Goal: Task Accomplishment & Management: Manage account settings

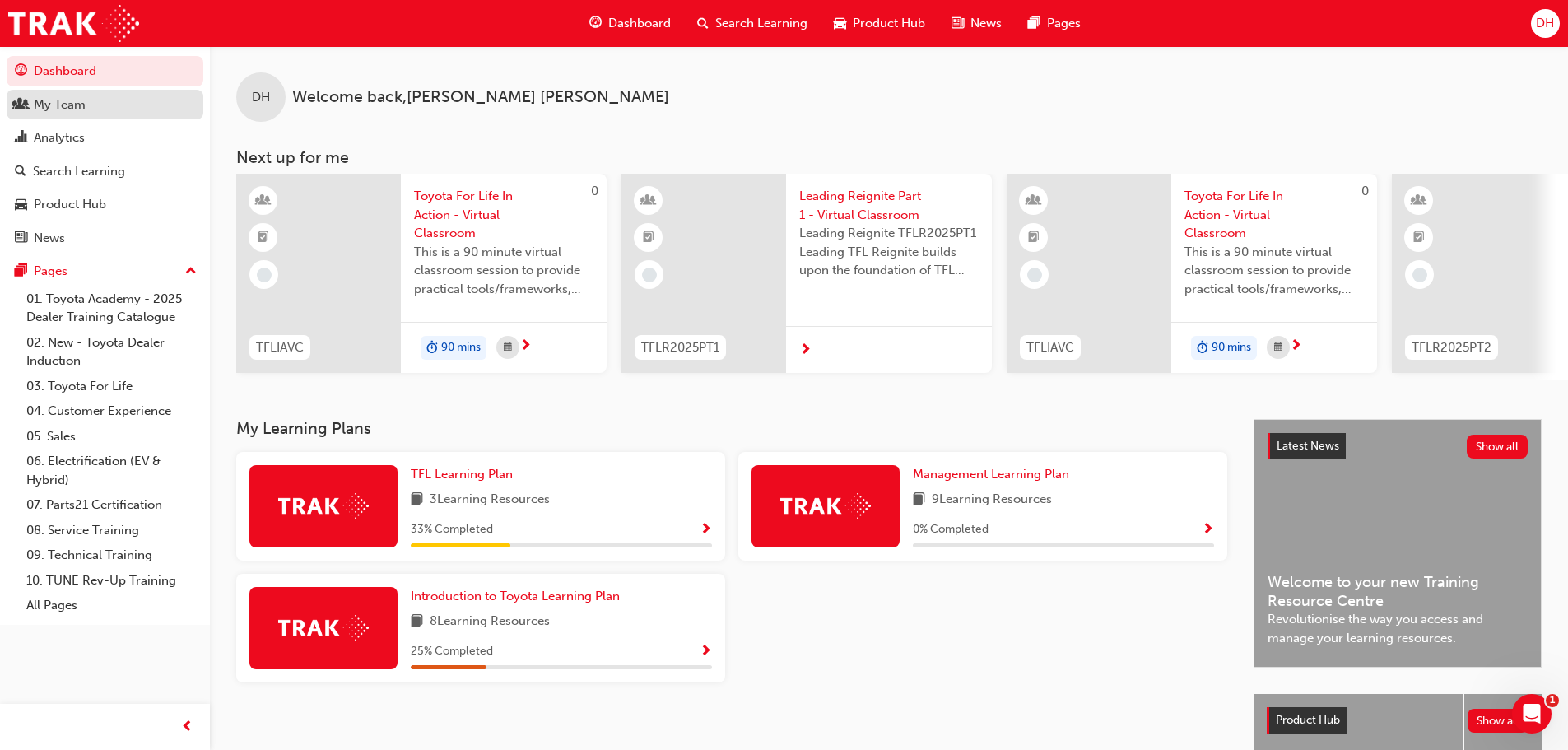
click at [71, 111] on div "My Team" at bounding box center [60, 105] width 52 height 19
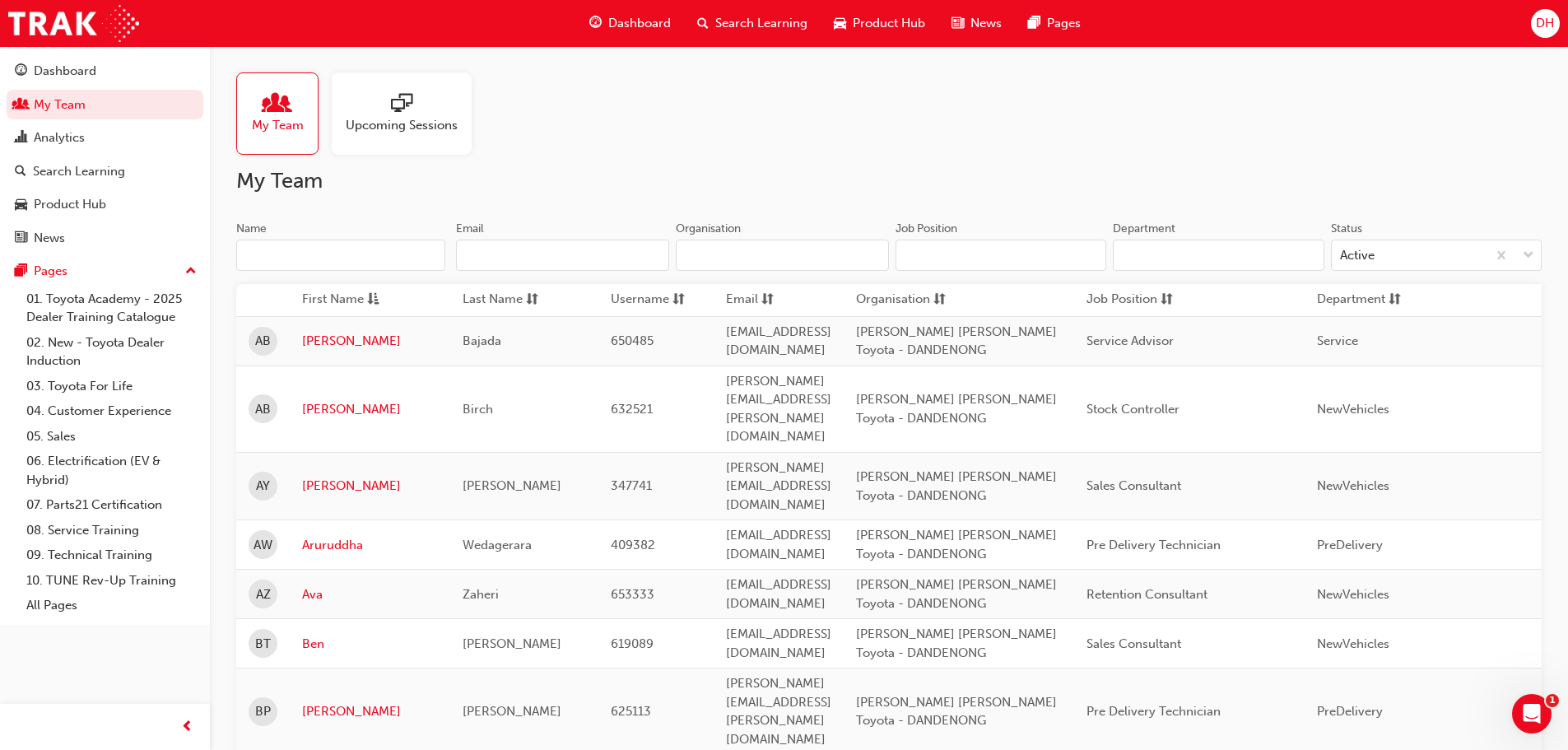
click at [764, 26] on span "Search Learning" at bounding box center [761, 23] width 93 height 19
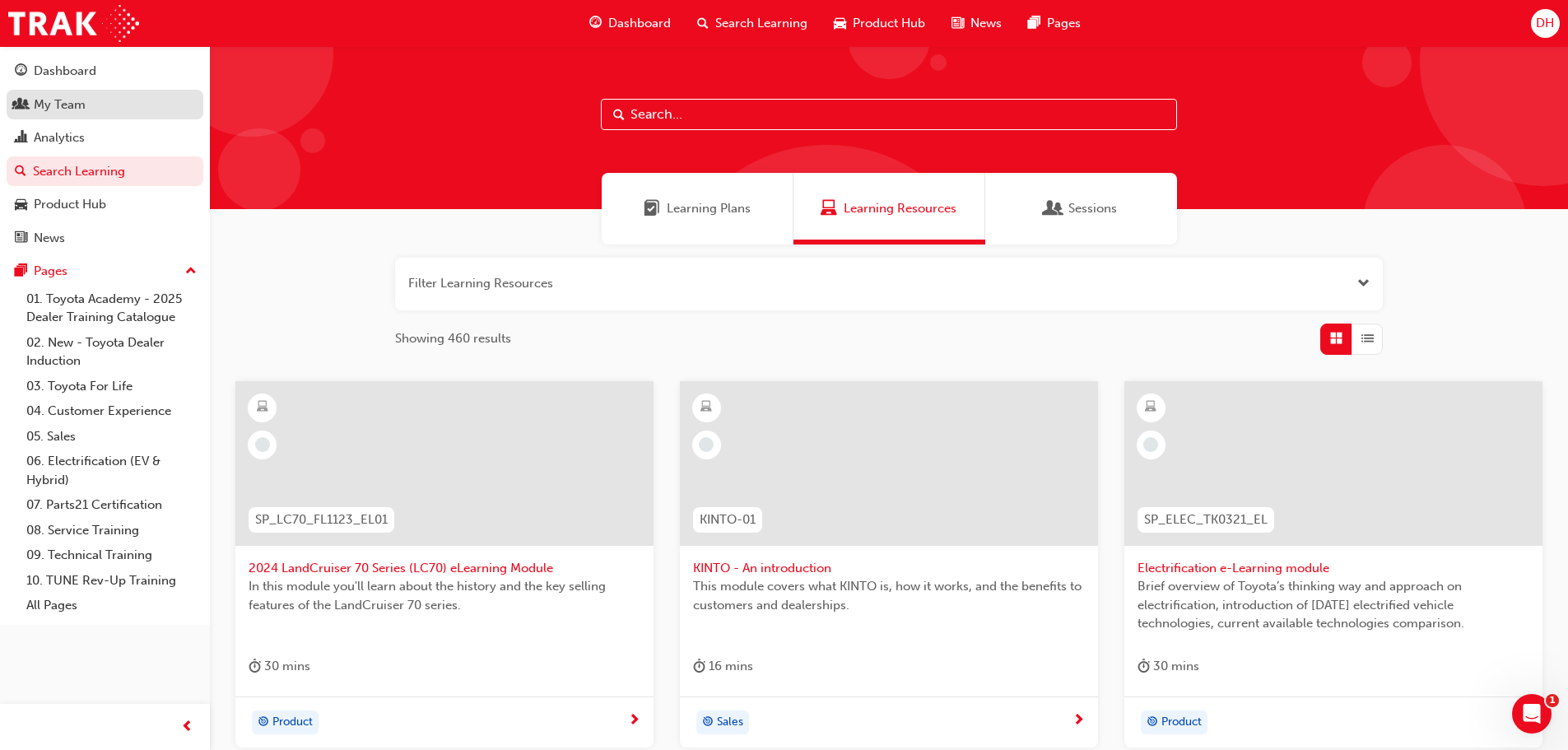
click at [67, 97] on div "My Team" at bounding box center [60, 105] width 52 height 19
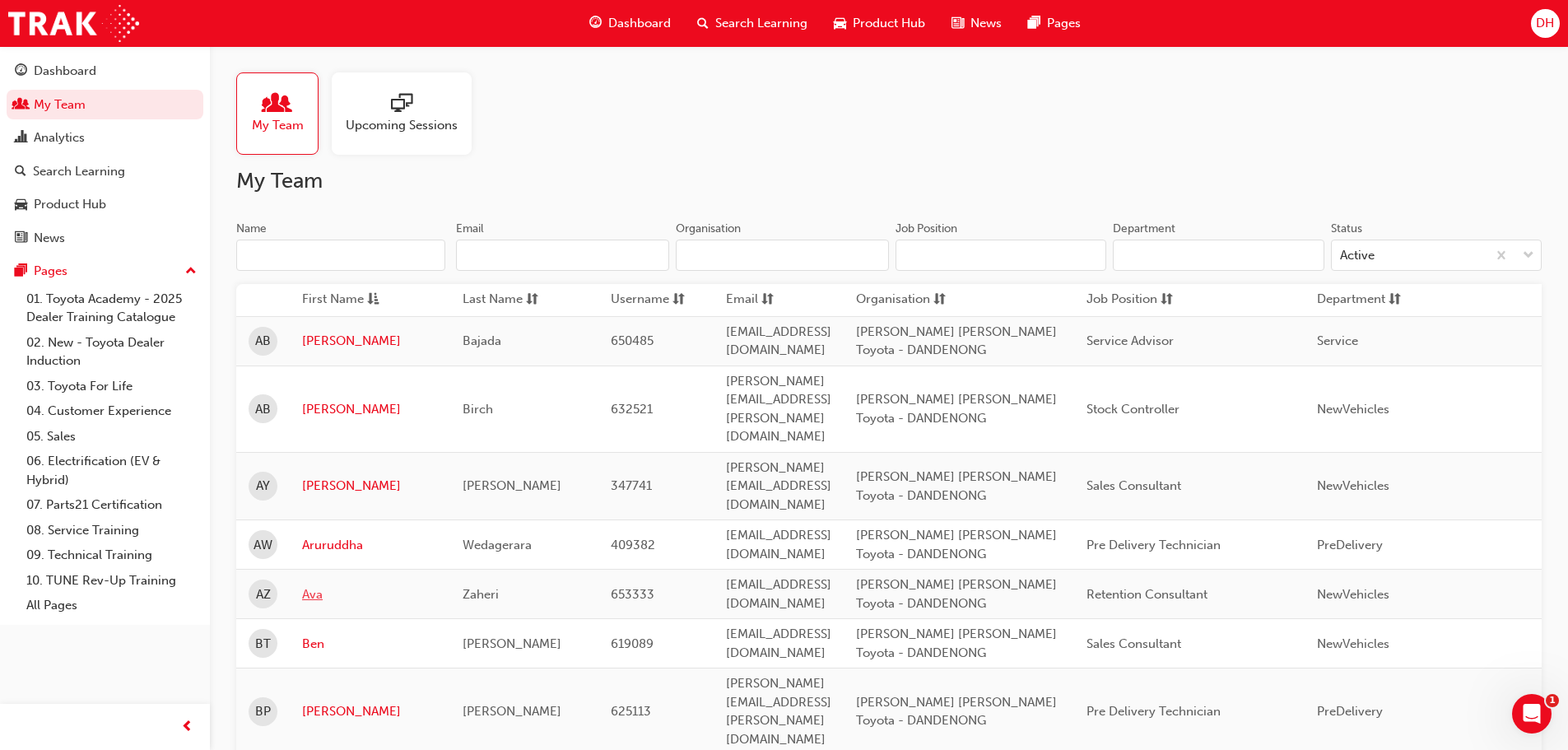
click at [314, 586] on link "Ava" at bounding box center [369, 595] width 136 height 19
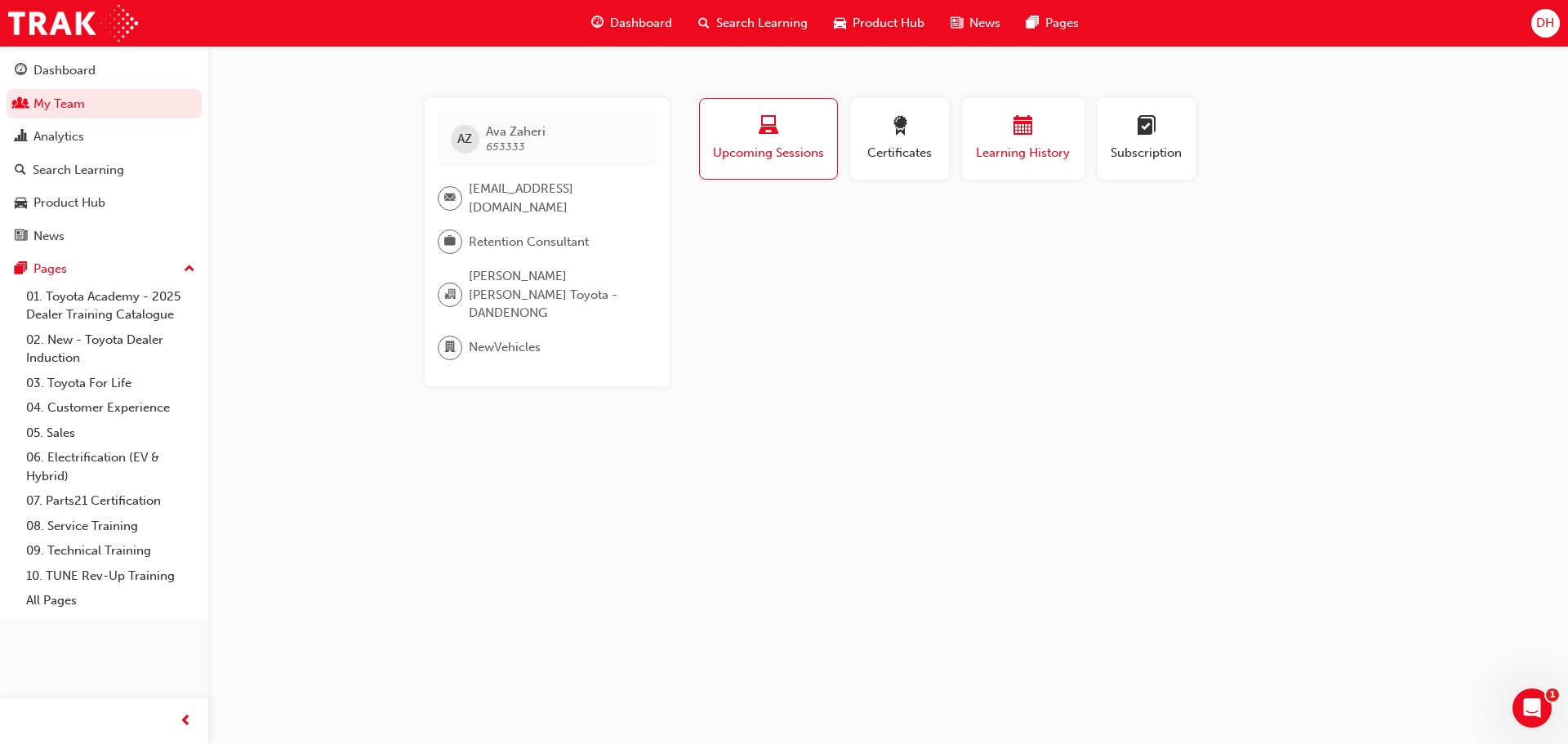
click at [1011, 142] on div "Learning History" at bounding box center [1023, 139] width 98 height 46
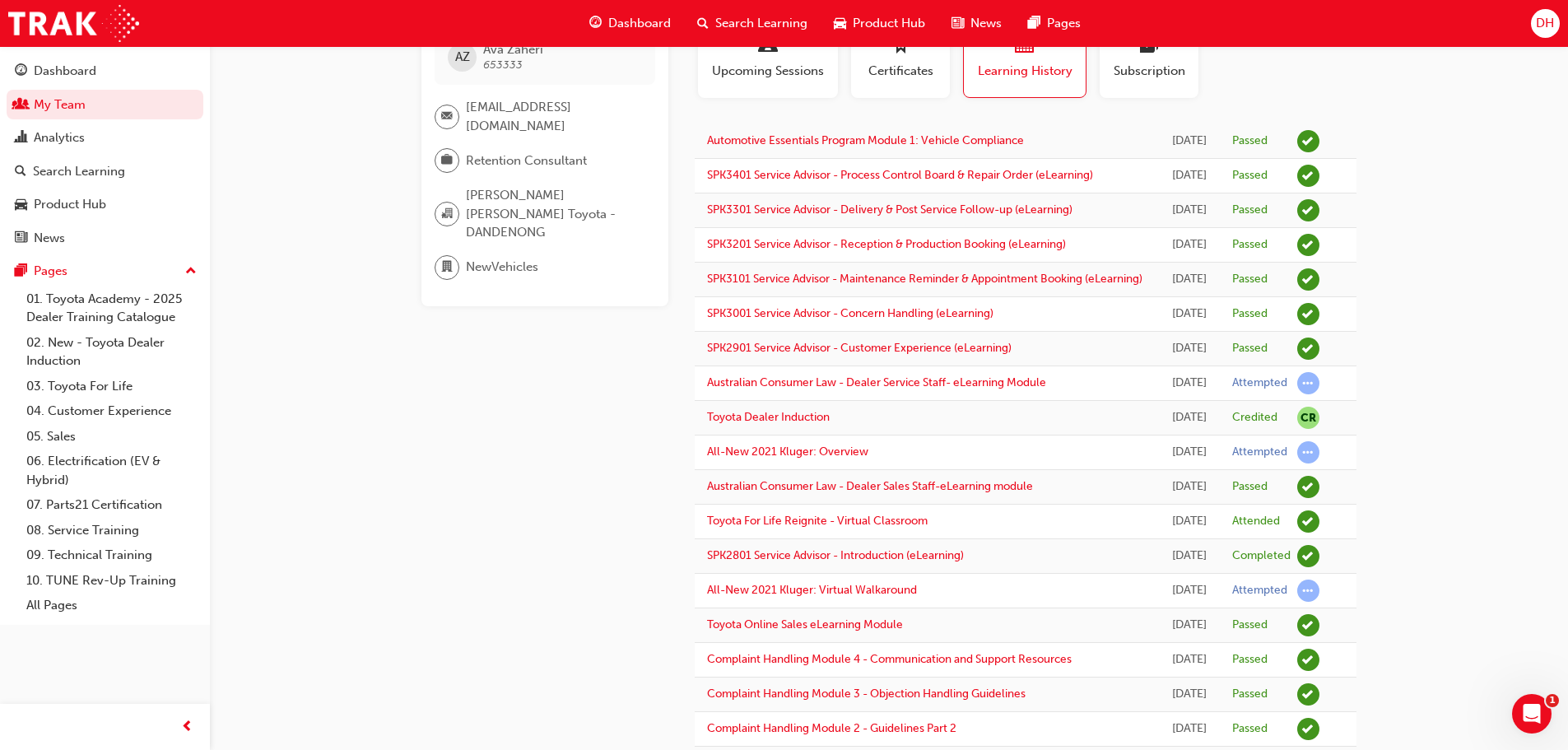
scroll to position [42, 0]
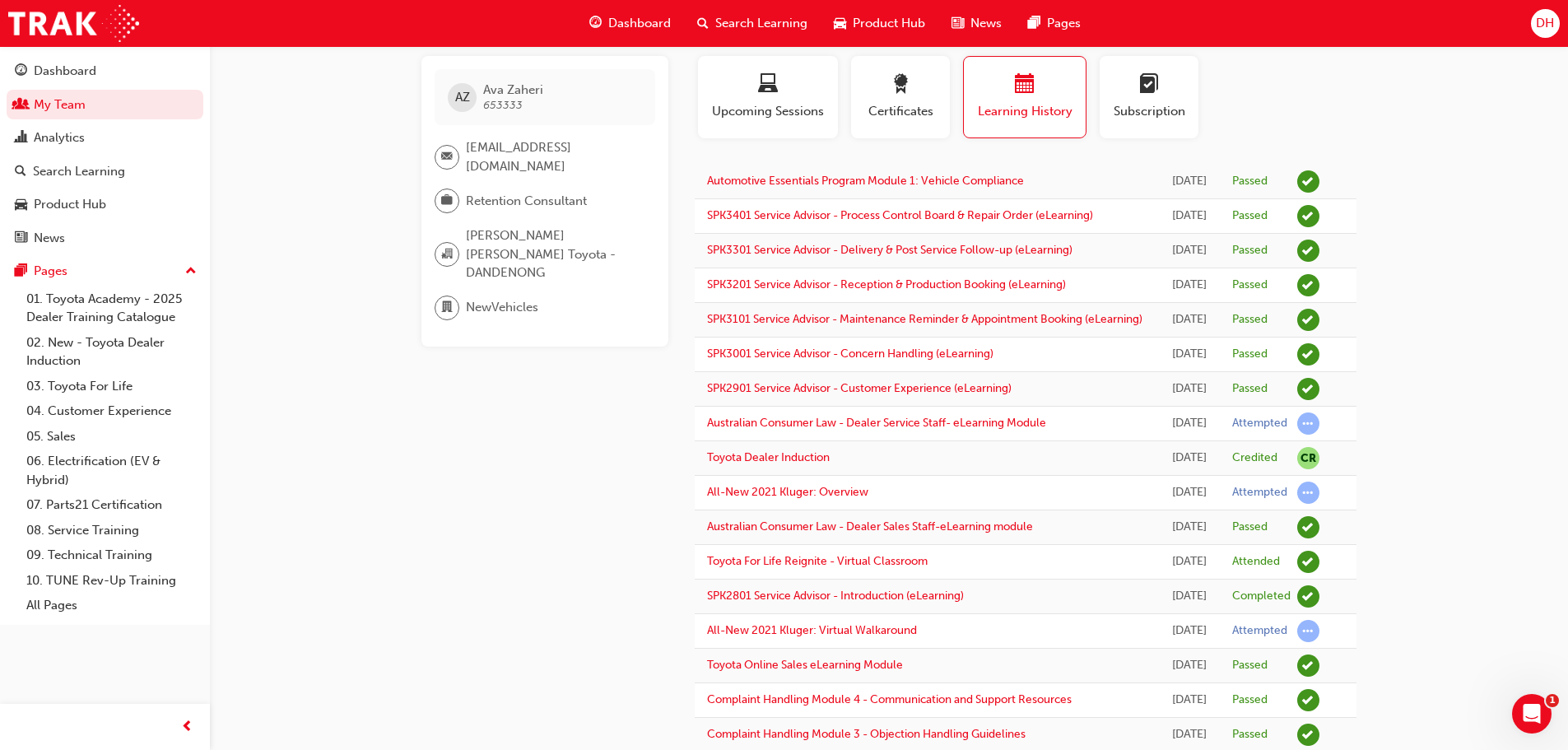
click at [711, 26] on div "Search Learning" at bounding box center [752, 23] width 137 height 34
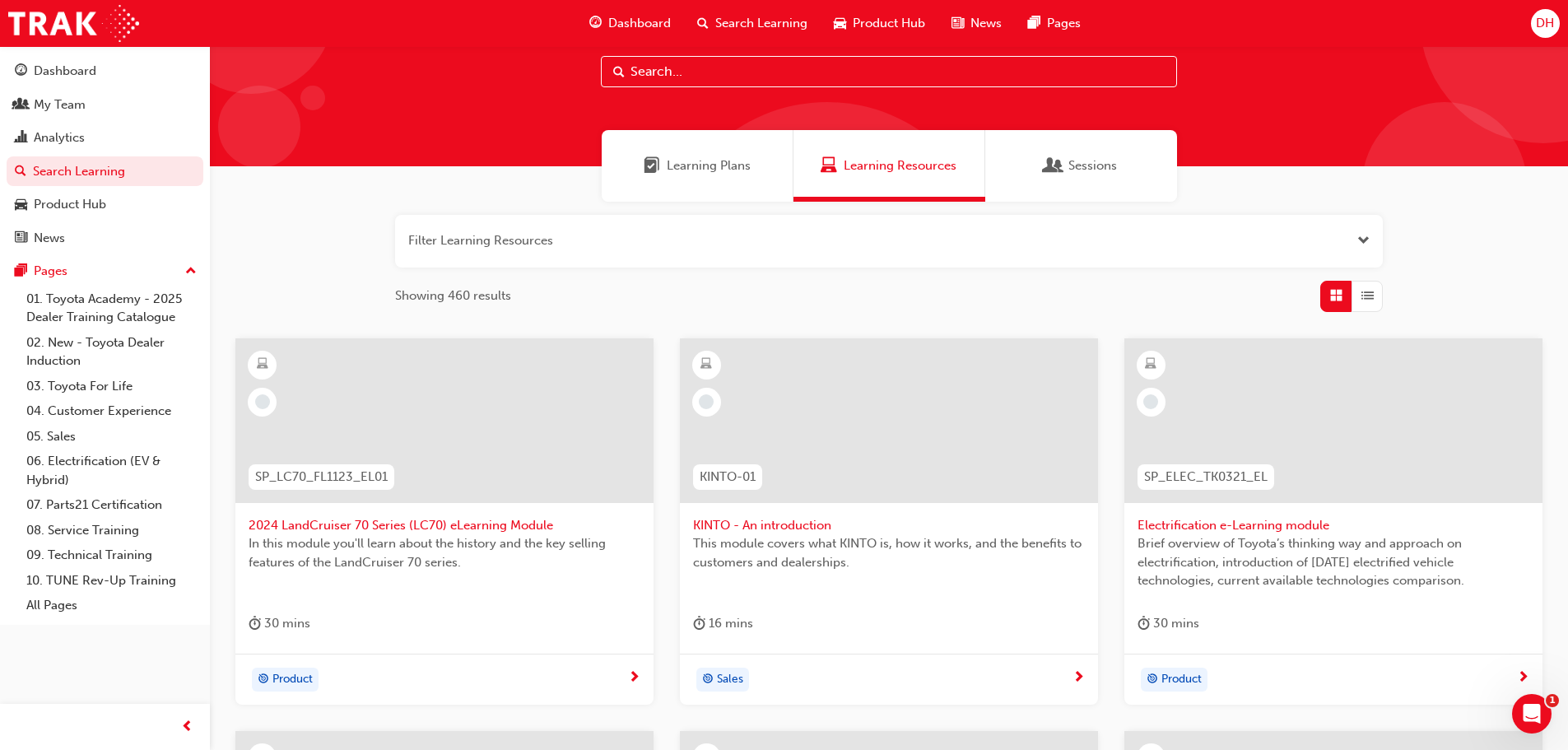
click at [662, 80] on input "text" at bounding box center [889, 72] width 576 height 31
paste input "Customer Experience Managers"
type input "Customer Experience Managers"
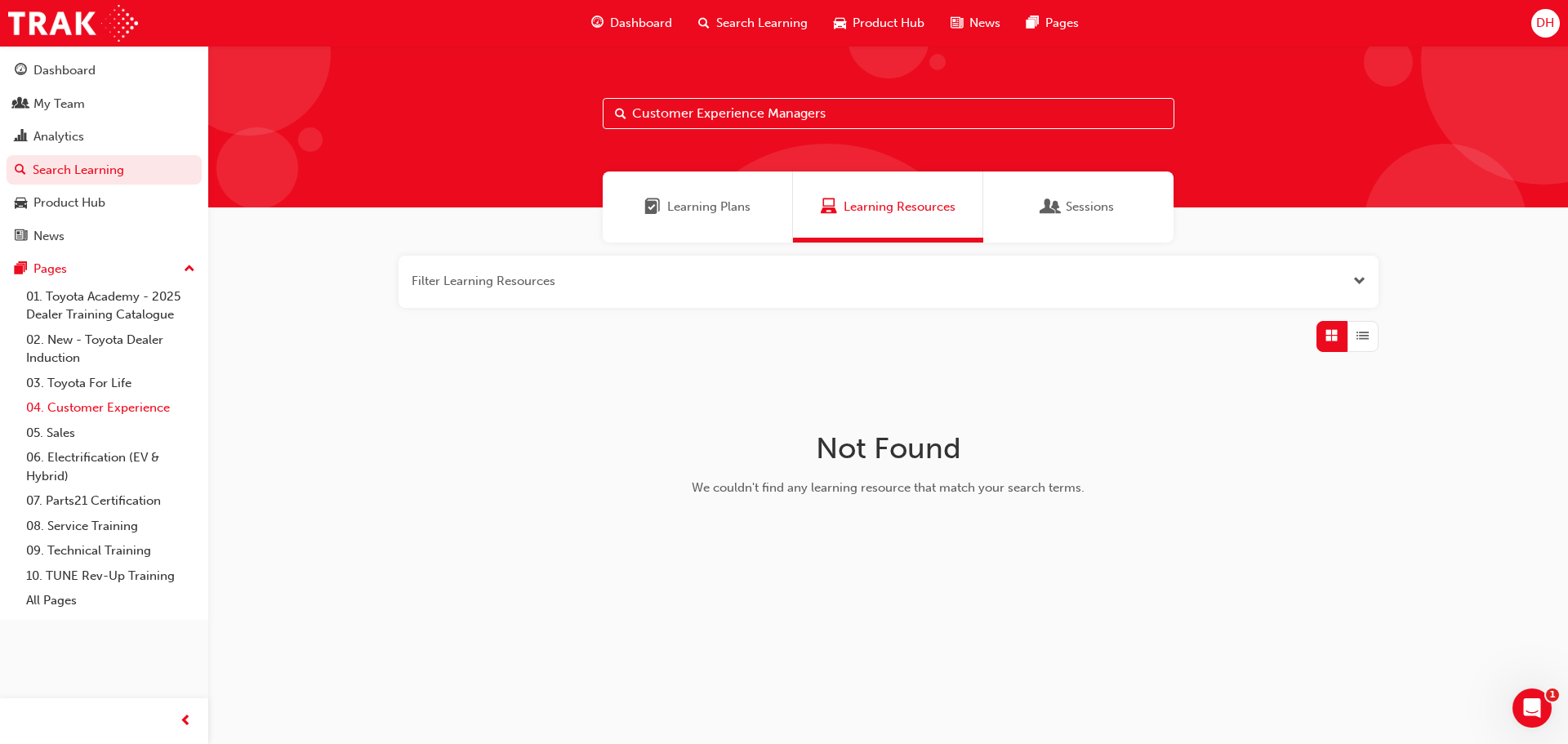
click at [110, 412] on link "04. Customer Experience" at bounding box center [111, 408] width 182 height 26
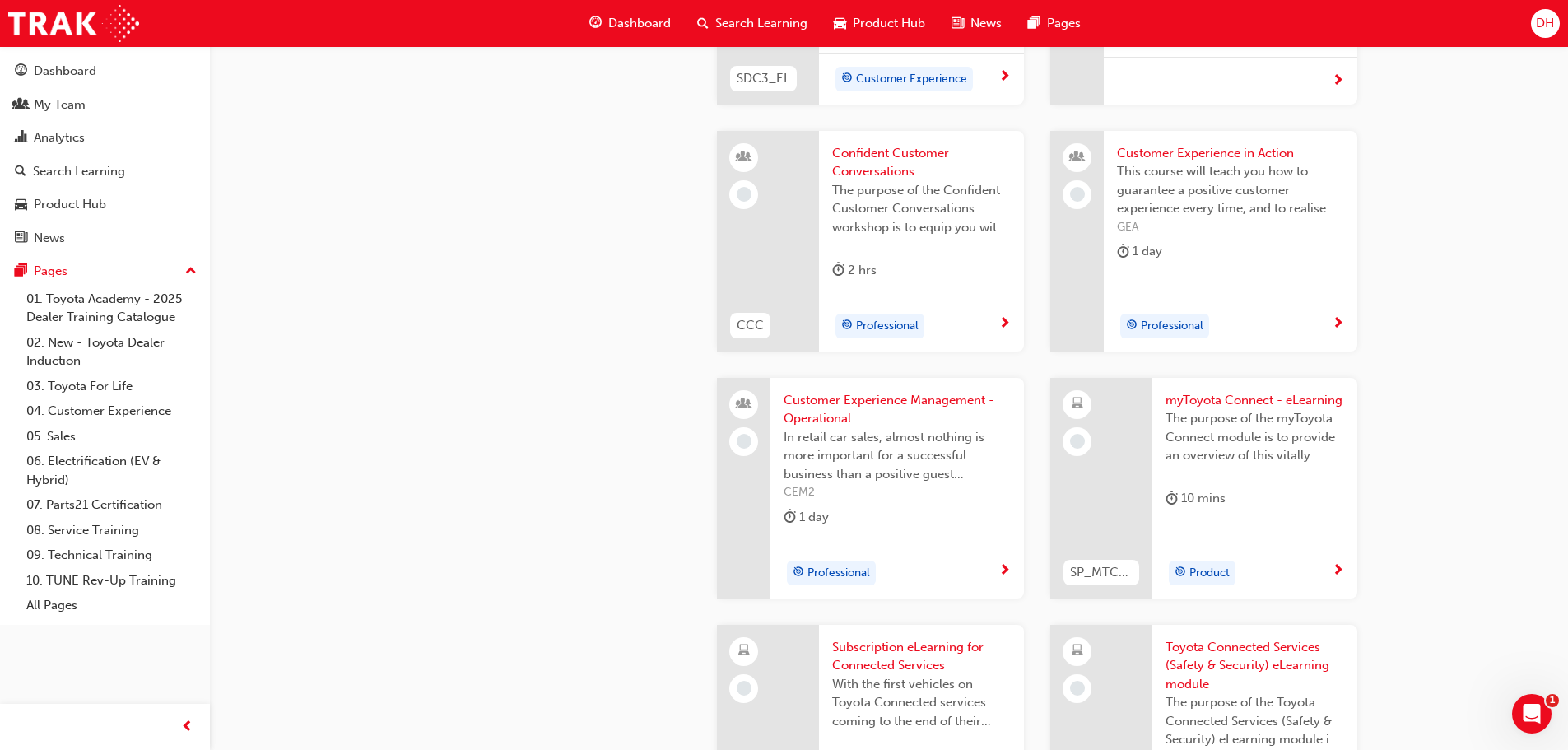
scroll to position [2140, 0]
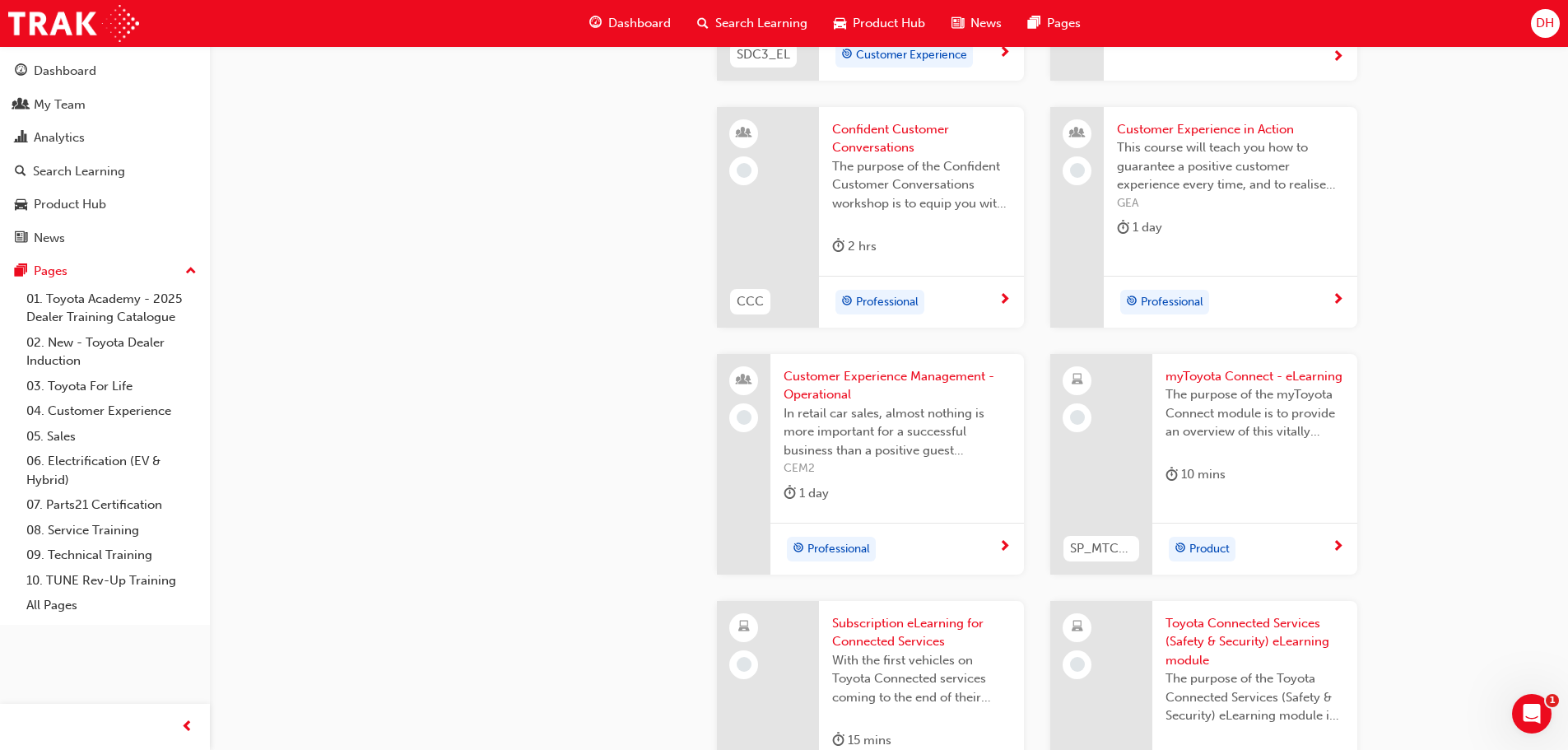
click at [847, 551] on span "Professional" at bounding box center [839, 549] width 62 height 19
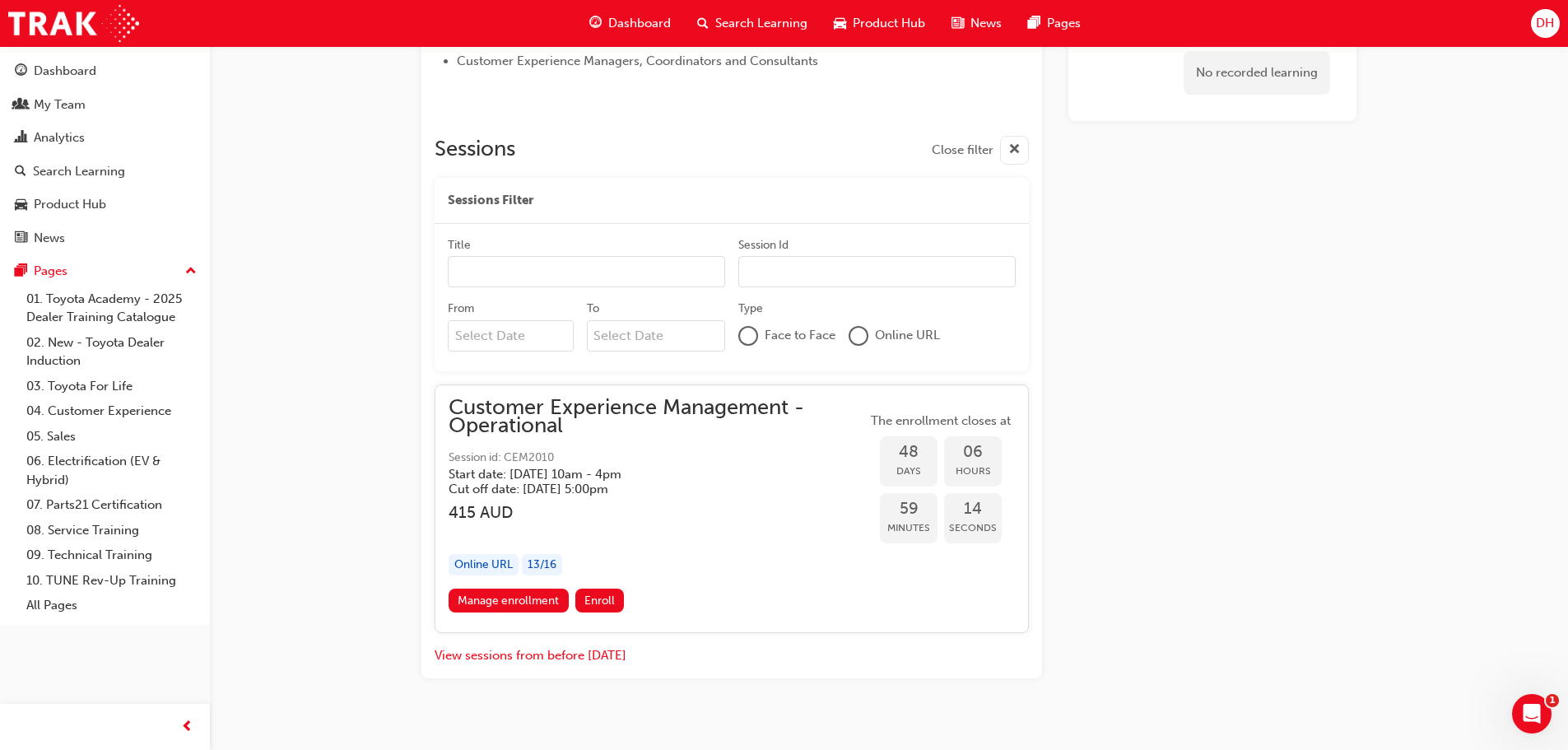
scroll to position [854, 0]
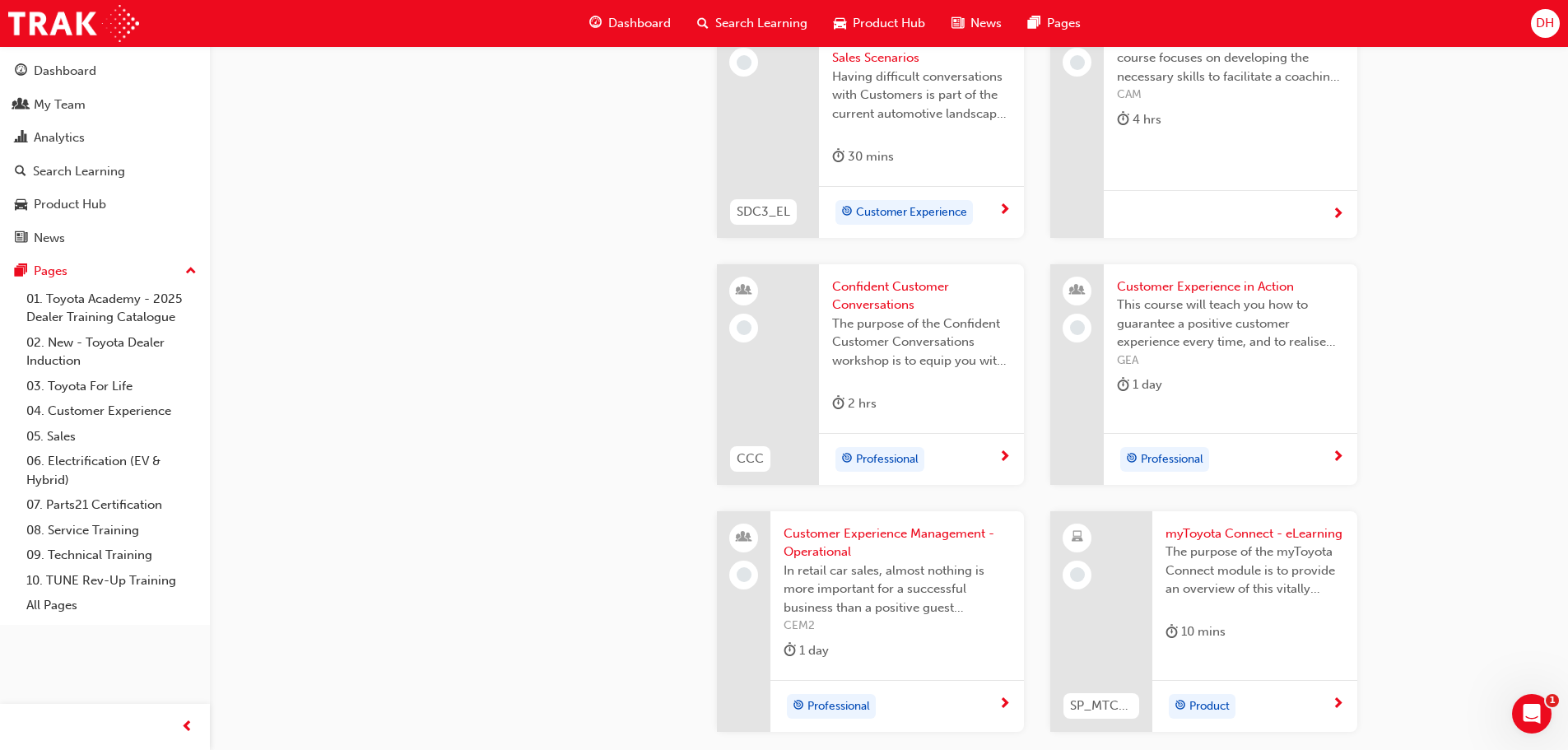
scroll to position [2176, 0]
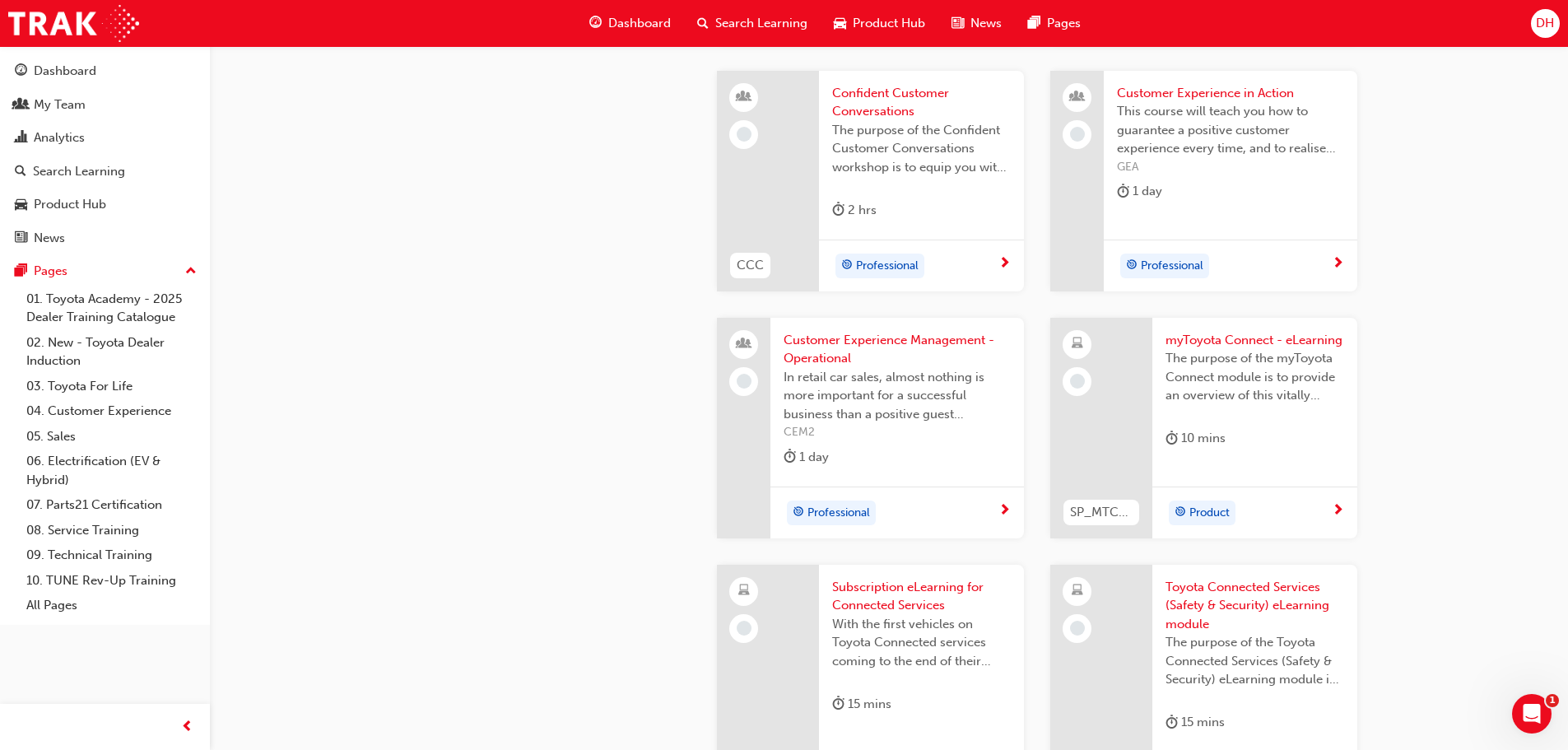
click at [1226, 124] on span "This course will teach you how to guarantee a positive customer experience ever…" at bounding box center [1230, 130] width 227 height 56
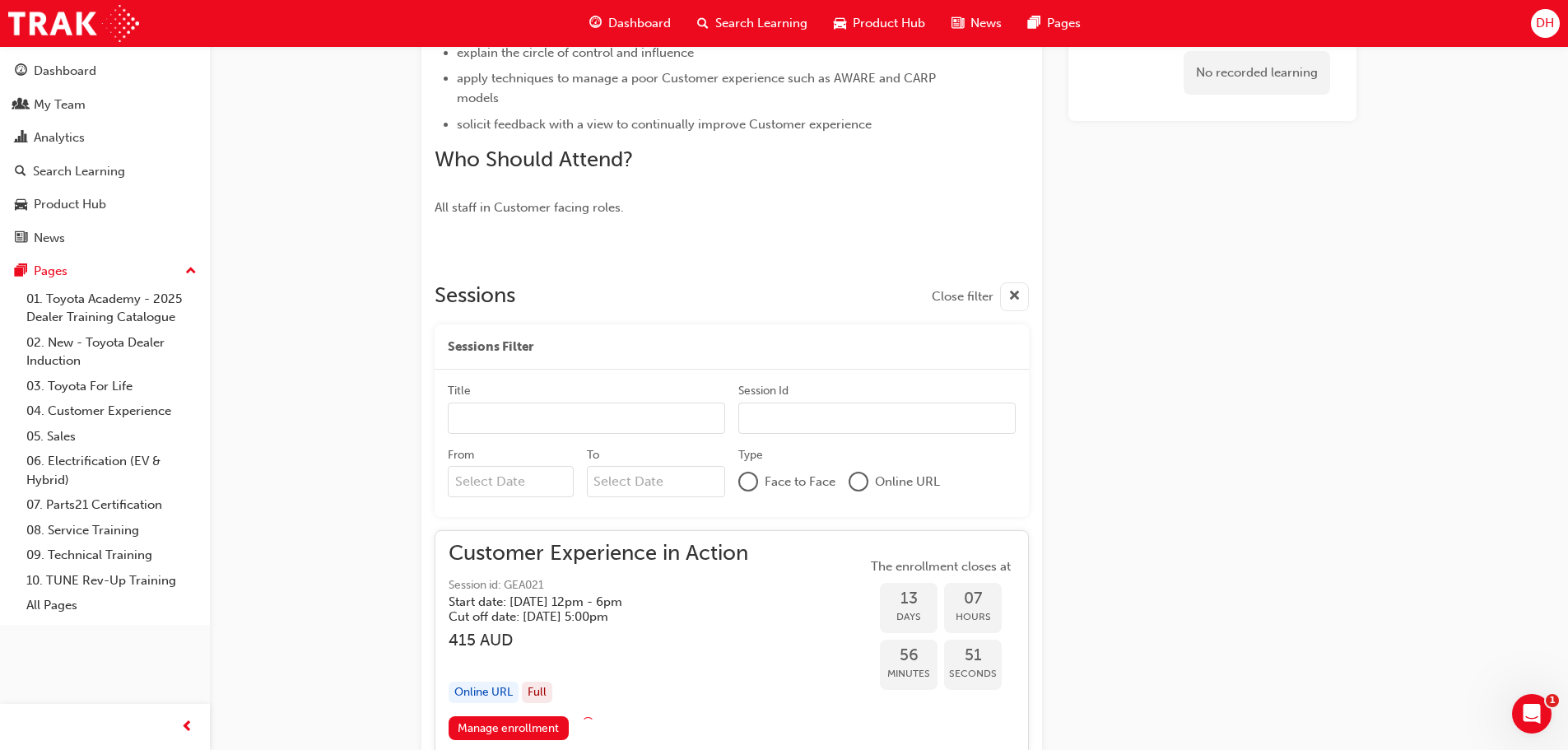
scroll to position [1147, 0]
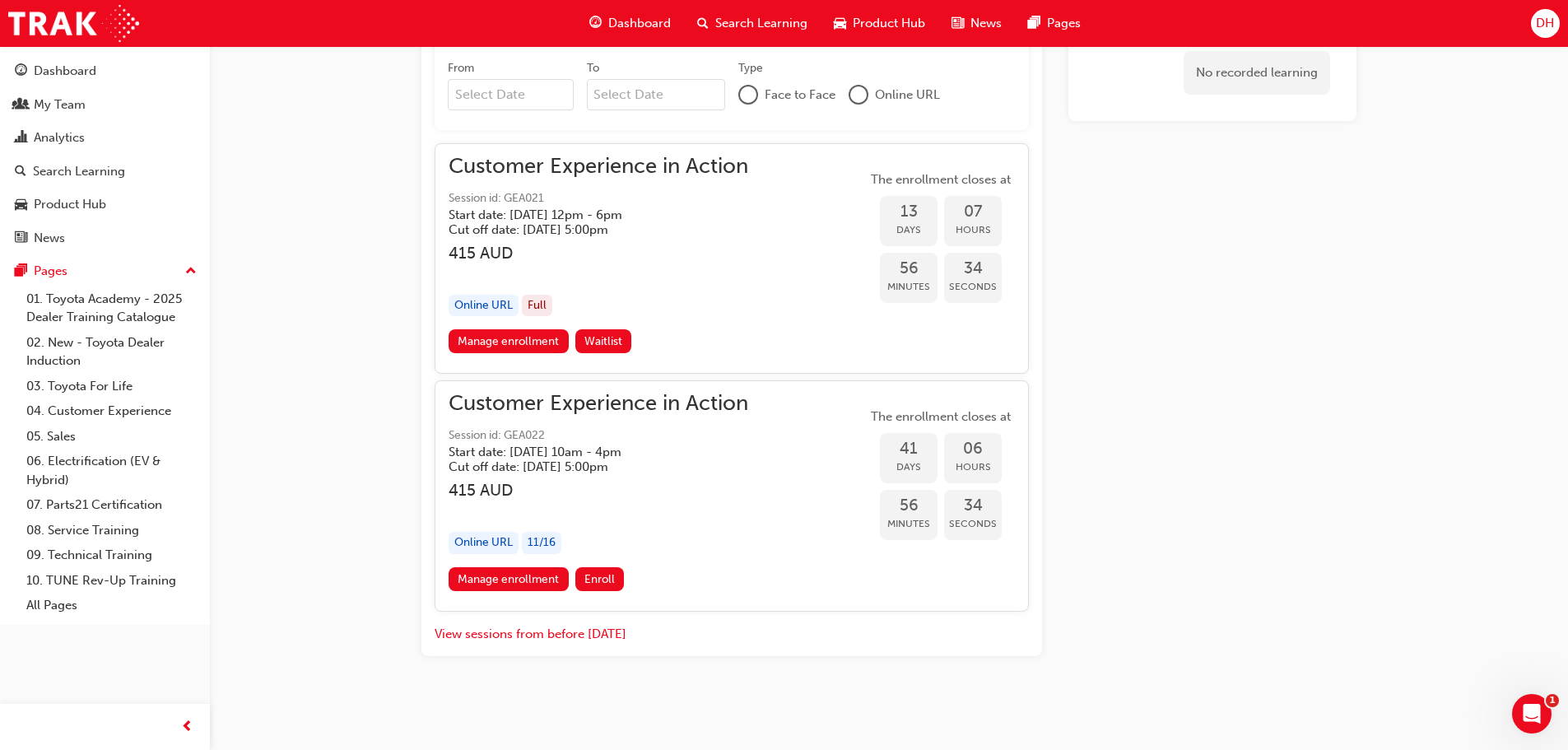
click at [525, 429] on span "Session id: GEA022" at bounding box center [598, 436] width 299 height 19
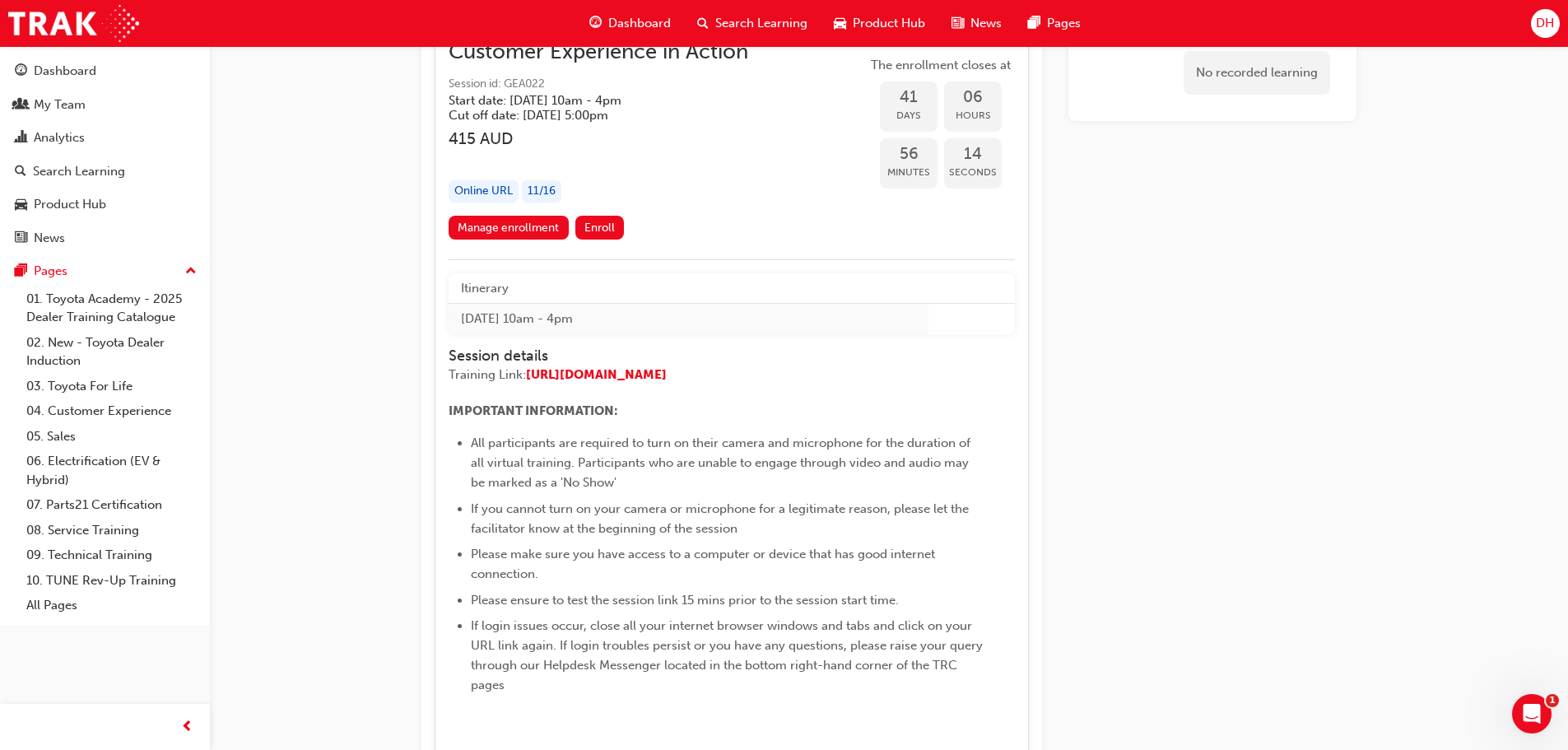
scroll to position [1311, 0]
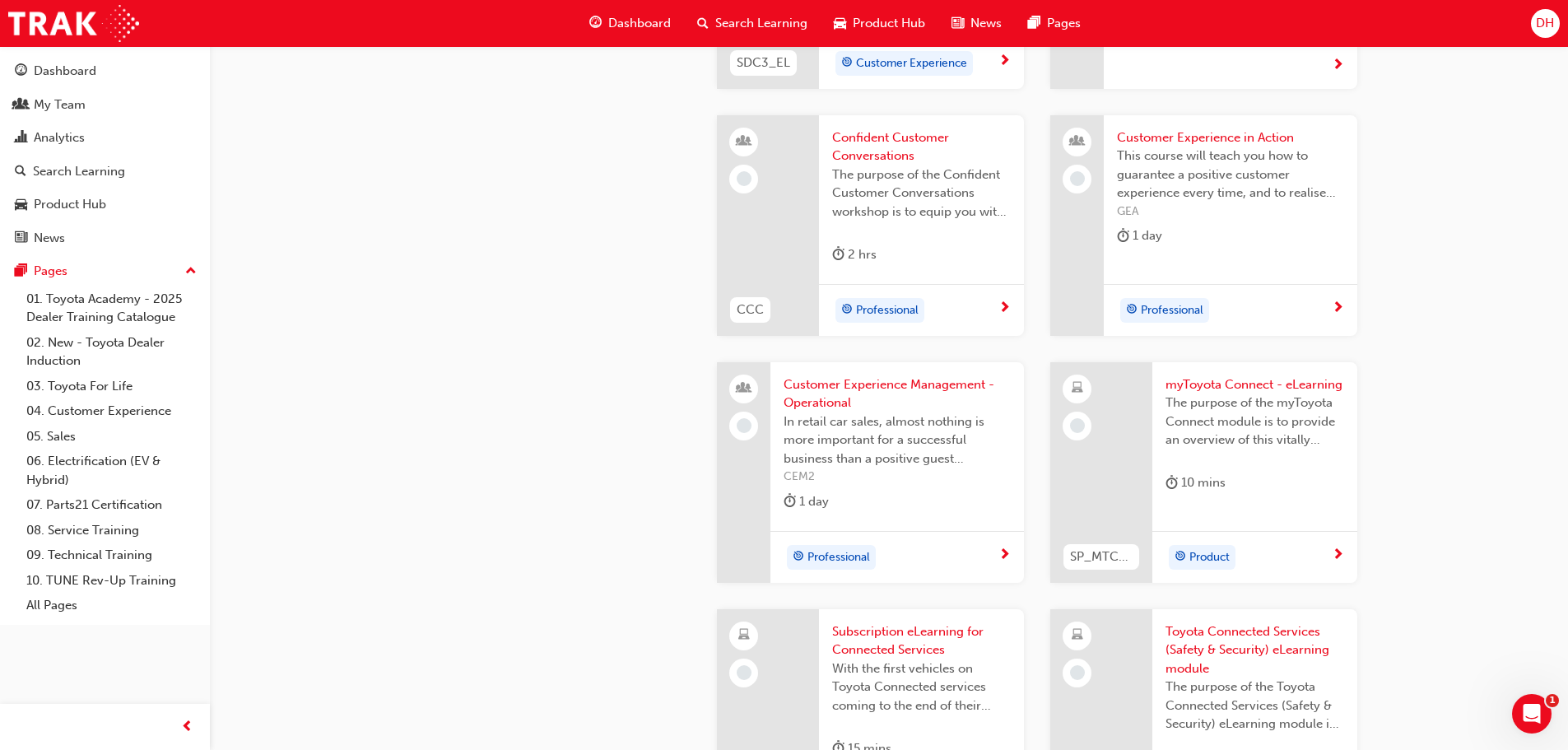
scroll to position [2094, 0]
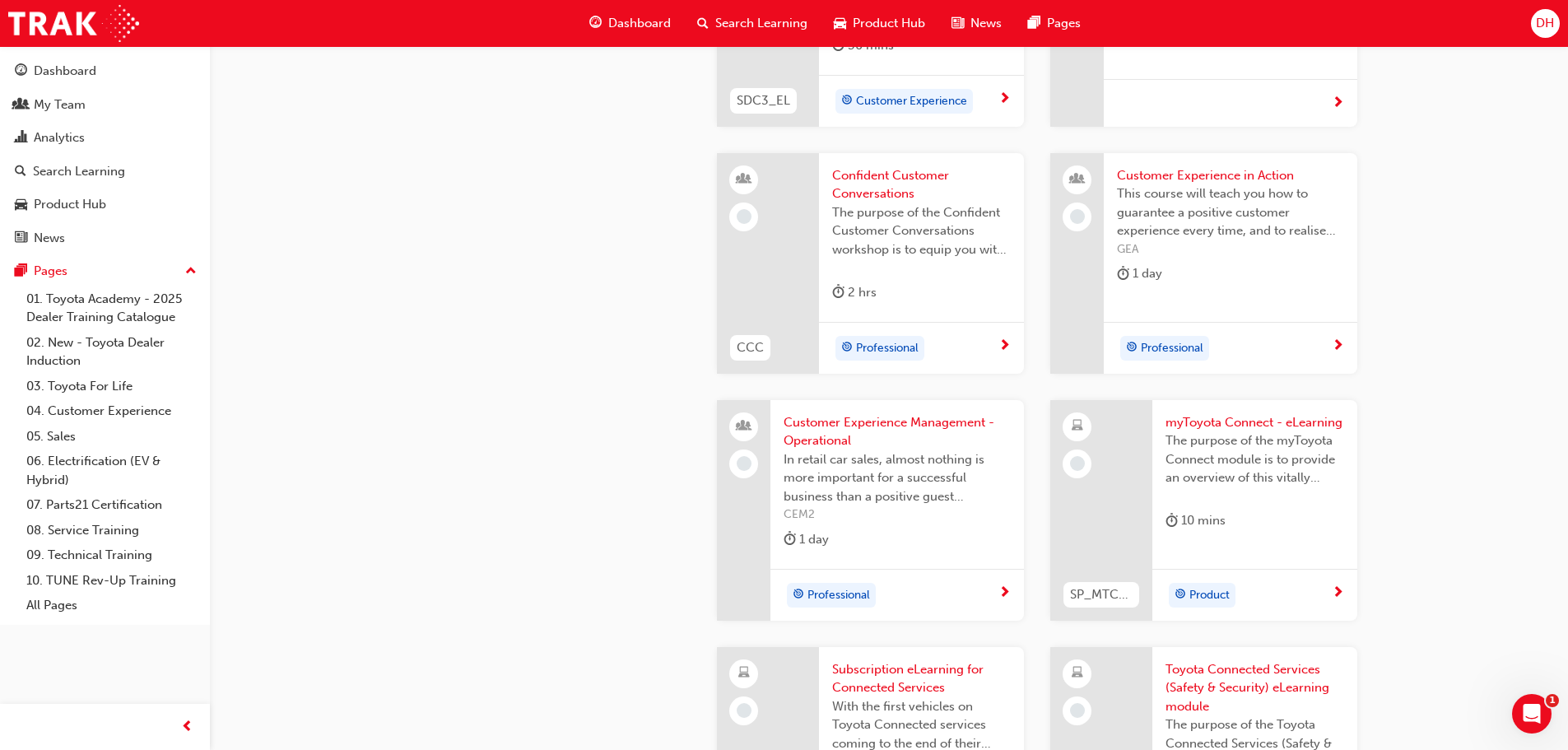
click at [893, 442] on span "Customer Experience Management - Operational" at bounding box center [897, 432] width 227 height 37
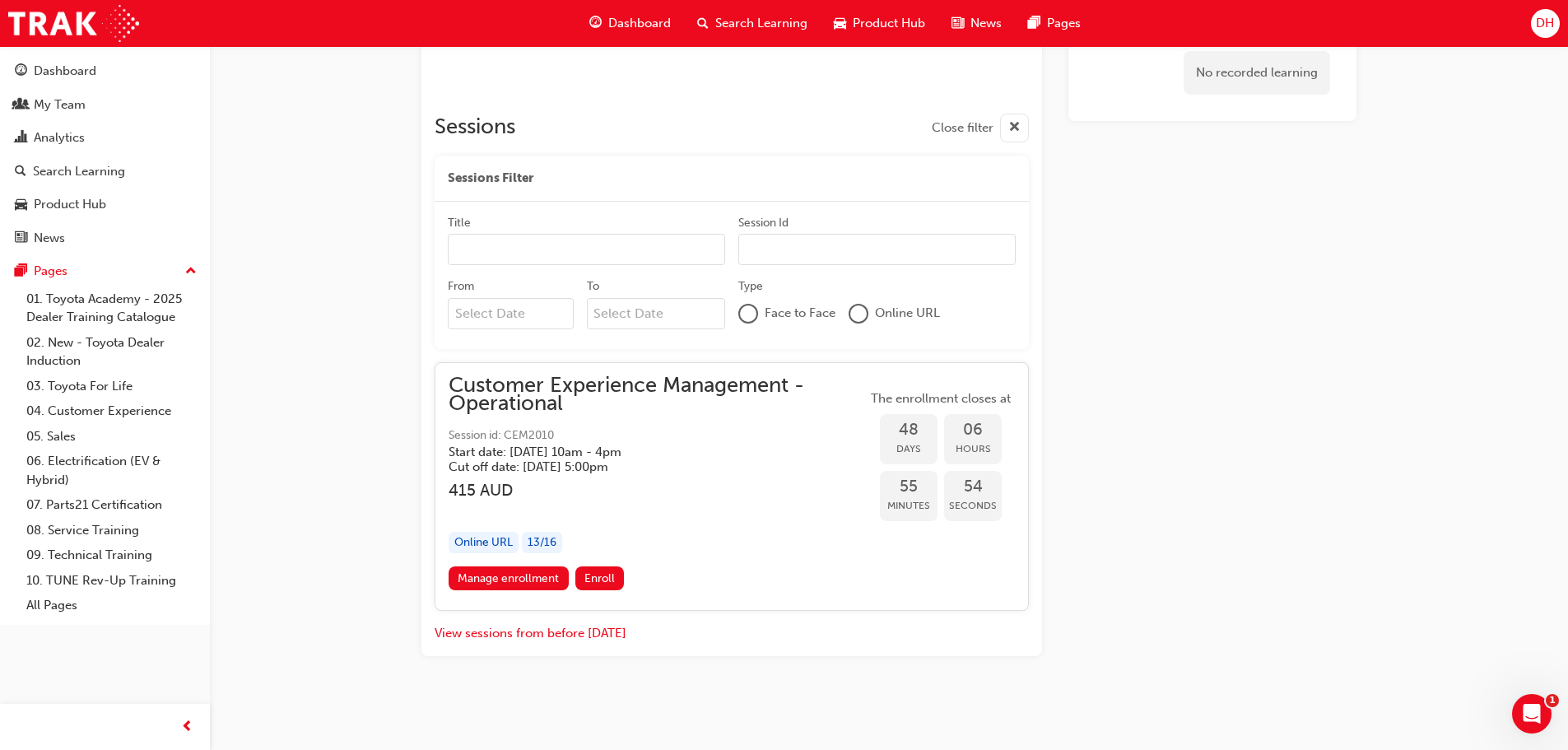
scroll to position [854, 0]
click at [615, 463] on div "Start date: Thu 16 Oct 2025 , 10am - 4pm Cut off date: Wed 15 Oct 2025, 5:00pm" at bounding box center [657, 459] width 418 height 29
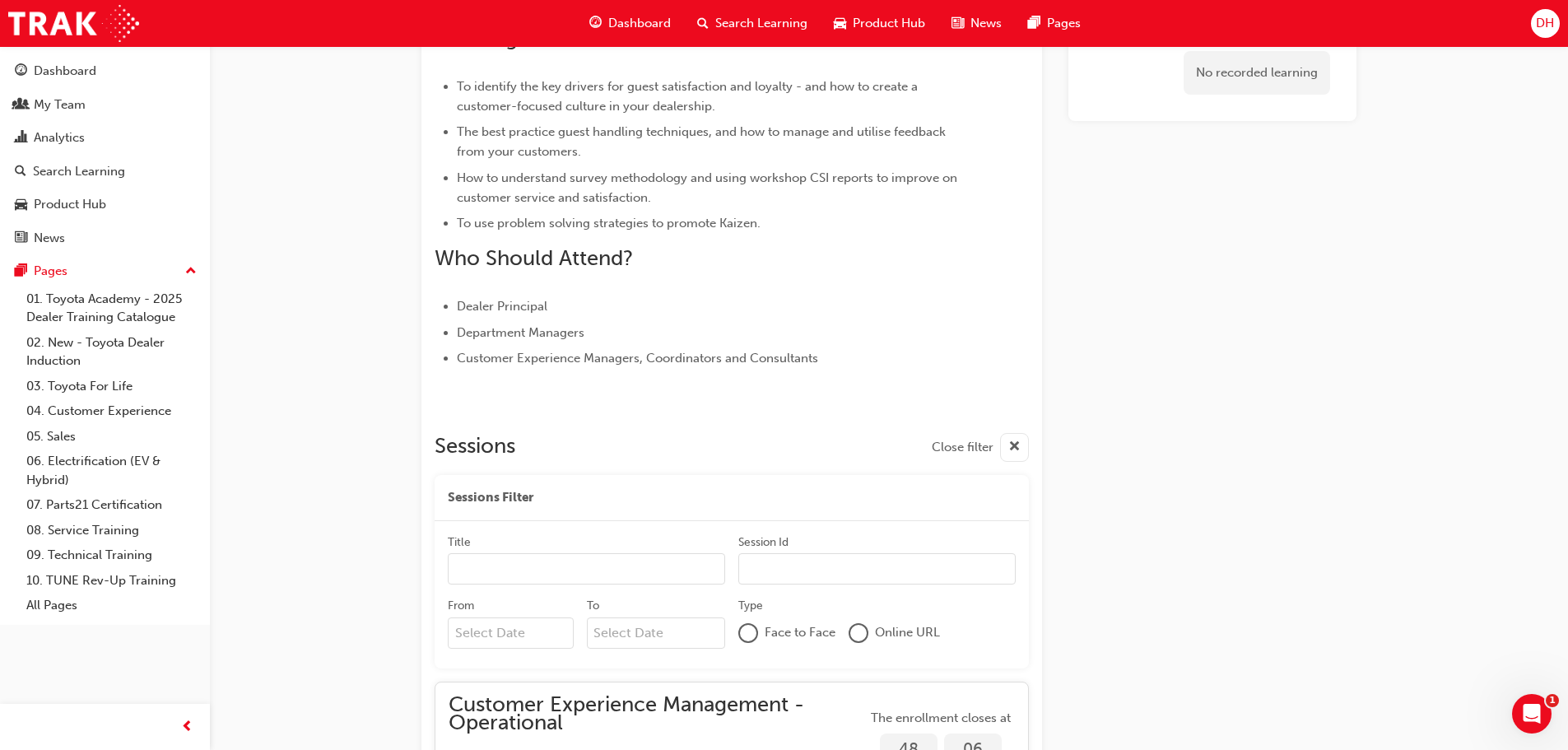
scroll to position [524, 0]
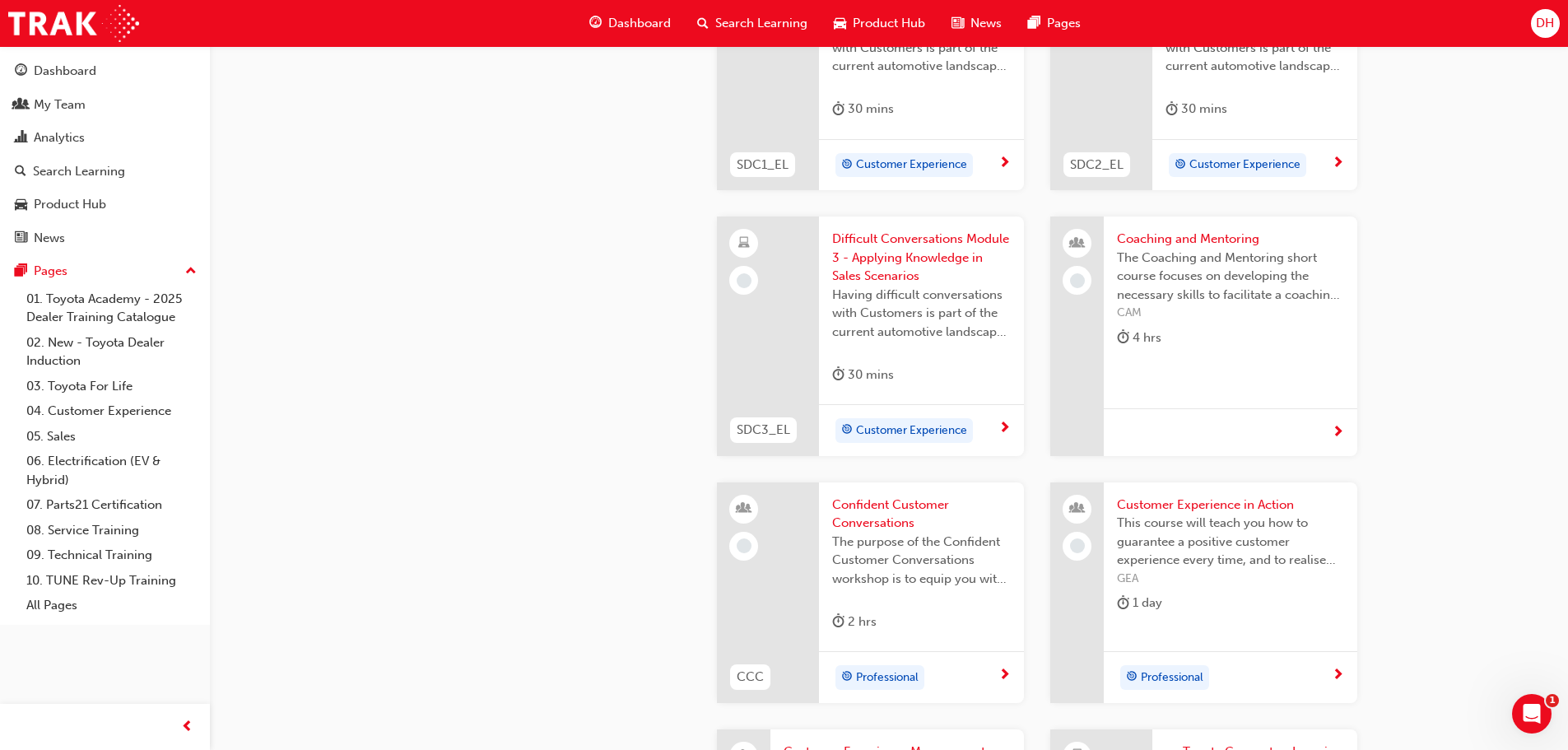
scroll to position [1848, 0]
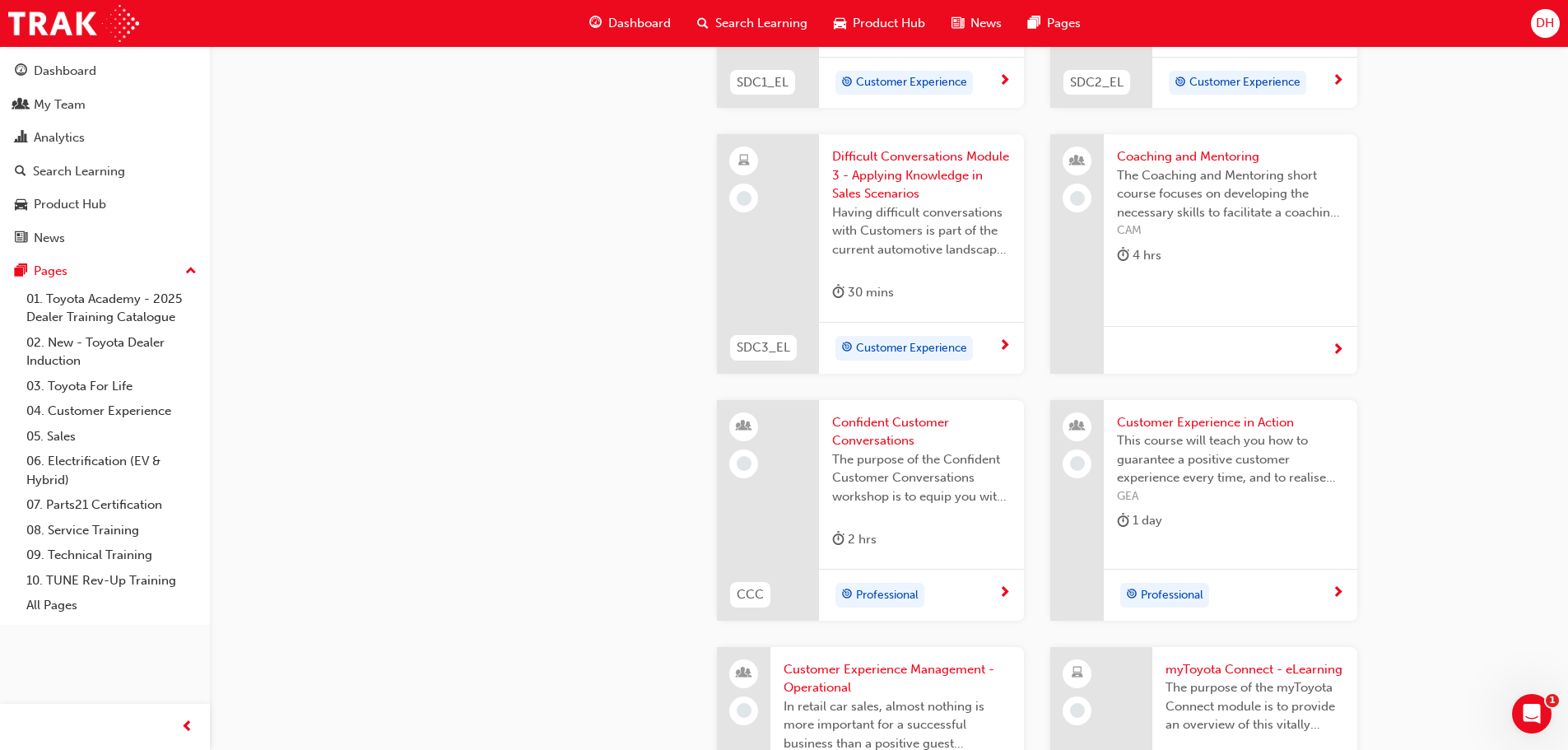
click at [1206, 461] on span "This course will teach you how to guarantee a positive customer experience ever…" at bounding box center [1230, 459] width 227 height 56
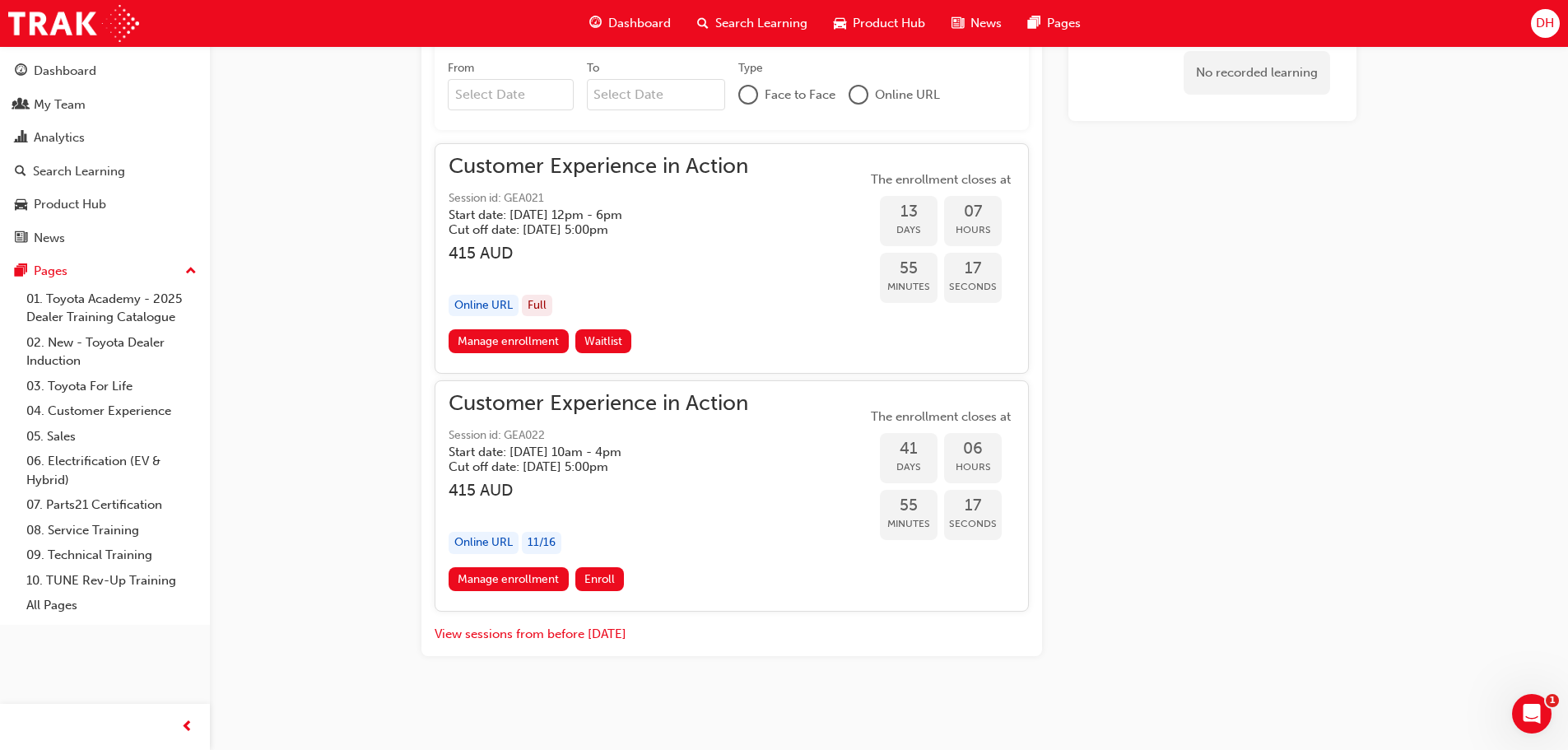
scroll to position [1147, 0]
click at [549, 581] on link "Manage enrollment" at bounding box center [509, 580] width 120 height 24
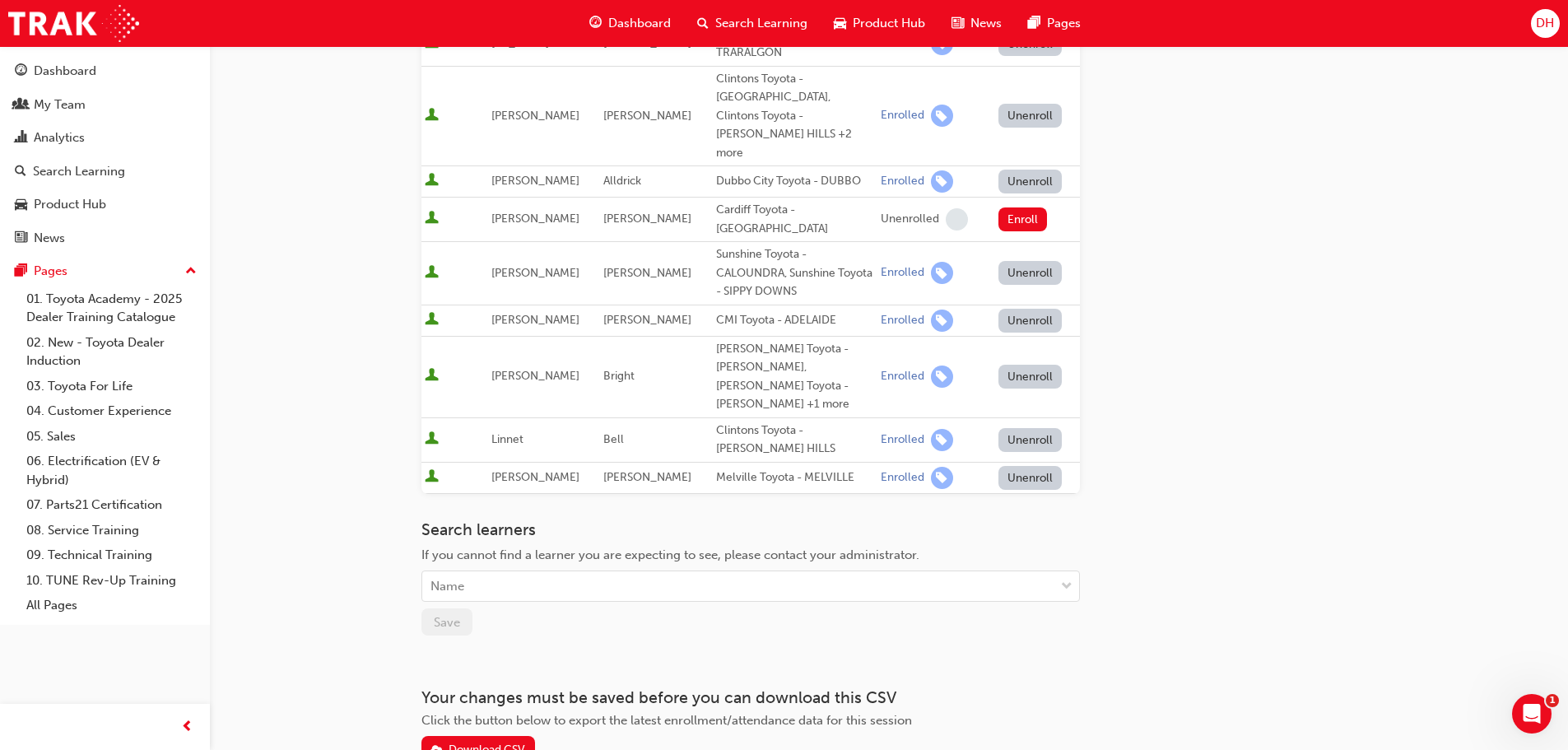
scroll to position [549, 0]
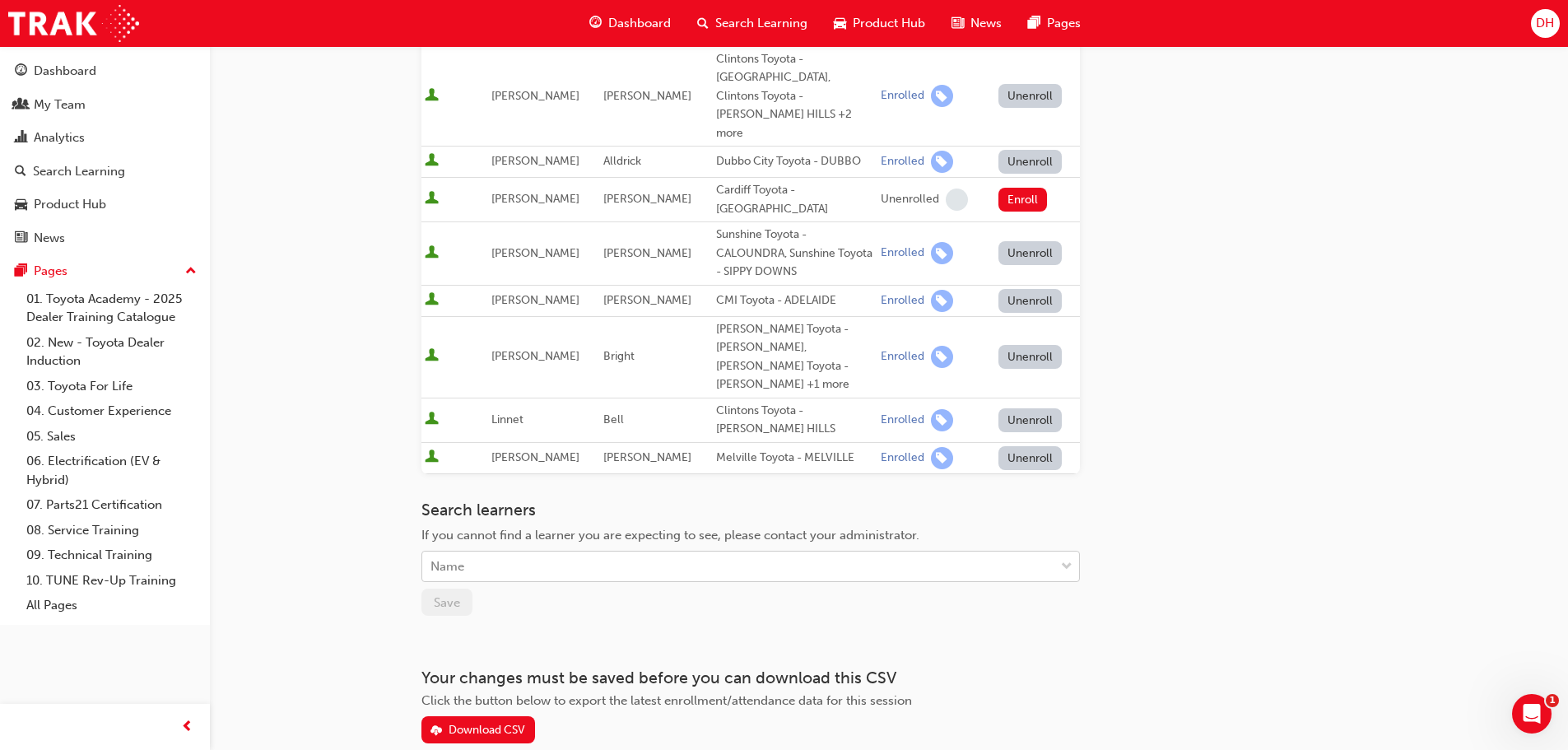
click at [654, 553] on div "Name" at bounding box center [738, 567] width 632 height 29
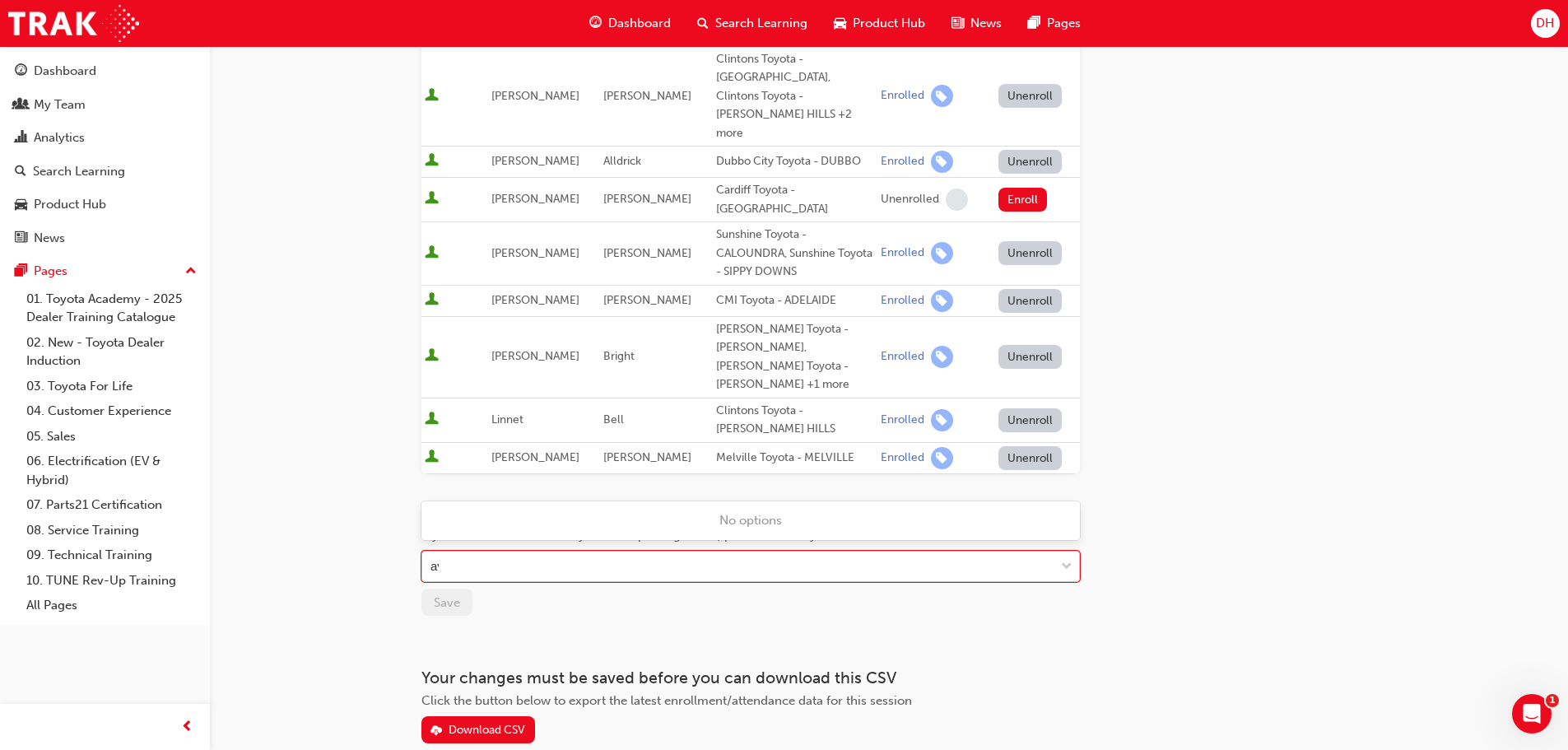
type input "ava"
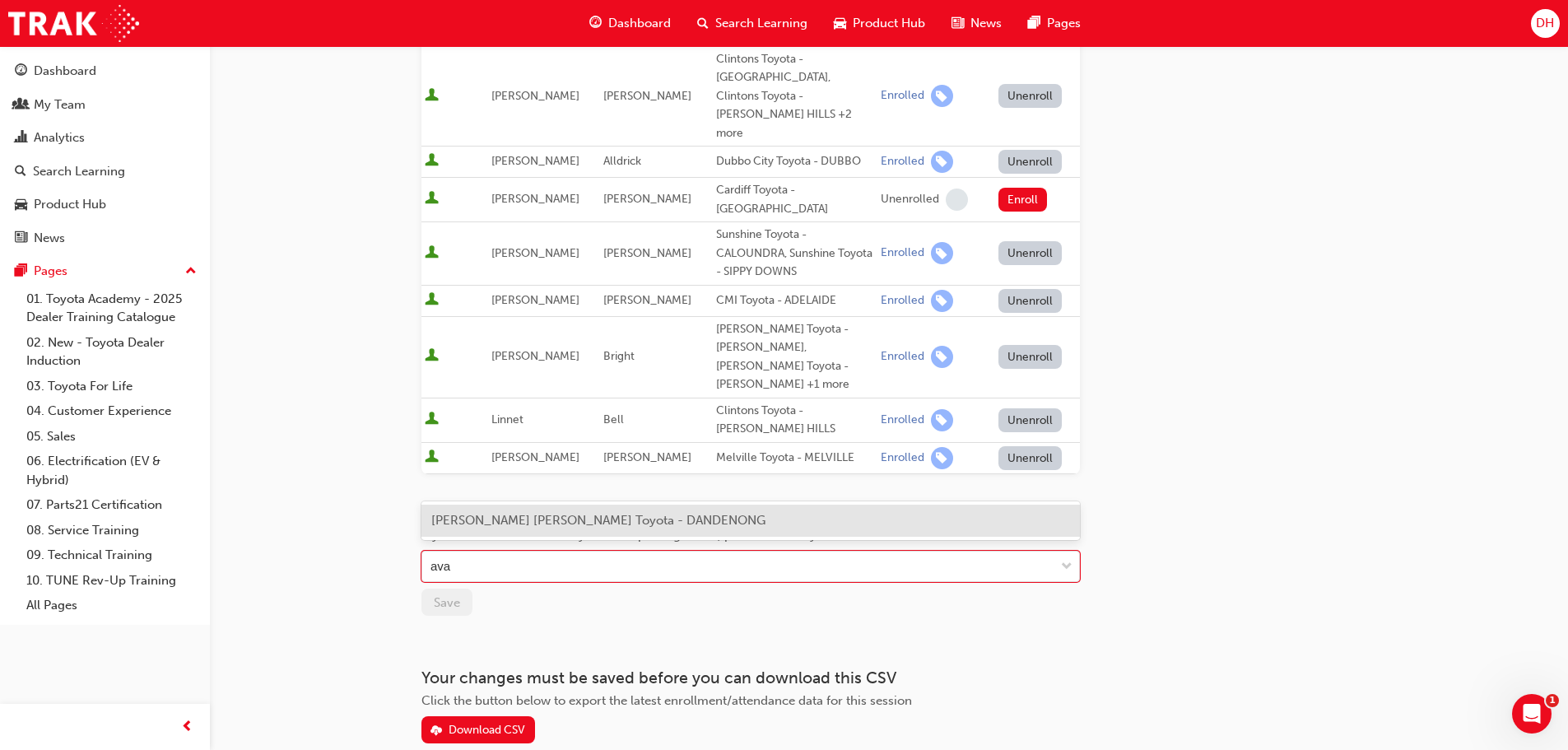
click at [665, 518] on span "Ava Zaheri - Patterson Cheney Toyota - DANDENONG" at bounding box center [598, 520] width 334 height 15
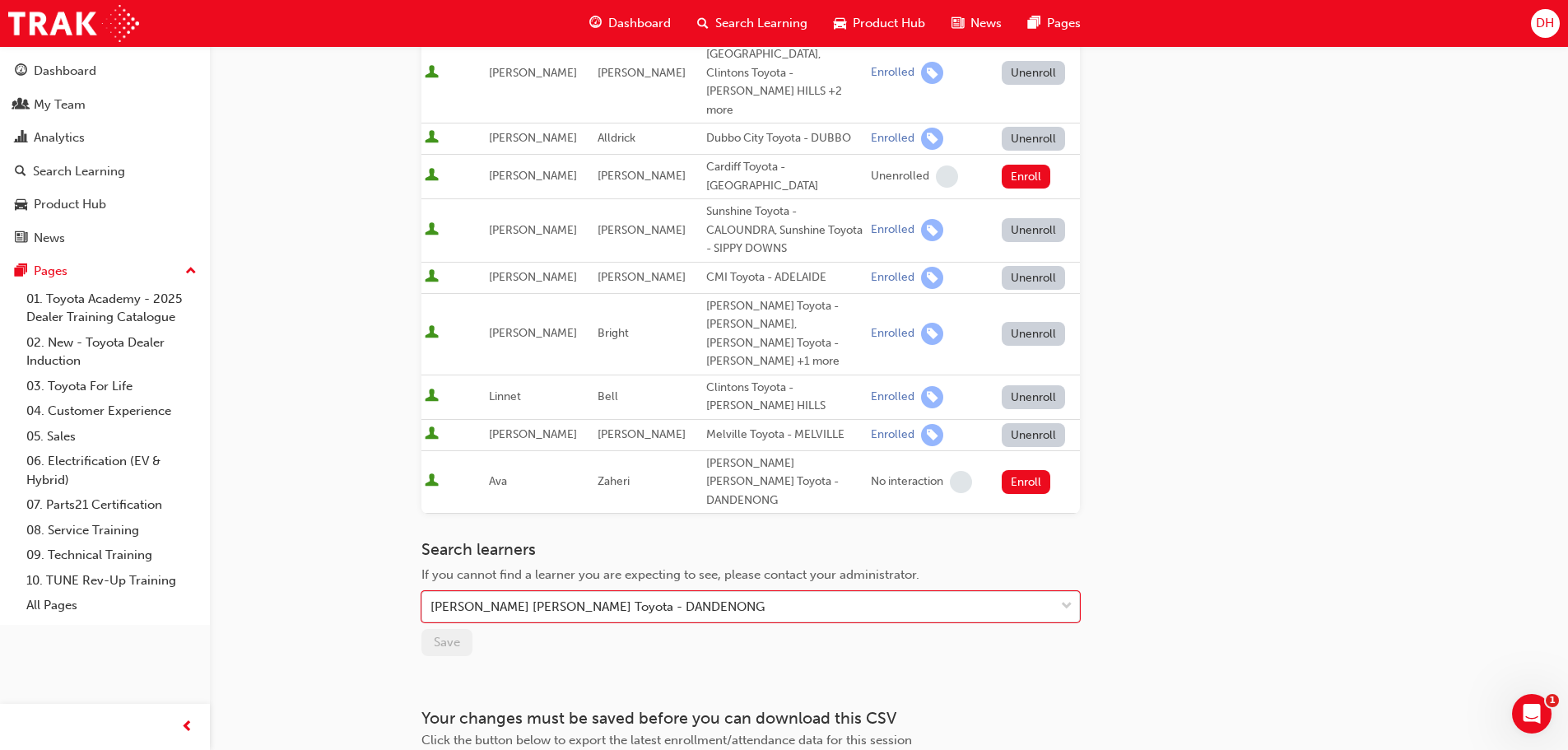
scroll to position [593, 0]
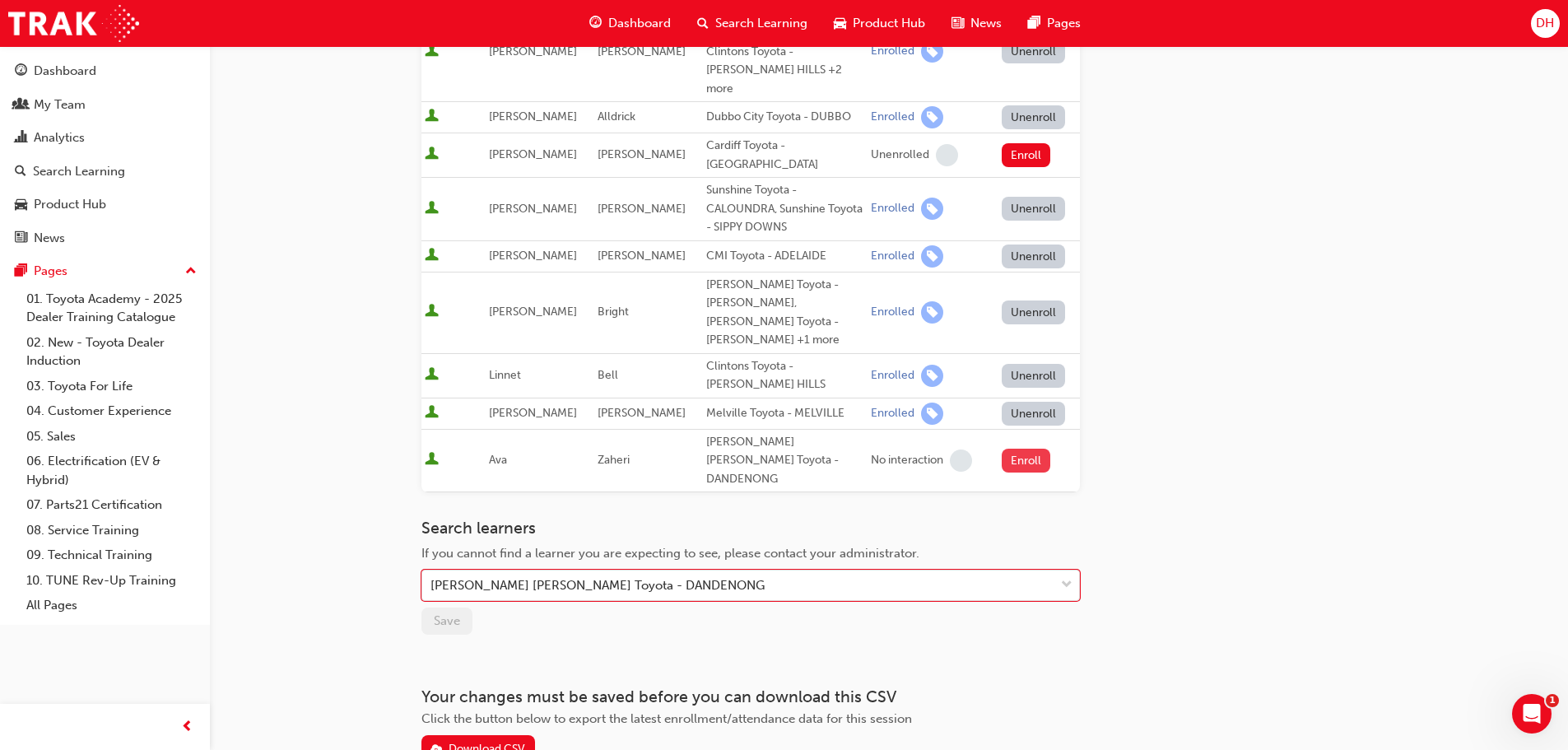
click at [1026, 449] on button "Enroll" at bounding box center [1026, 461] width 49 height 24
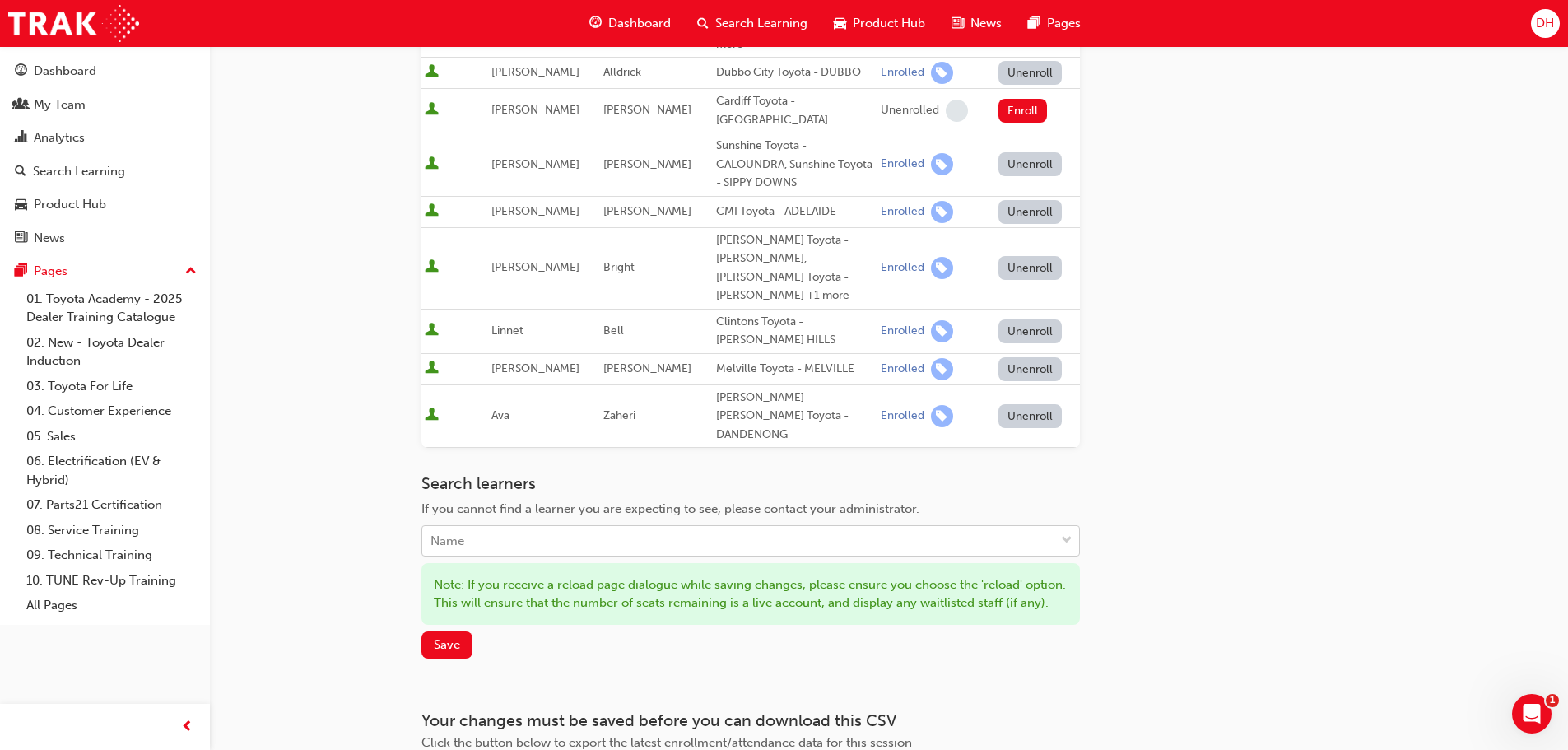
scroll to position [676, 0]
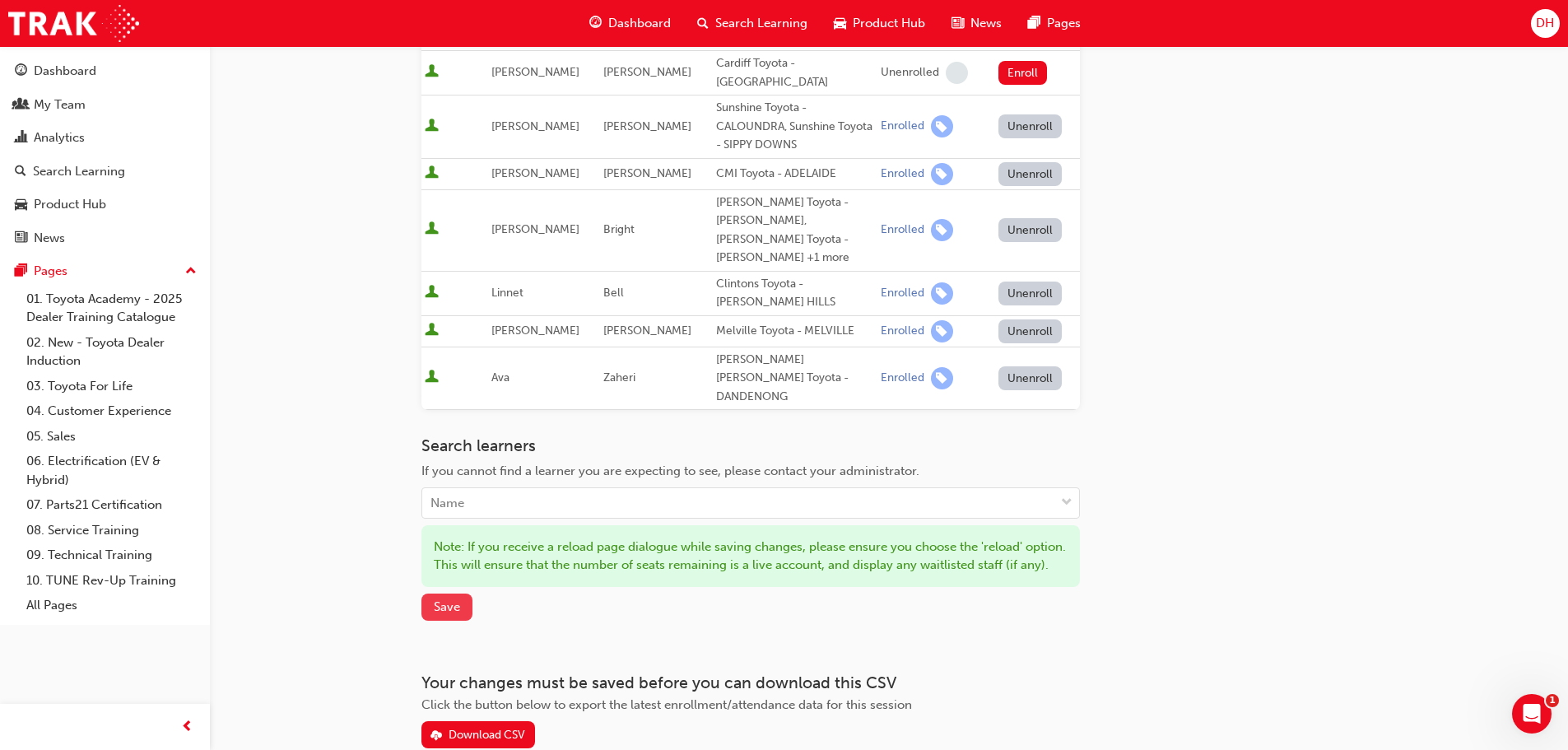
click at [447, 599] on span "Save" at bounding box center [447, 606] width 26 height 15
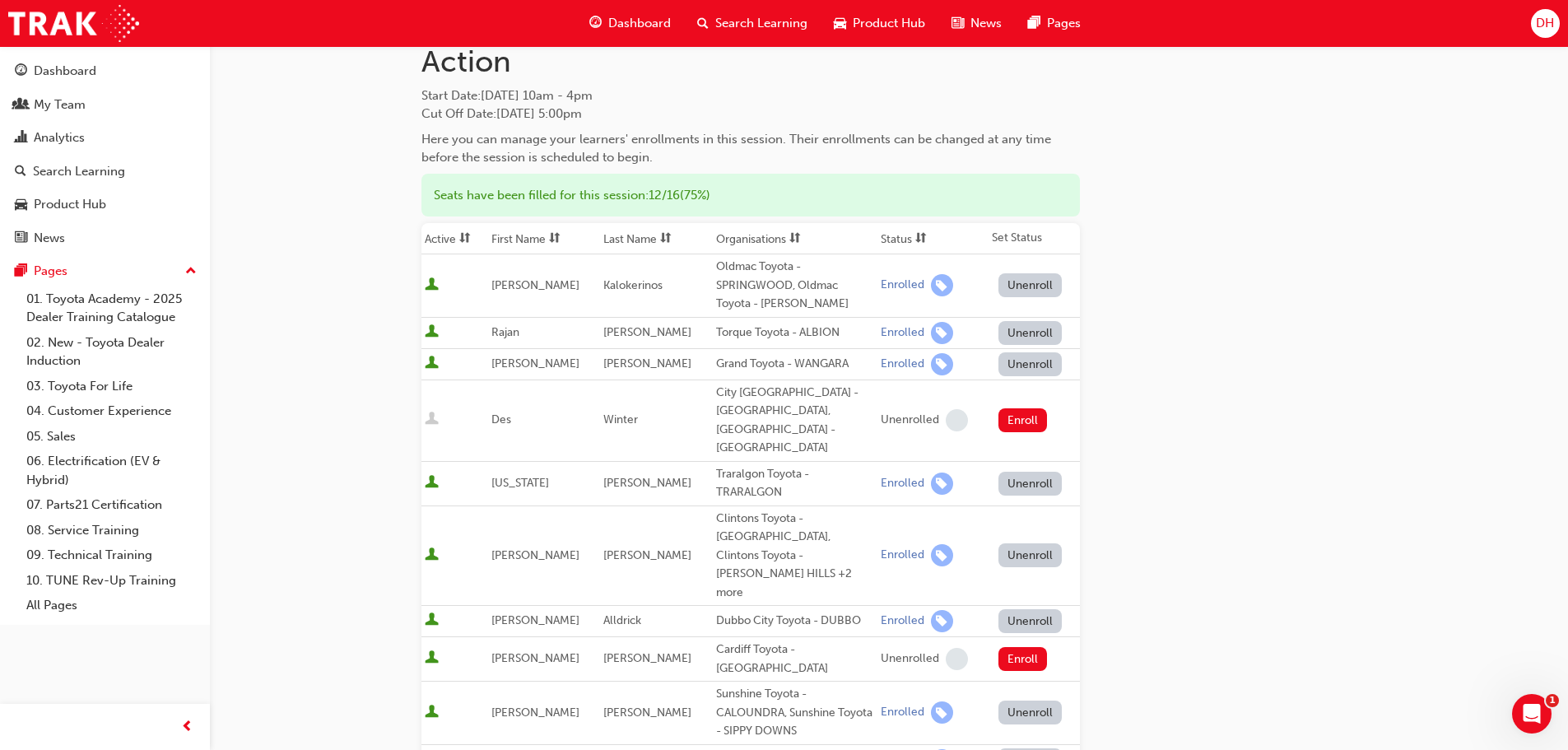
scroll to position [0, 0]
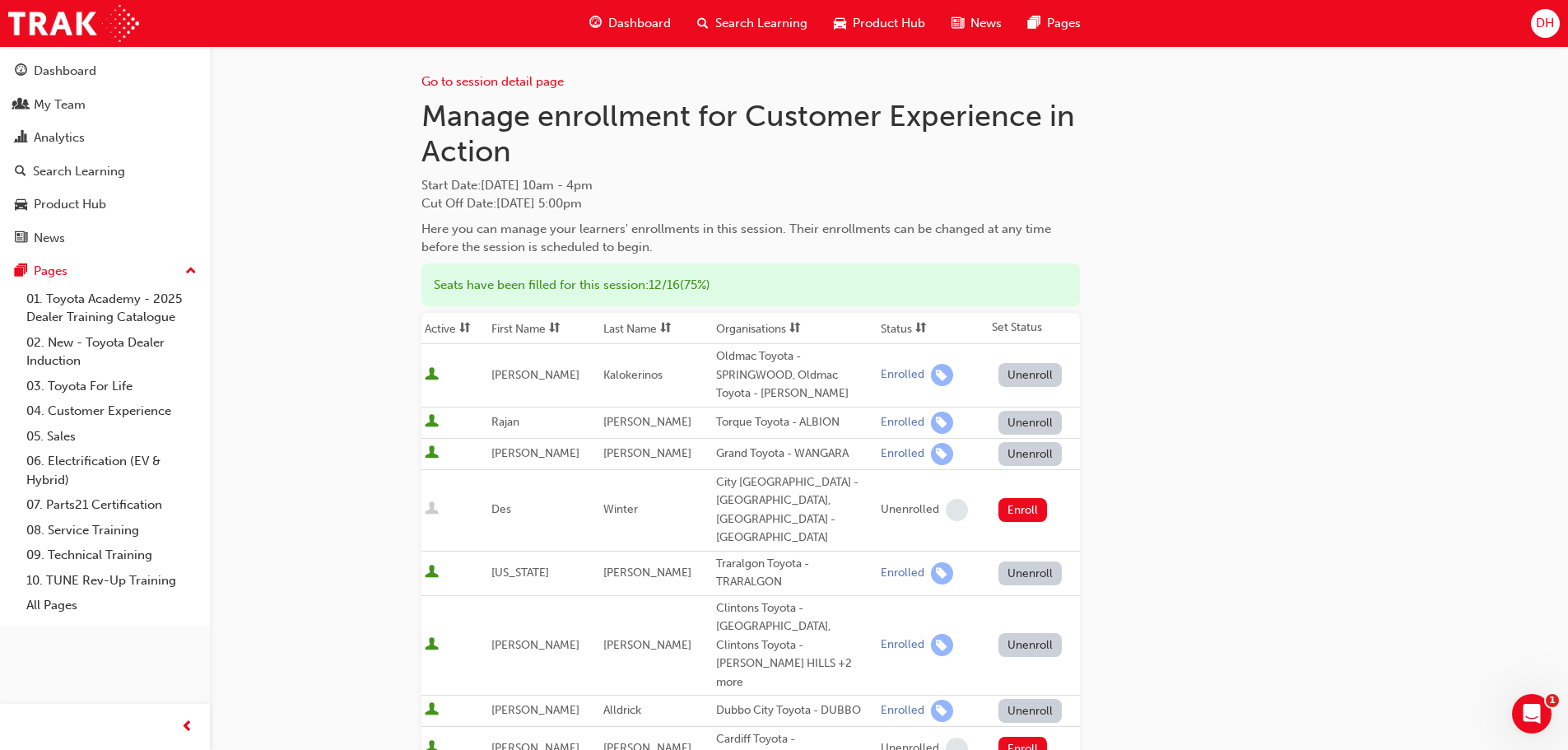
scroll to position [1147, 0]
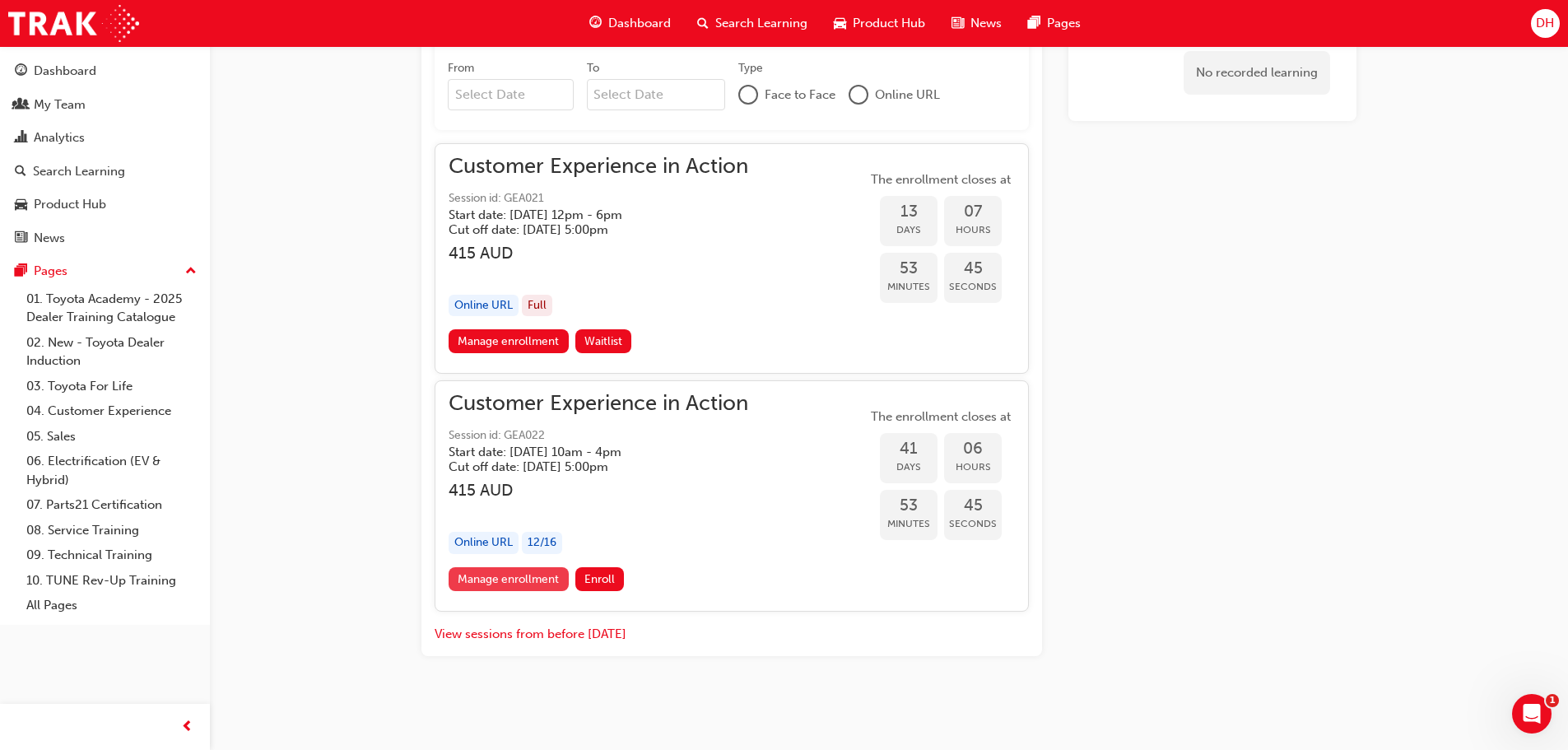
click at [556, 586] on link "Manage enrollment" at bounding box center [509, 580] width 120 height 24
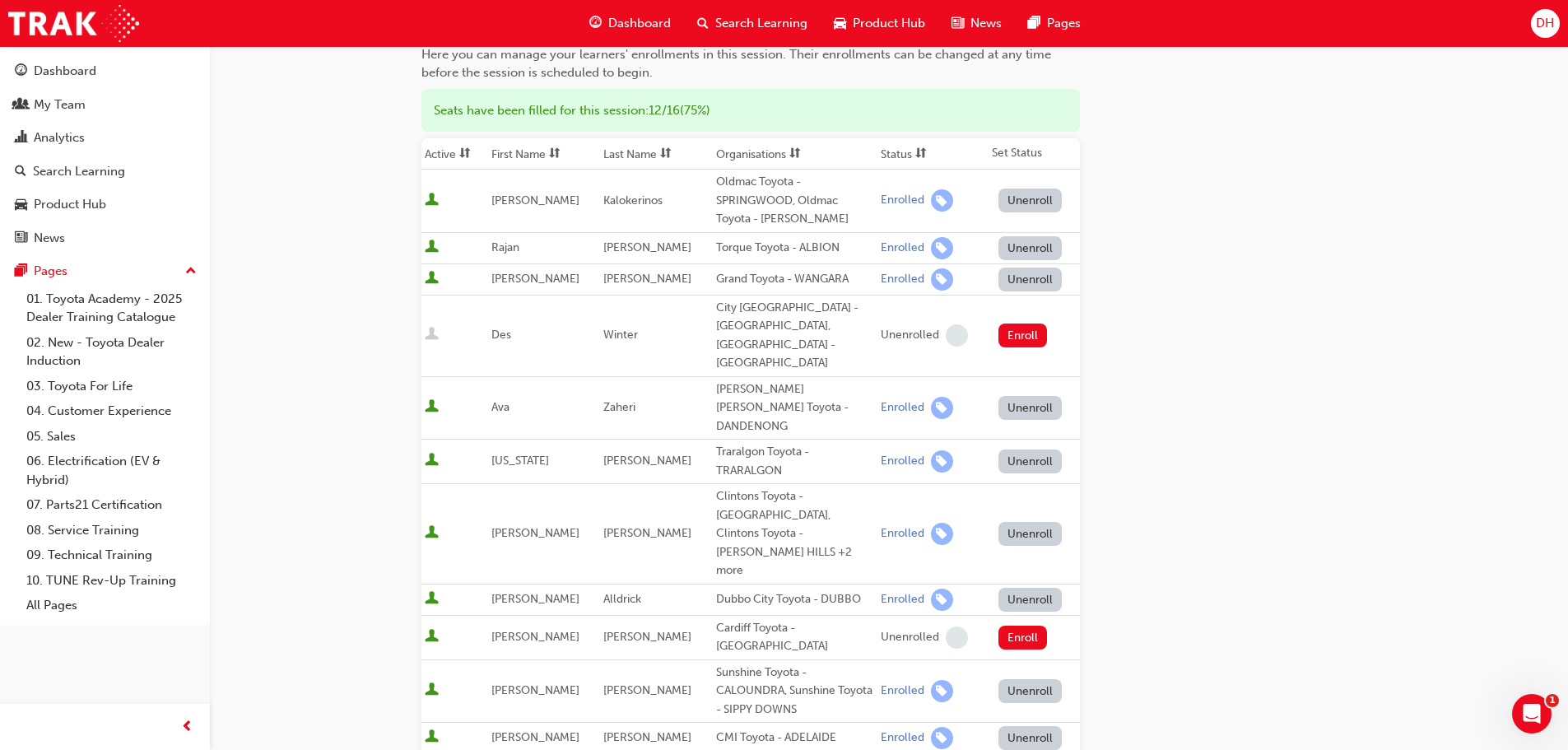
scroll to position [164, 0]
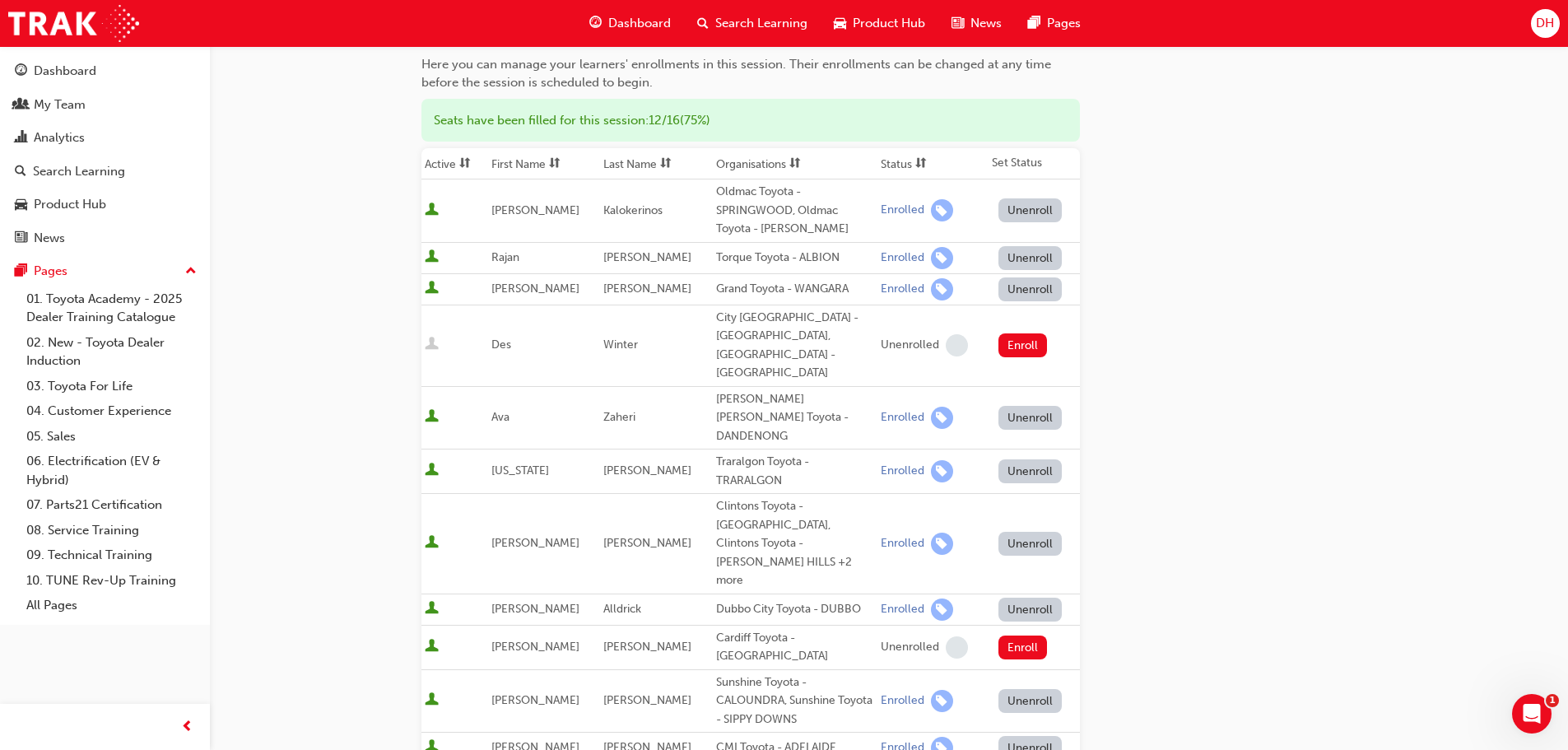
scroll to position [1147, 0]
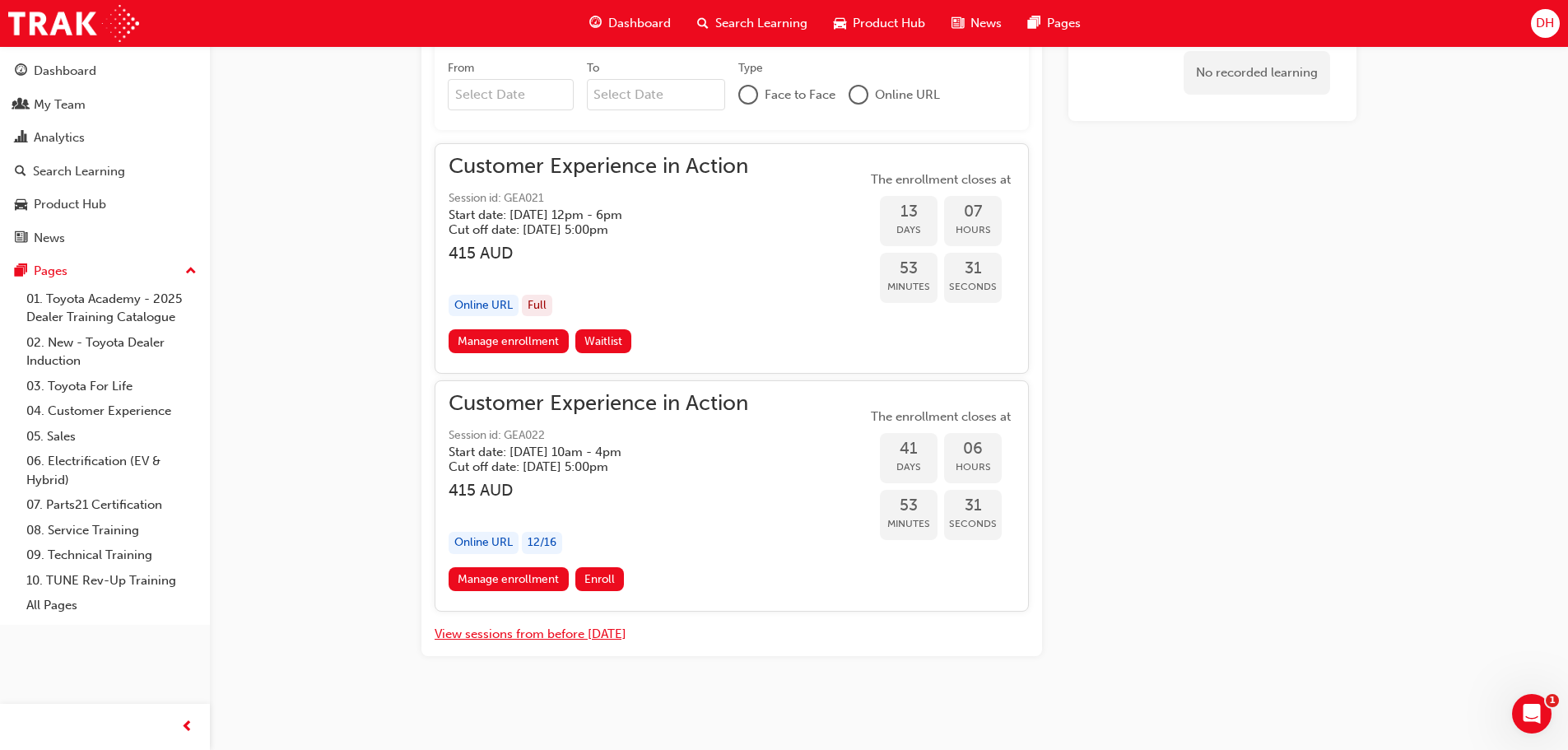
click at [559, 641] on button "View sessions from before [DATE]" at bounding box center [531, 634] width 192 height 19
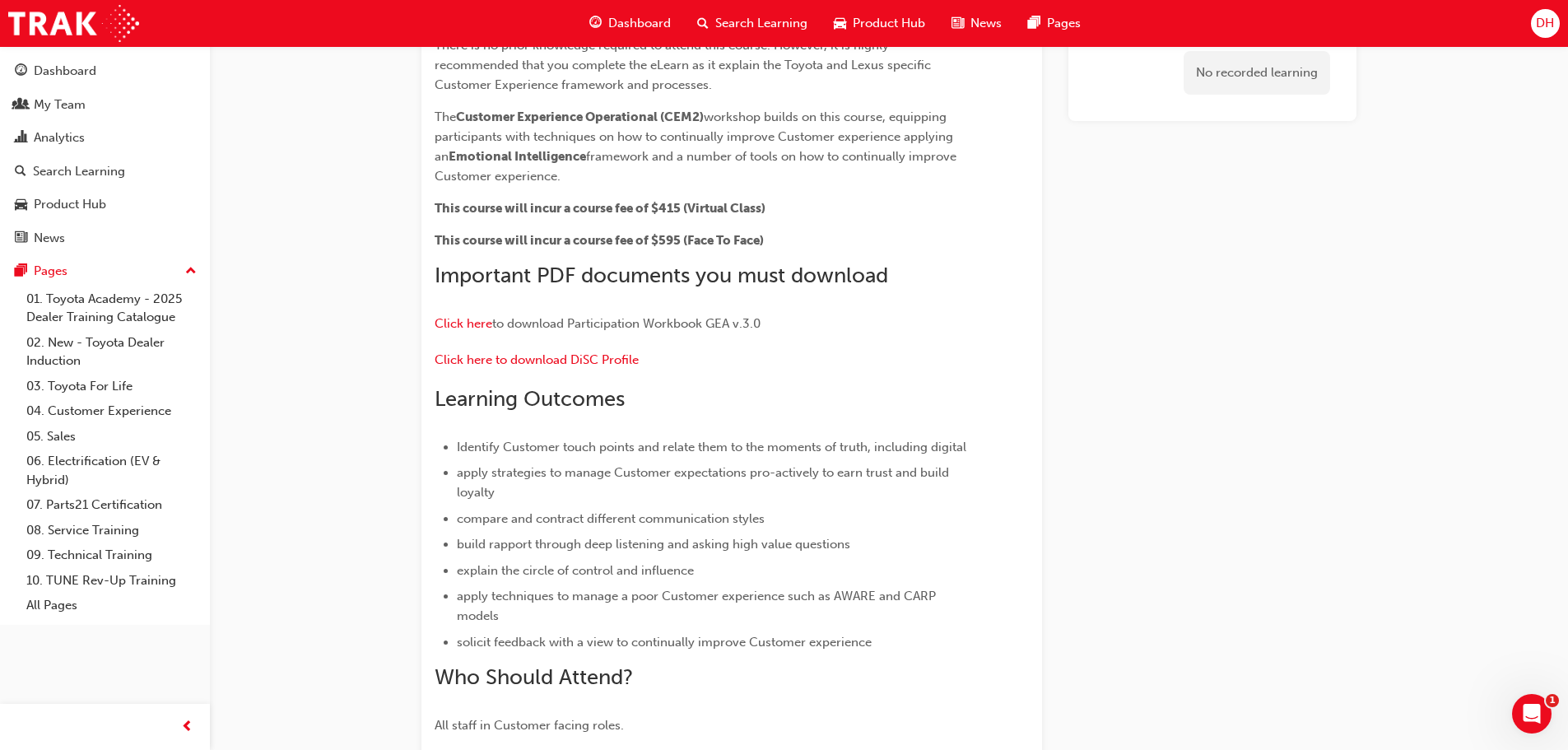
scroll to position [247, 0]
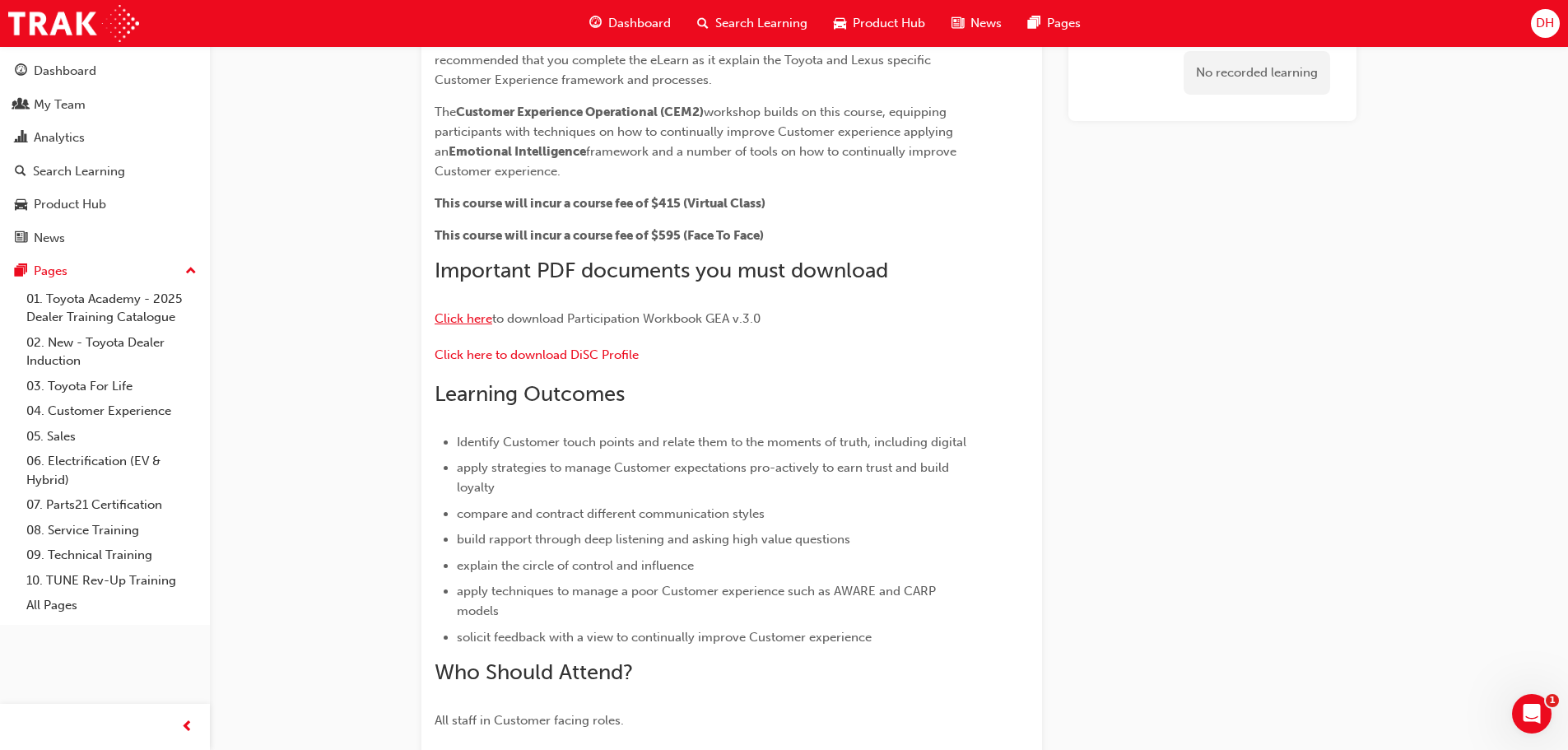
click at [461, 320] on span "Click here" at bounding box center [464, 318] width 58 height 15
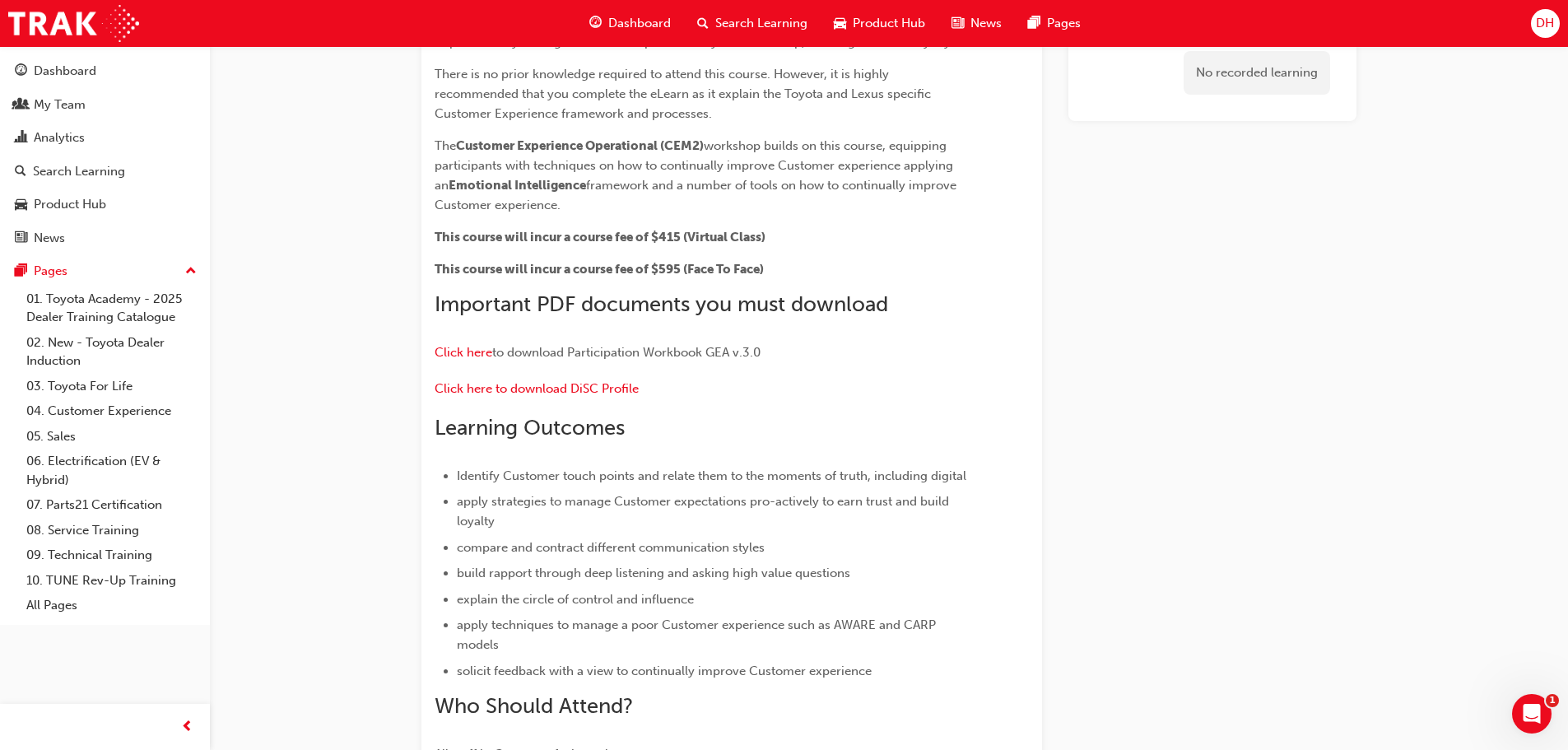
scroll to position [179, 0]
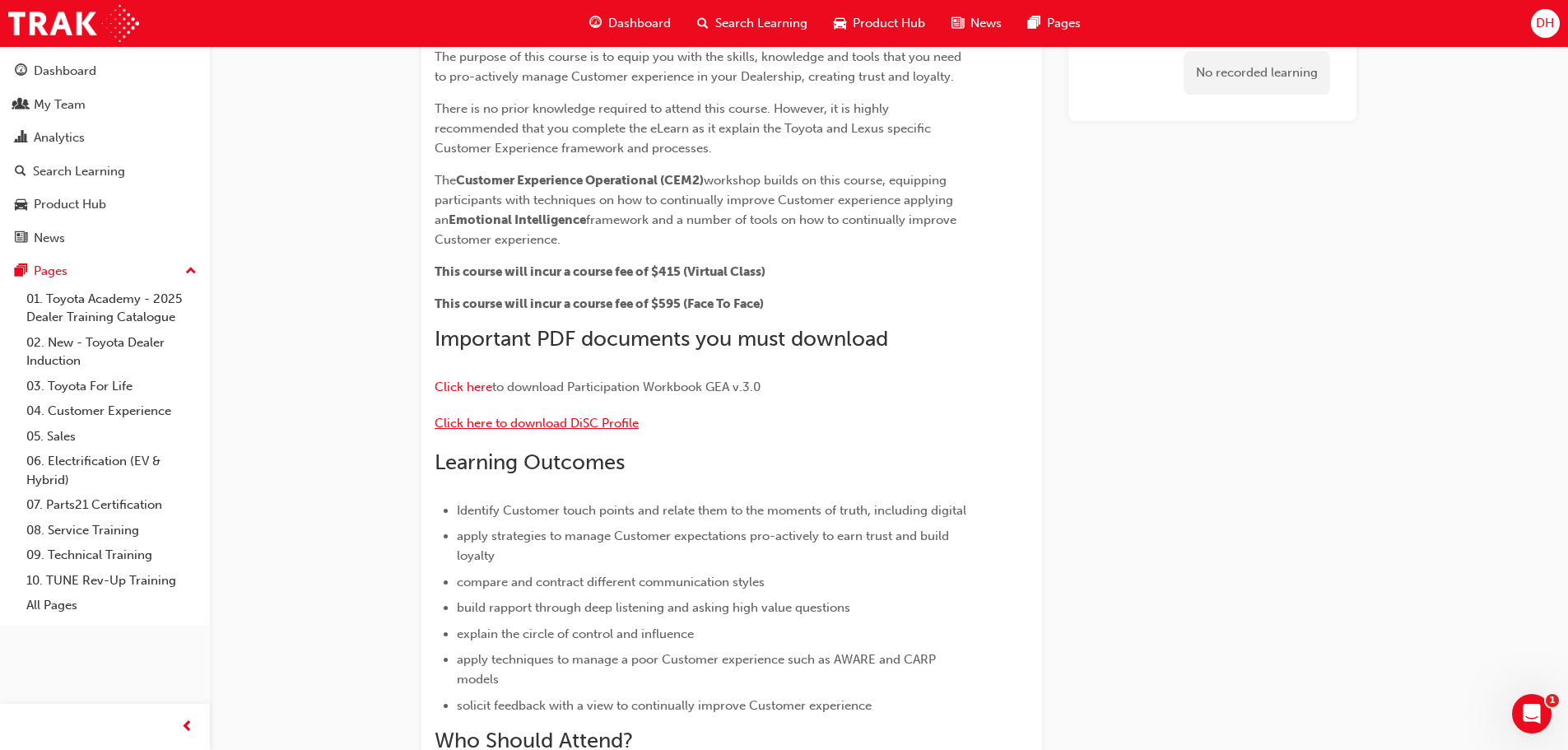
click at [587, 419] on span "Click here to download DiSC Profile" at bounding box center [537, 423] width 204 height 15
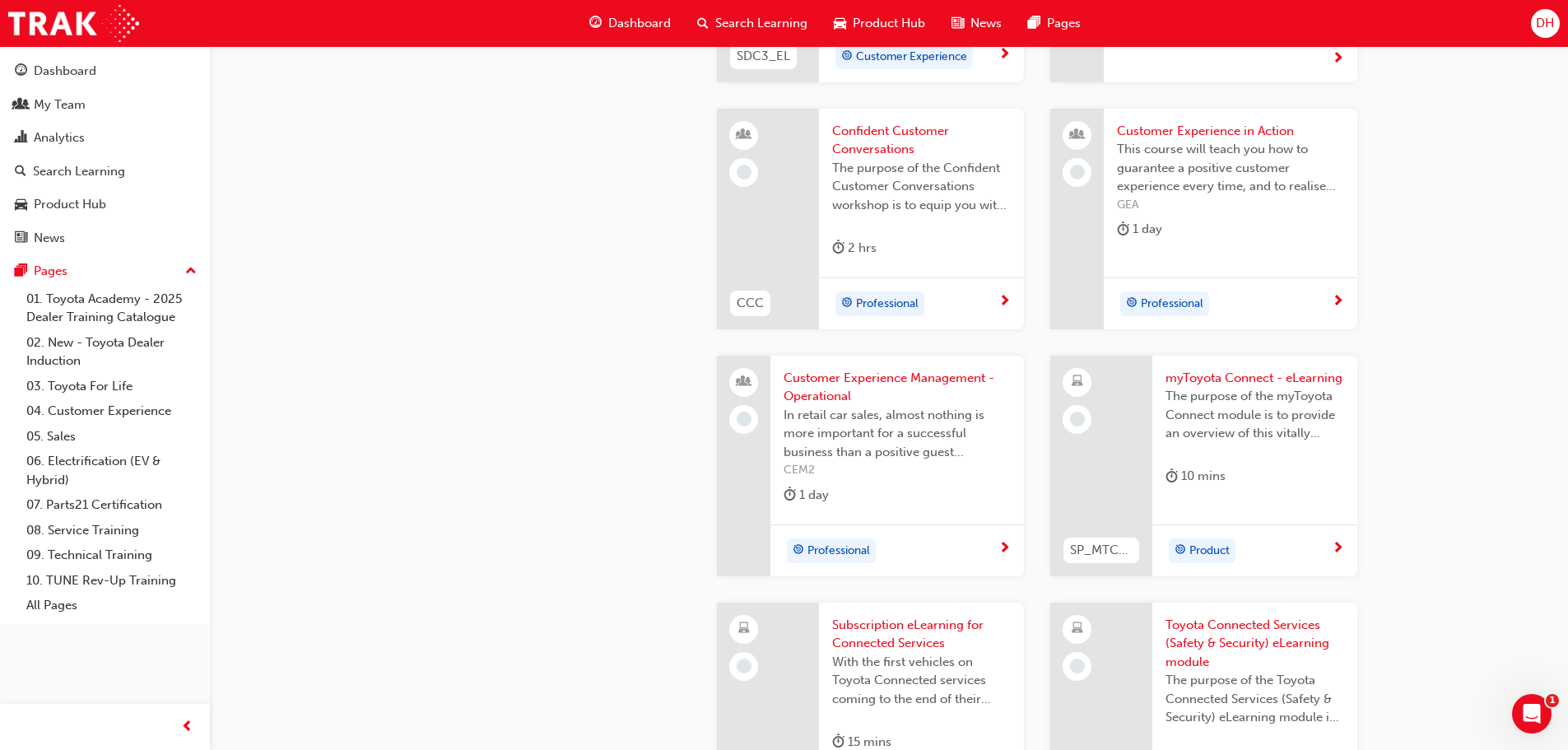
scroll to position [2140, 0]
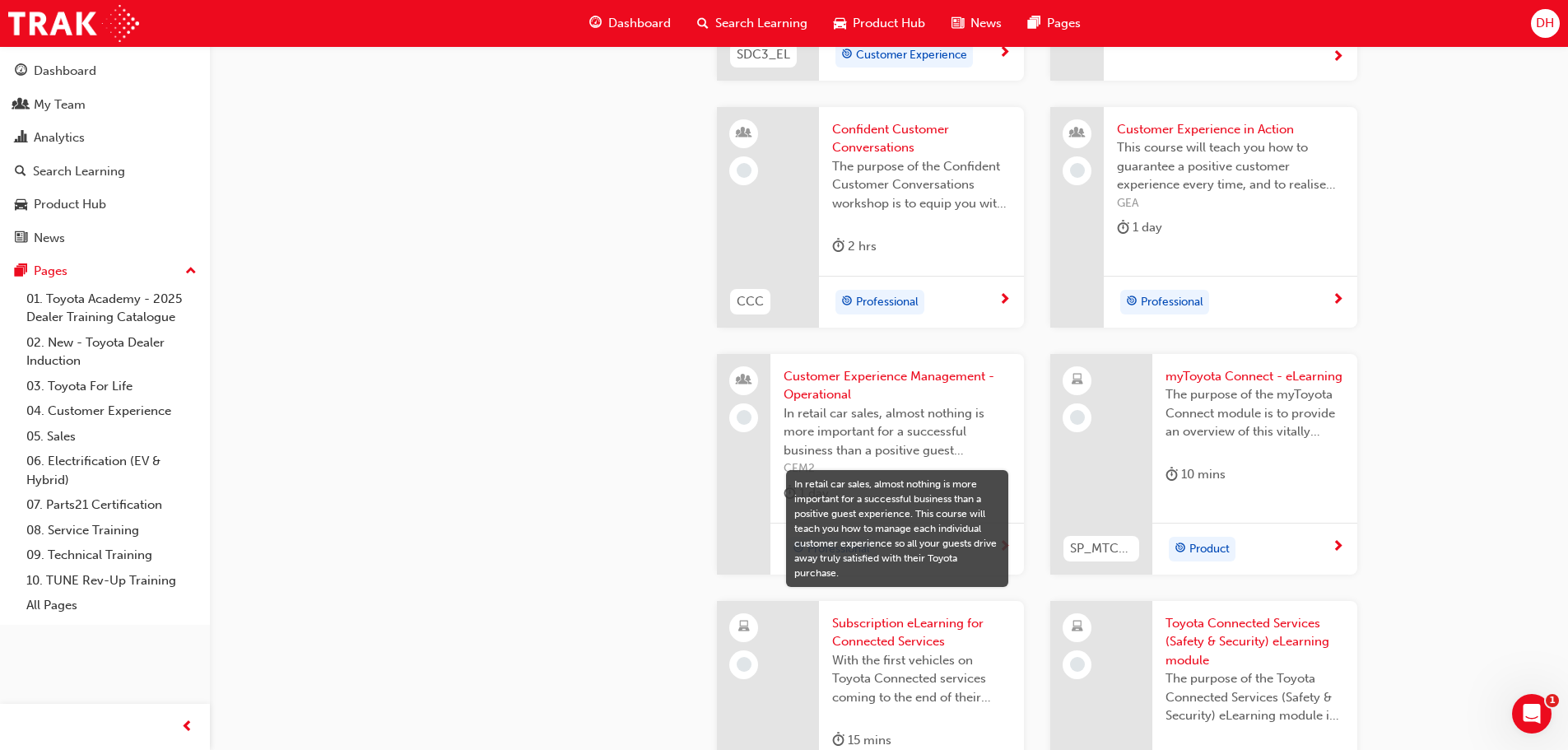
click at [858, 420] on span "In retail car sales, almost nothing is more important for a successful business…" at bounding box center [897, 432] width 227 height 56
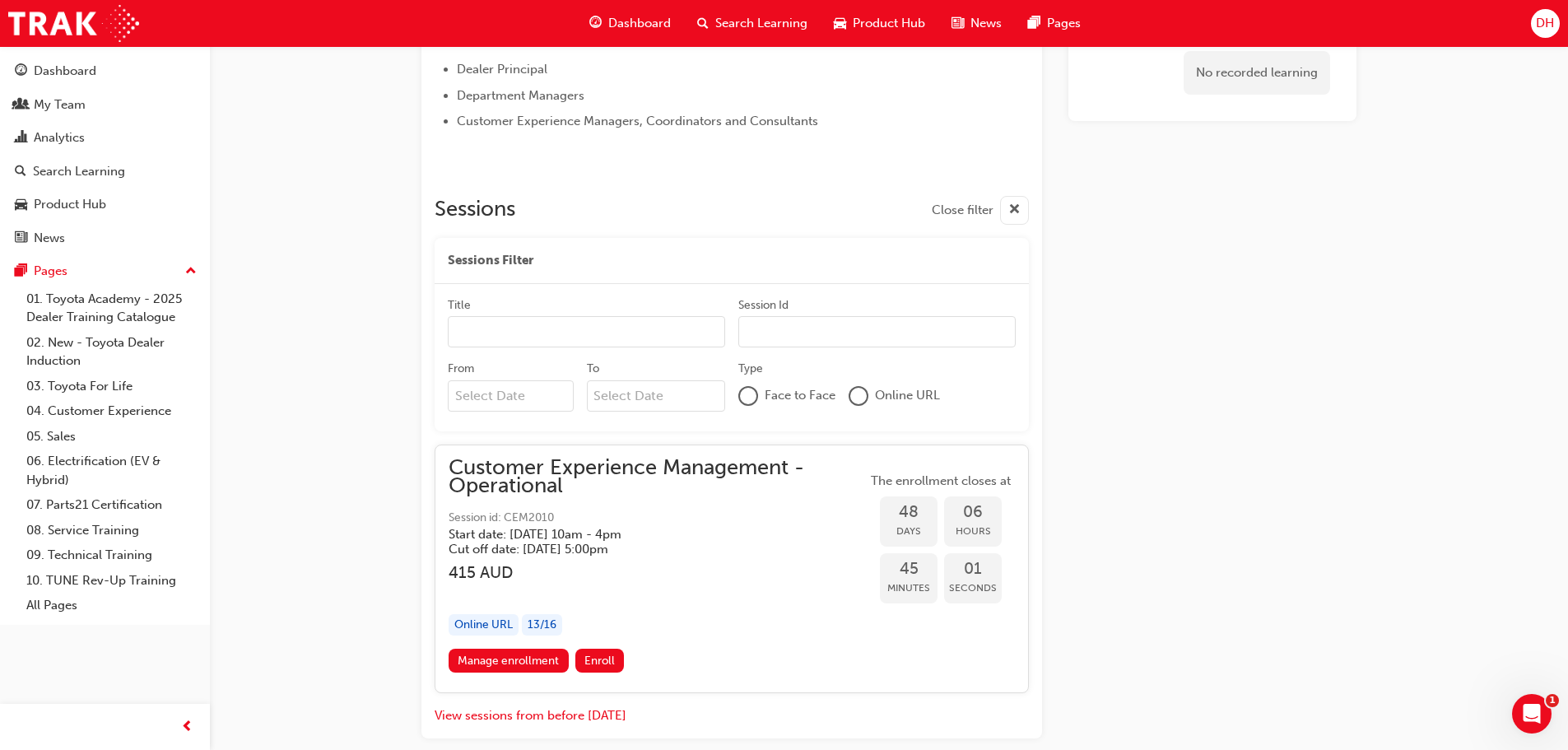
scroll to position [854, 0]
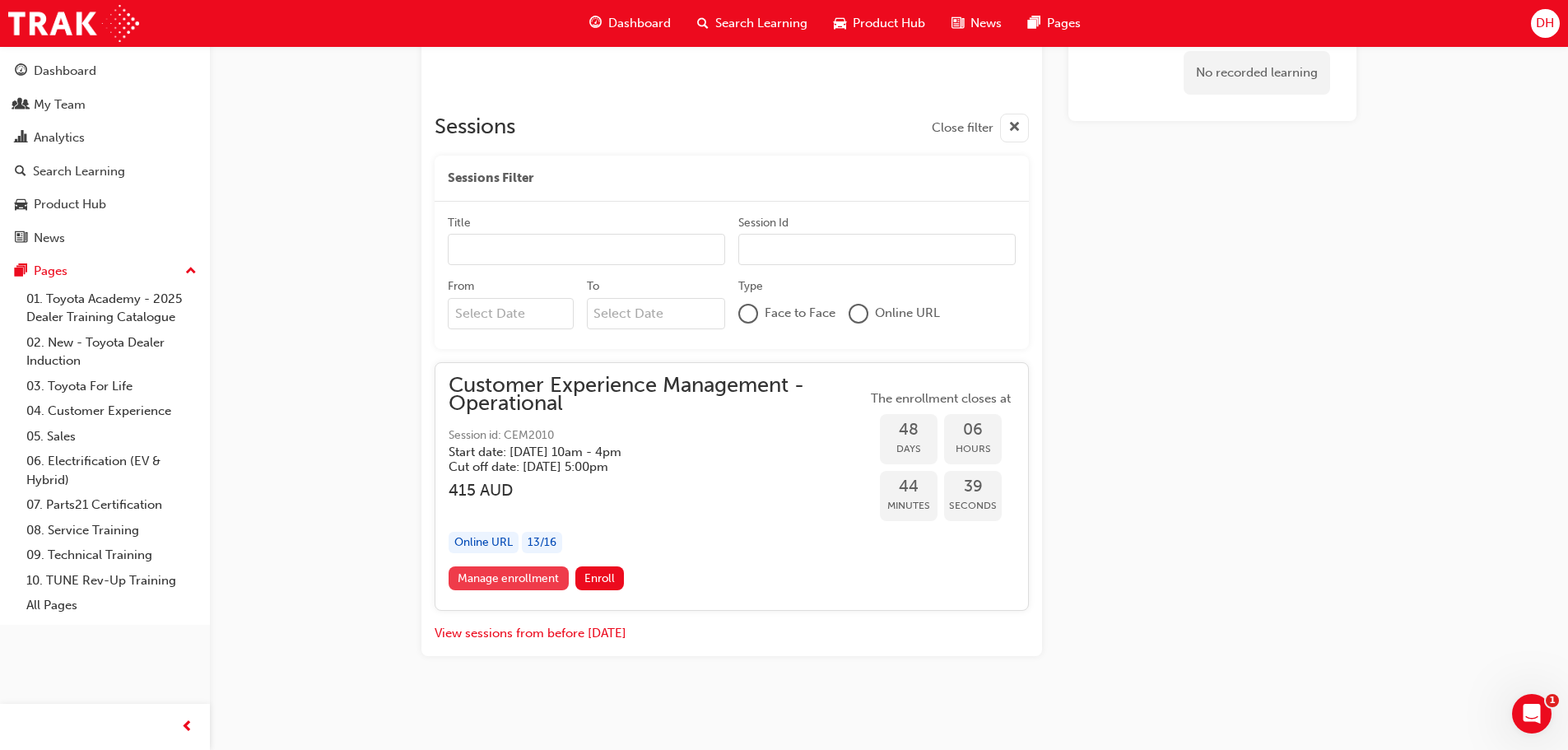
click at [531, 582] on link "Manage enrollment" at bounding box center [509, 579] width 120 height 24
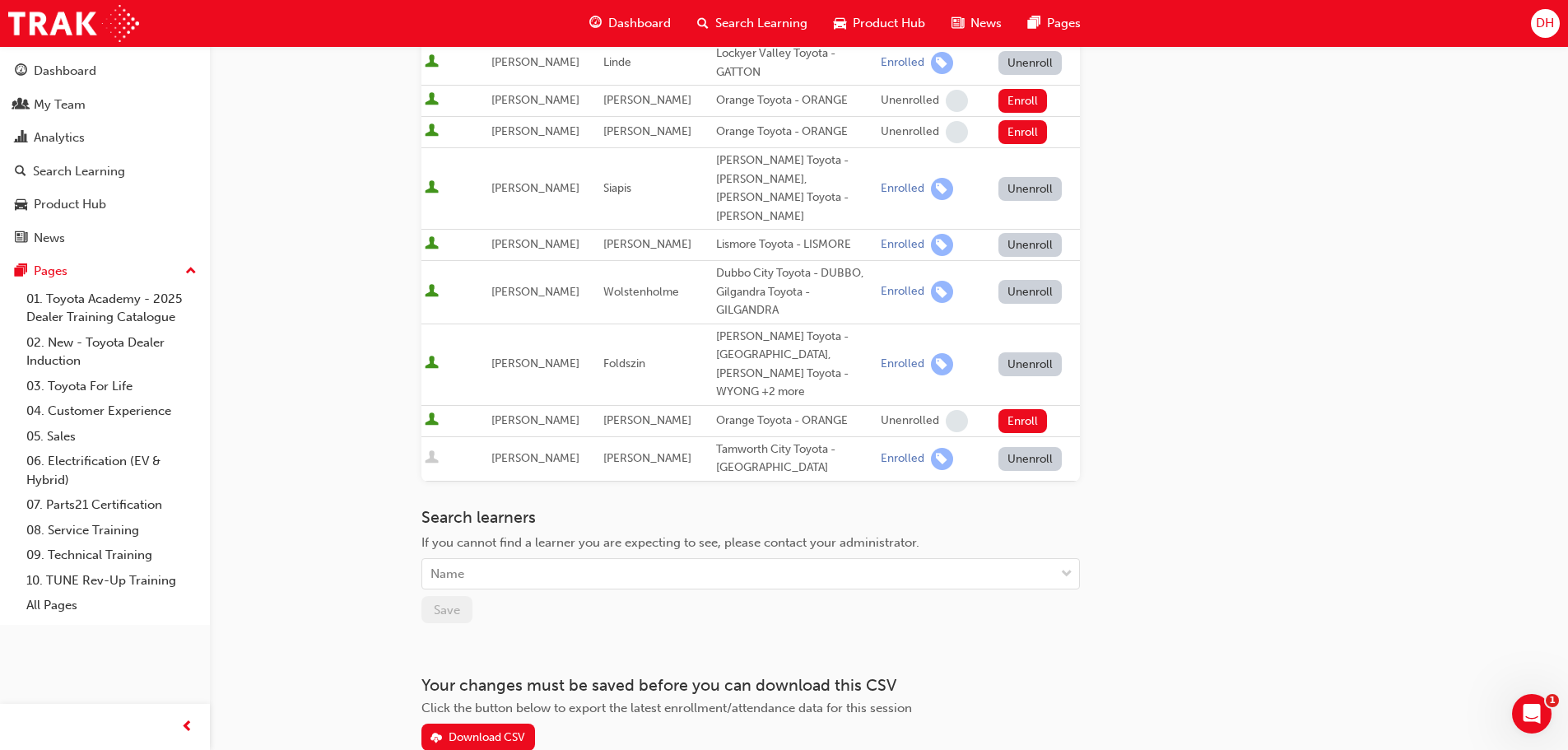
scroll to position [658, 0]
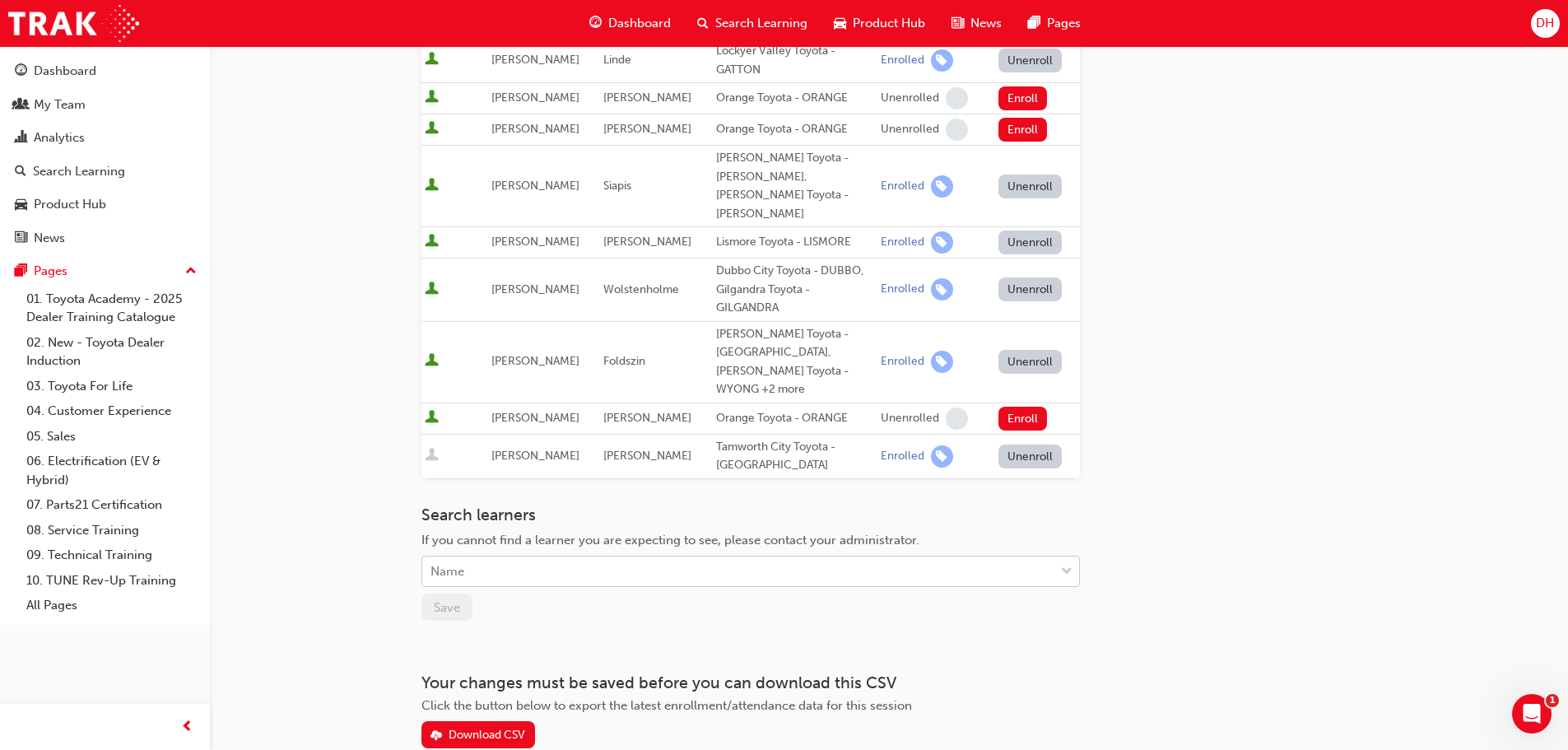
click at [521, 557] on div "Name" at bounding box center [738, 571] width 632 height 29
type input "ava"
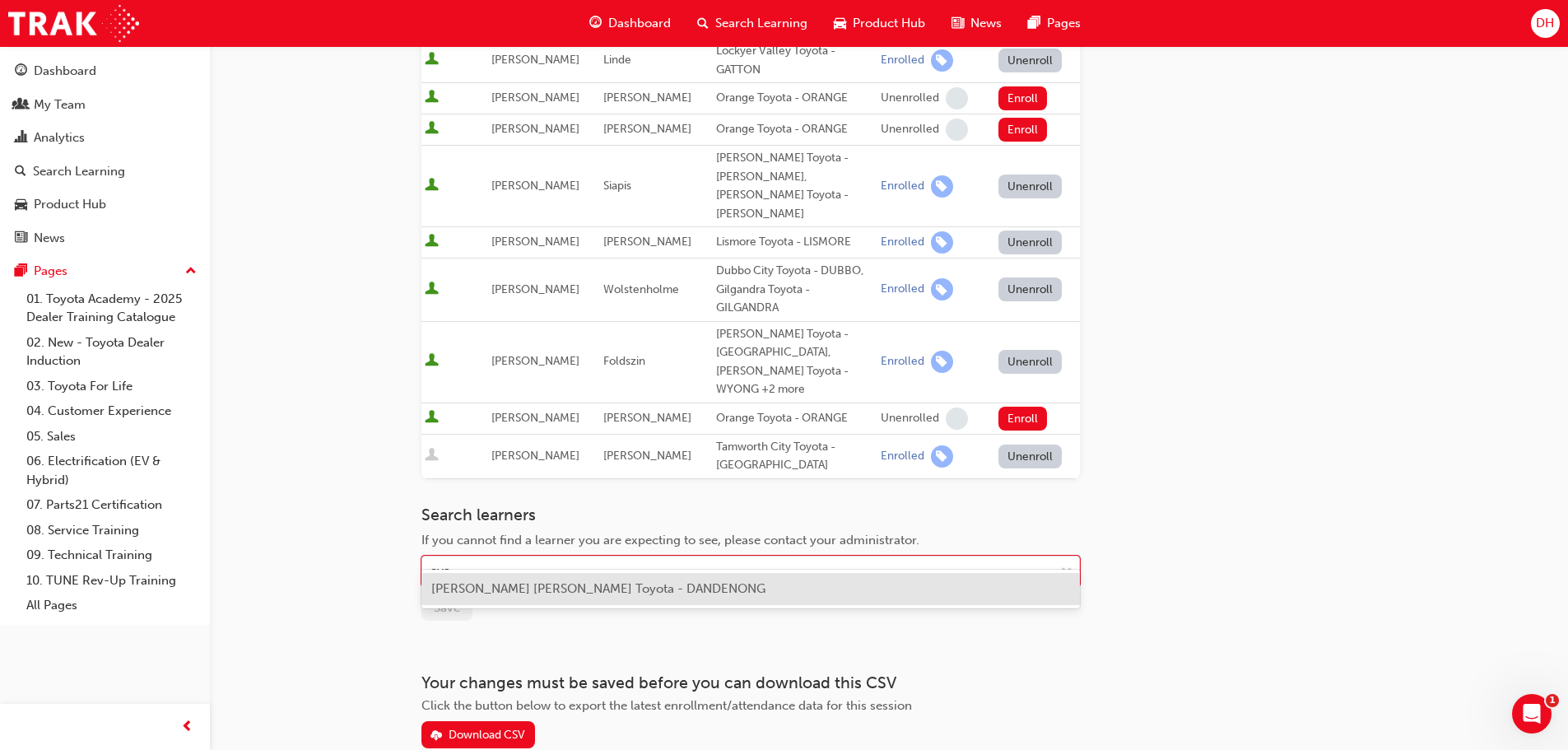
click at [560, 584] on span "[PERSON_NAME] [PERSON_NAME] Toyota - DANDENONG" at bounding box center [598, 588] width 334 height 15
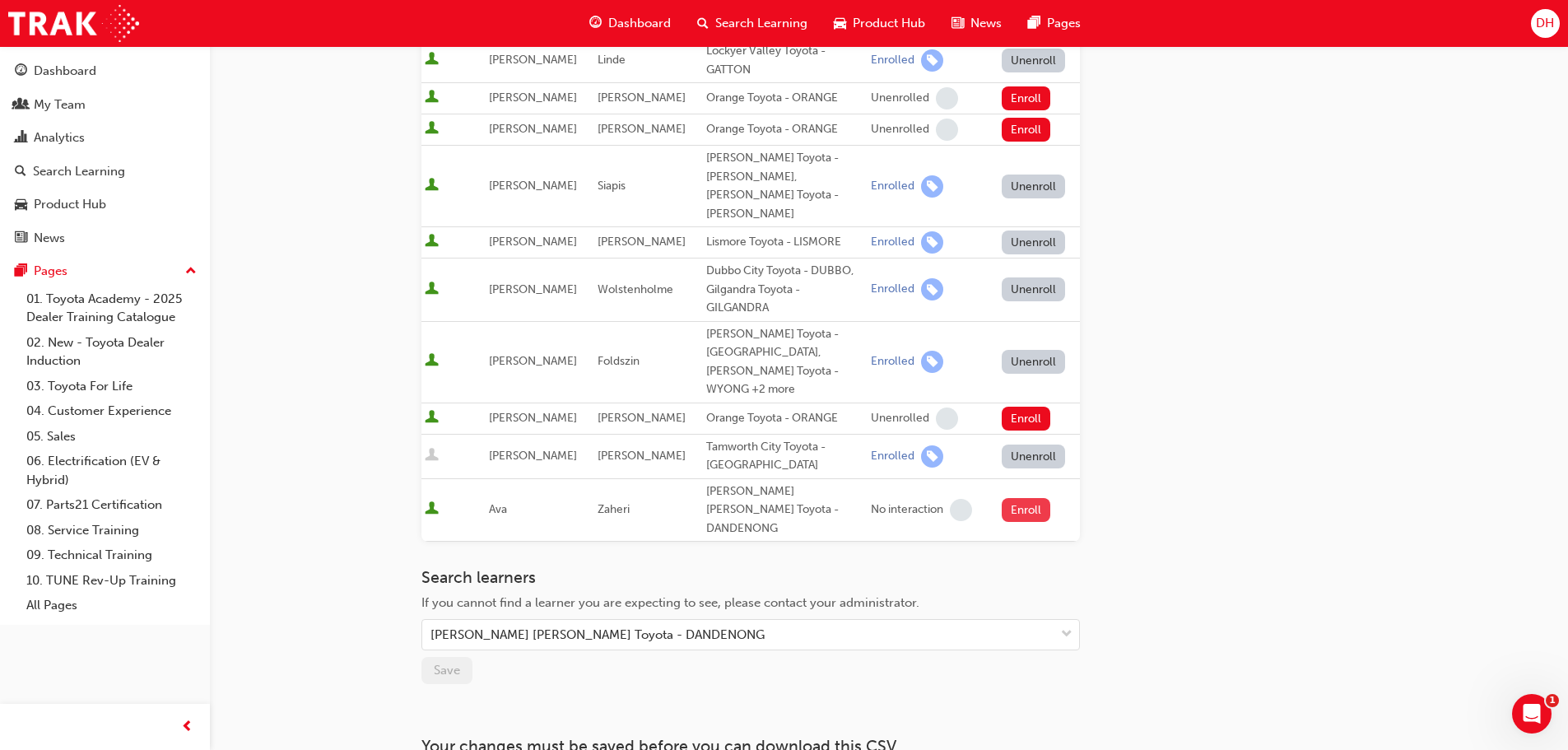
click at [1015, 498] on button "Enroll" at bounding box center [1026, 510] width 49 height 24
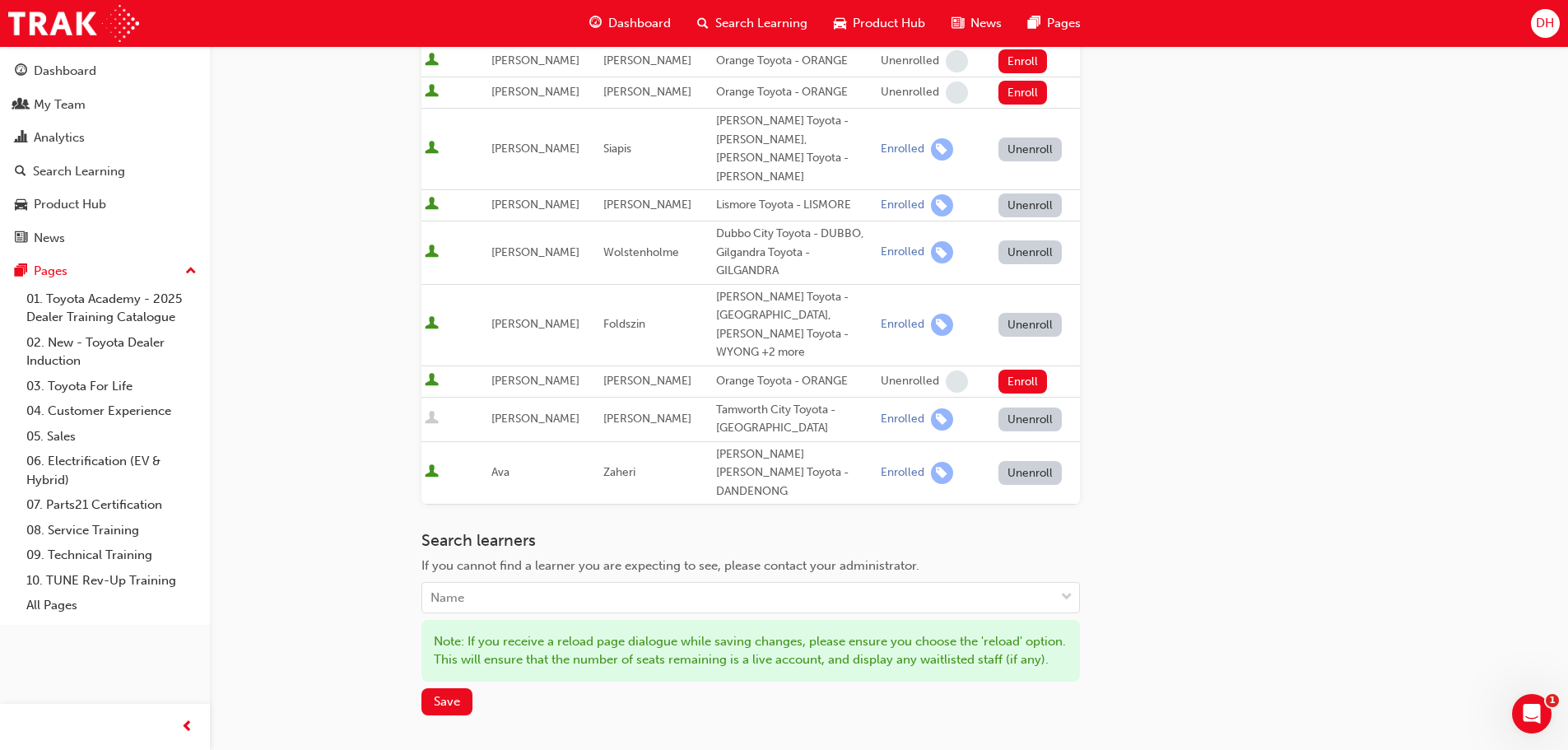
scroll to position [741, 0]
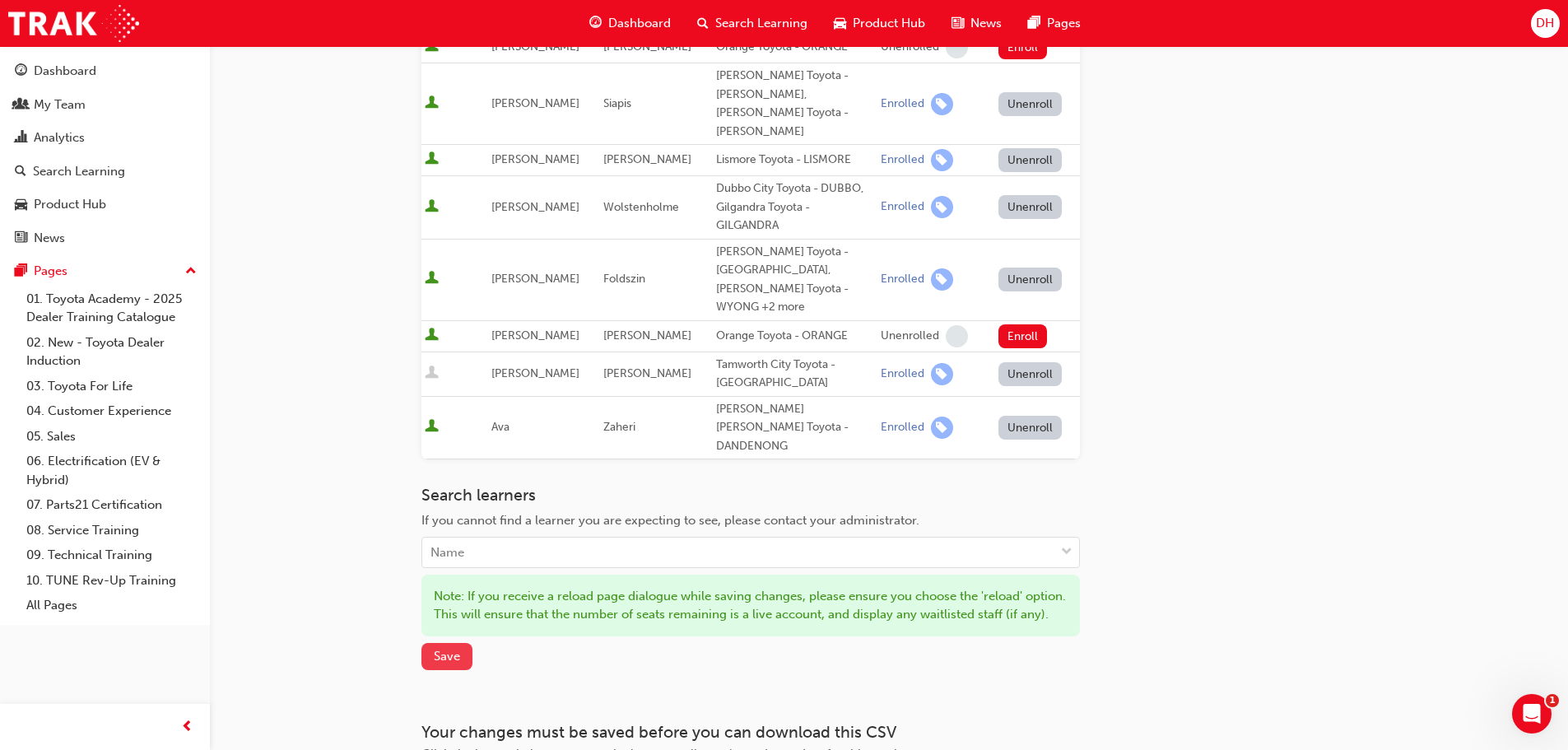
click at [462, 643] on button "Save" at bounding box center [446, 656] width 51 height 27
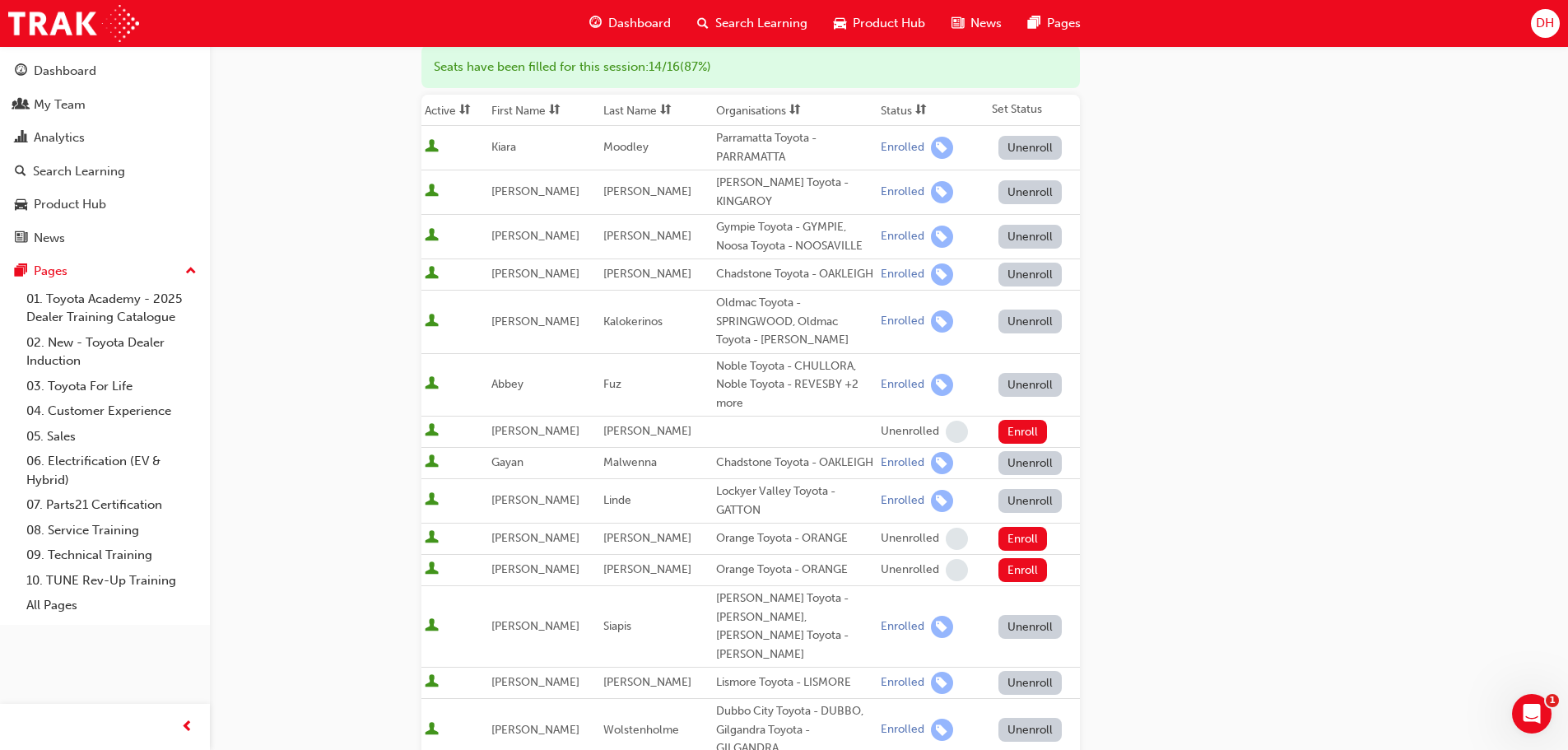
scroll to position [247, 0]
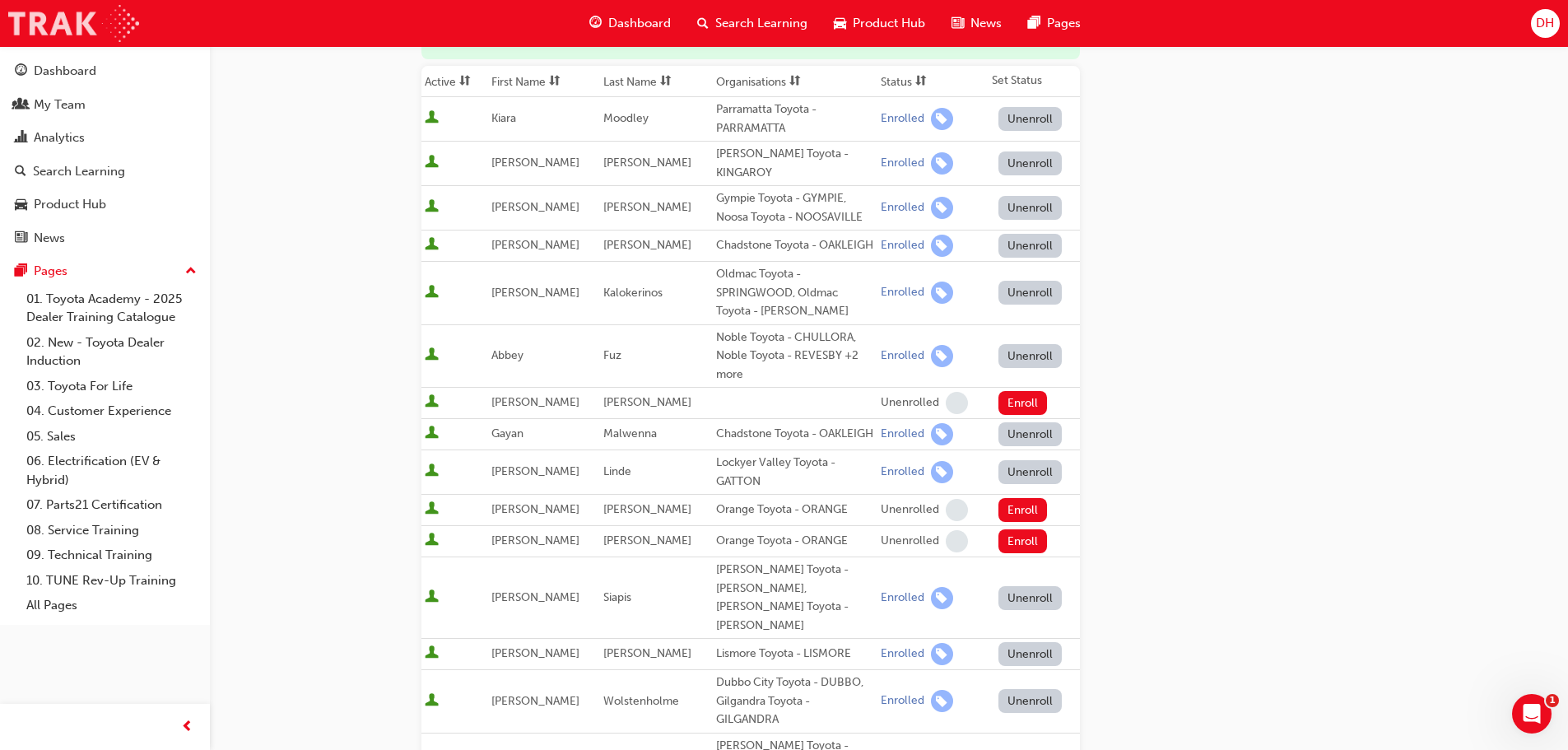
scroll to position [854, 0]
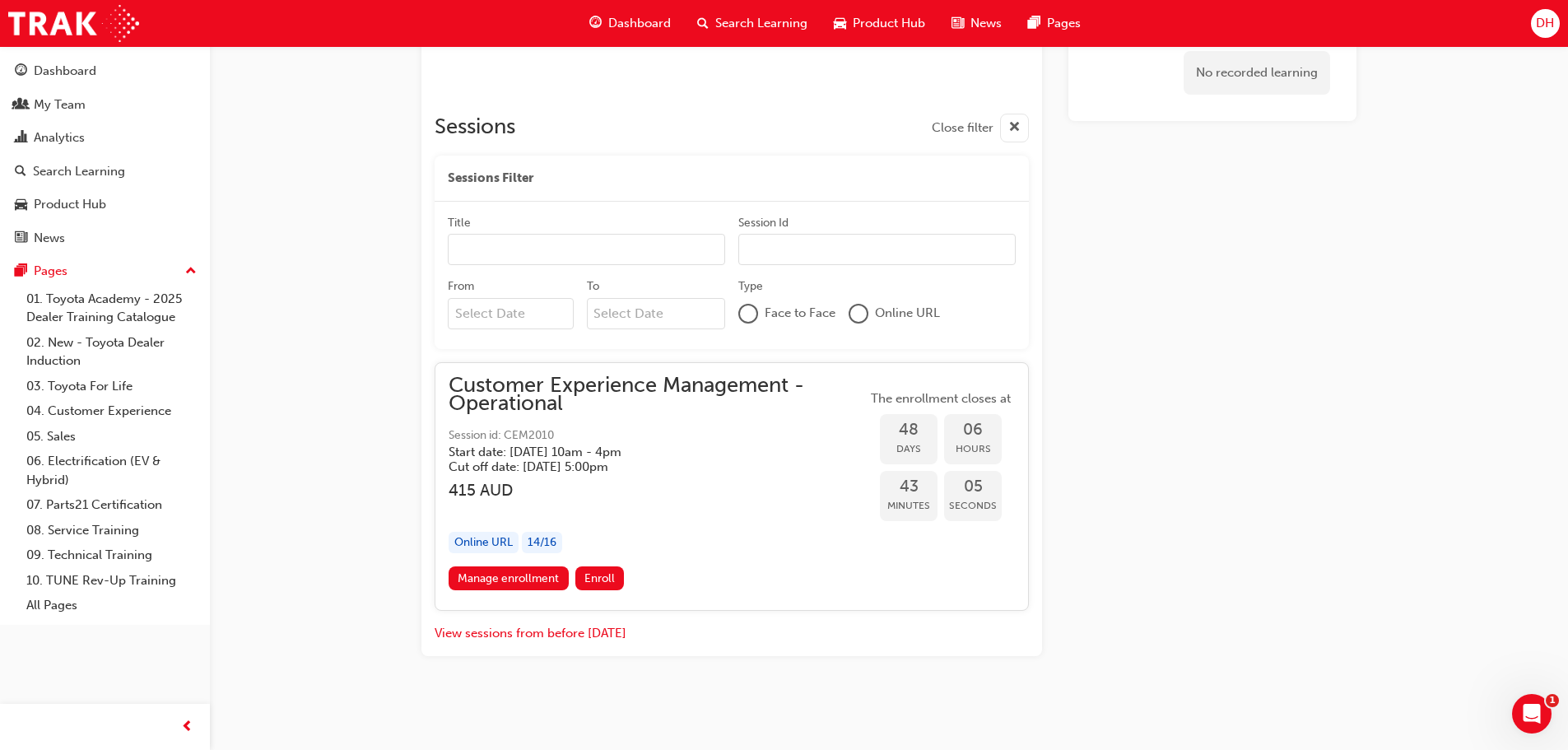
click at [541, 420] on div "Customer Experience Management - Operational Session id: CEM2010 Start date: Th…" at bounding box center [657, 426] width 418 height 99
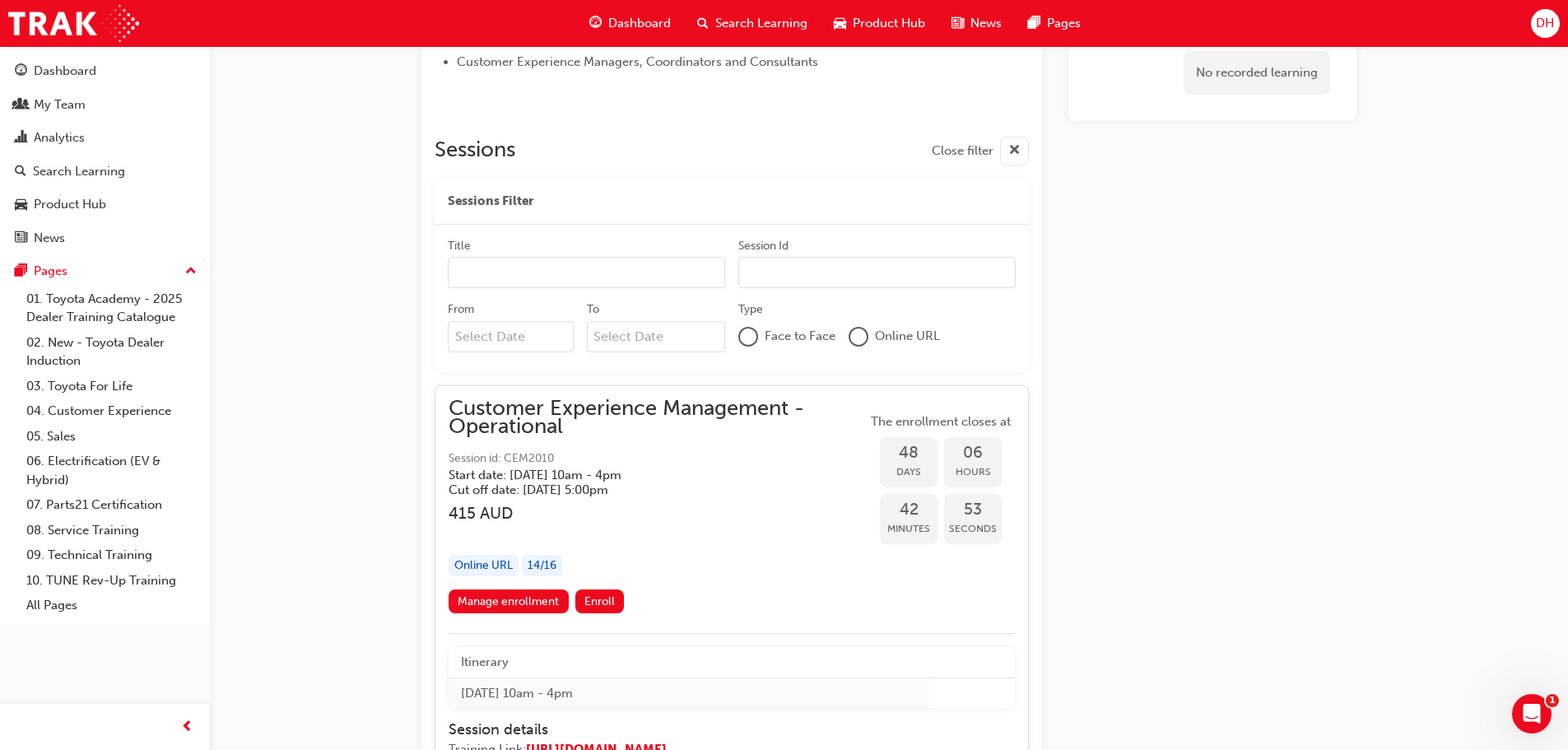
scroll to position [804, 0]
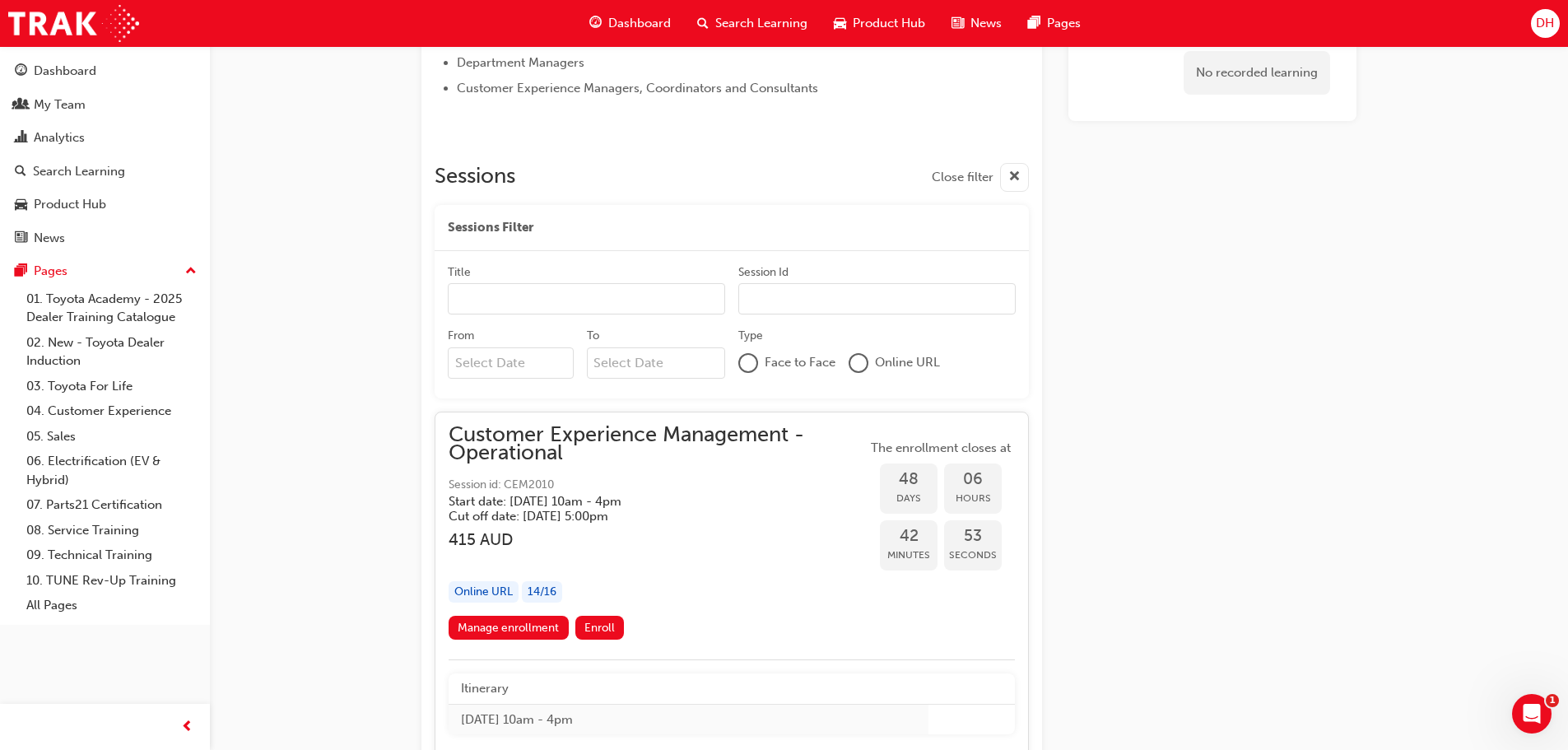
click at [571, 505] on h5 "Start date: Thu 16 Oct 2025 , 10am - 4pm" at bounding box center [644, 501] width 392 height 15
click at [573, 437] on span "Customer Experience Management - Operational" at bounding box center [657, 444] width 418 height 37
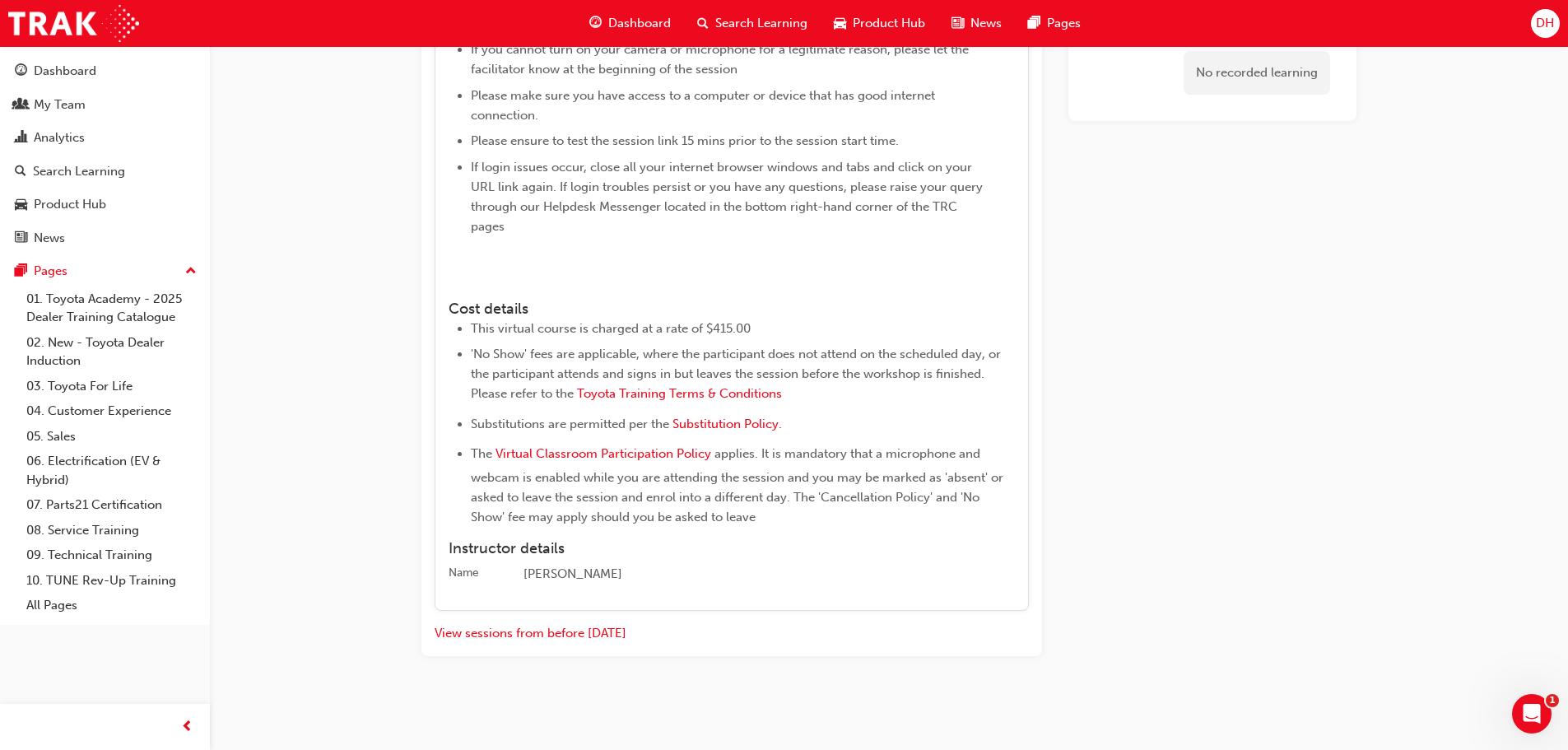
scroll to position [1710, 0]
click at [524, 633] on button "View sessions from before [DATE]" at bounding box center [531, 633] width 192 height 19
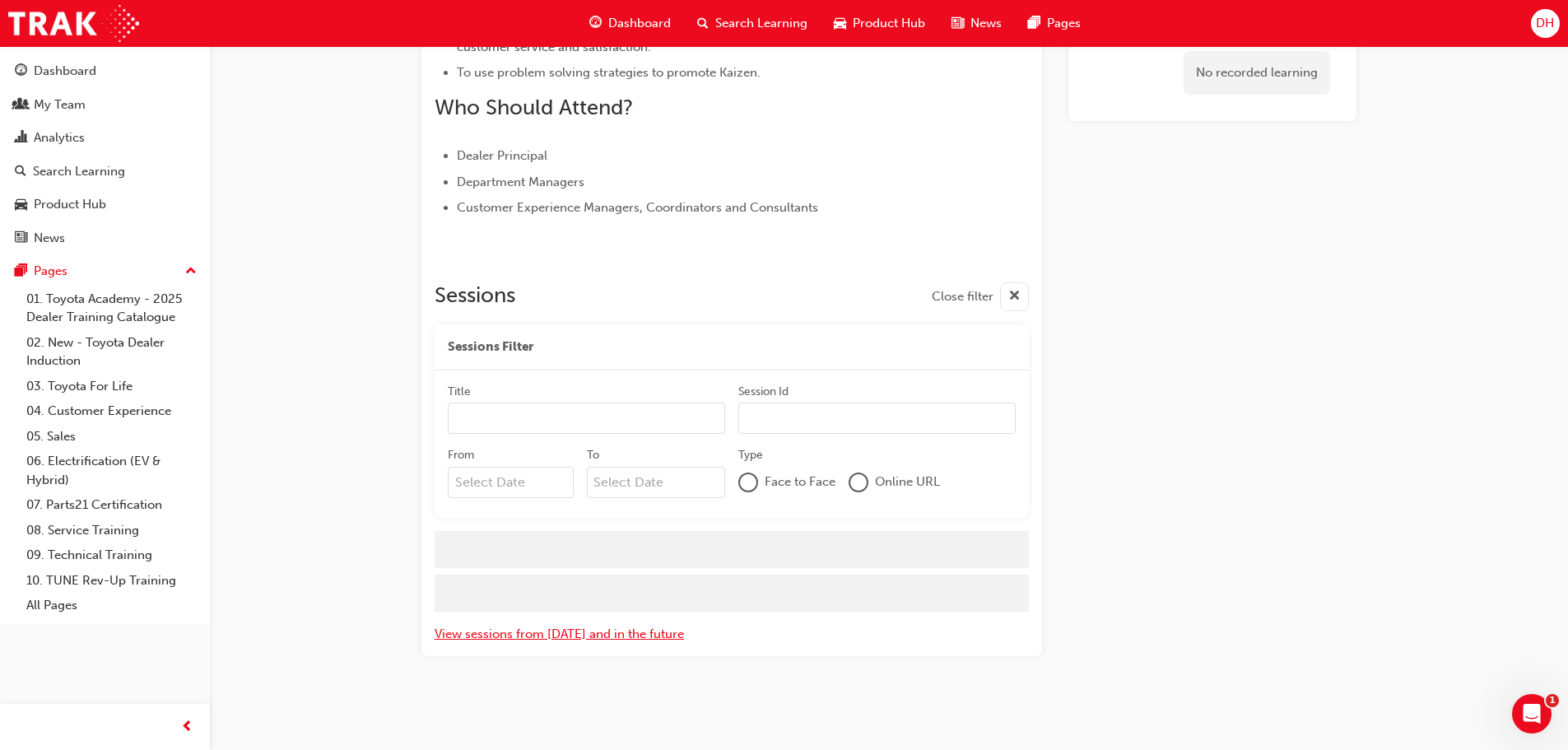
scroll to position [5202, 0]
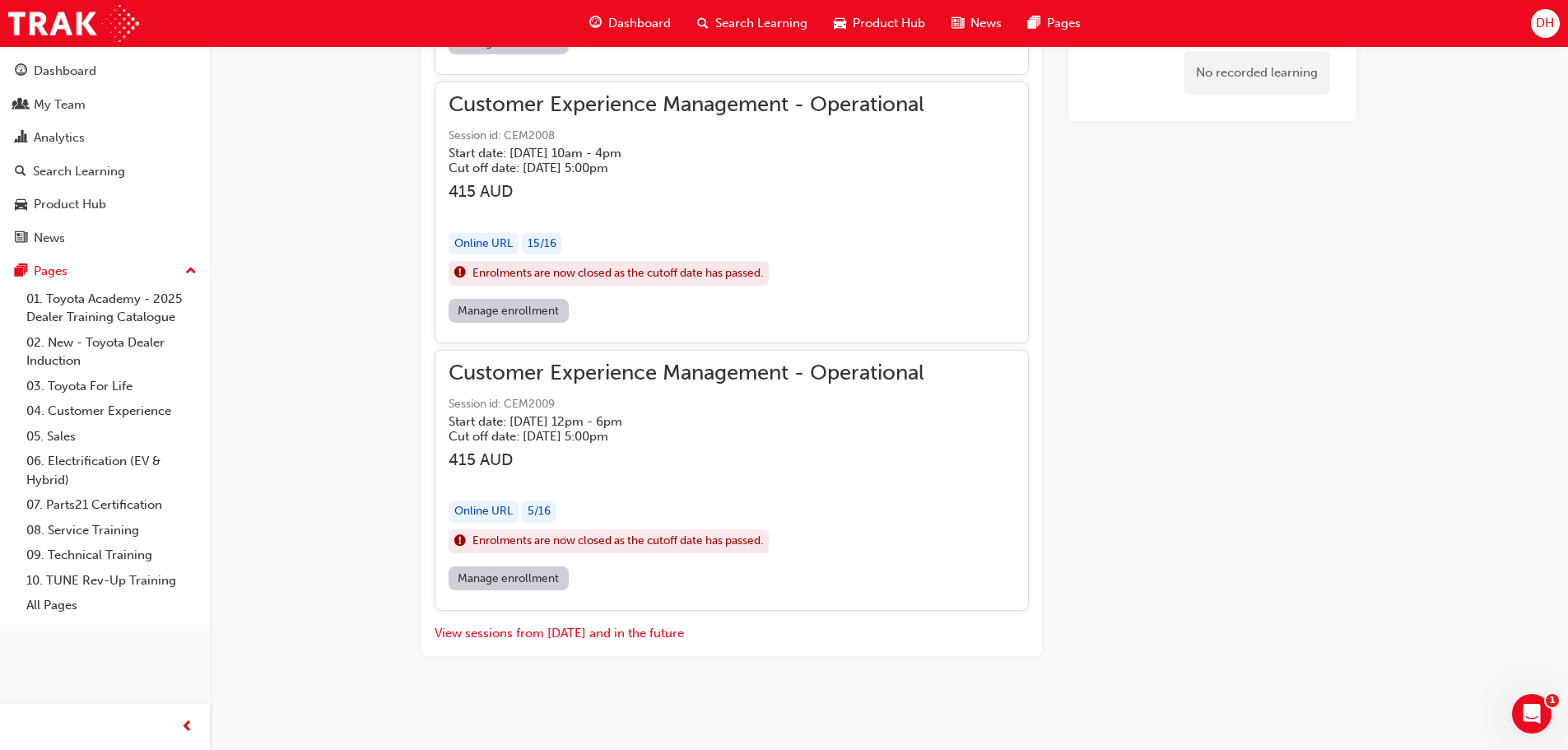
click at [541, 114] on span "Customer Experience Management - Operational" at bounding box center [687, 105] width 476 height 19
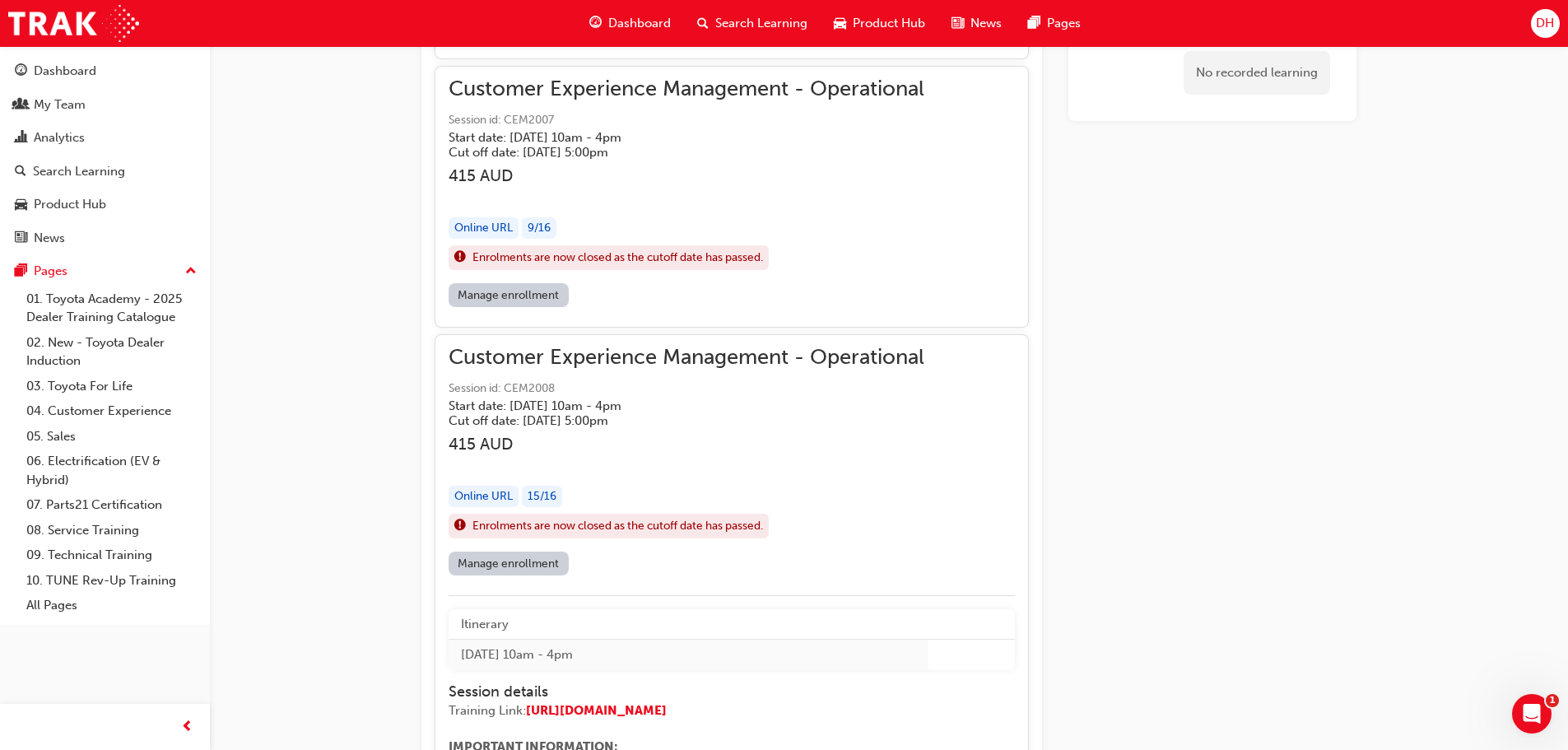
scroll to position [4708, 0]
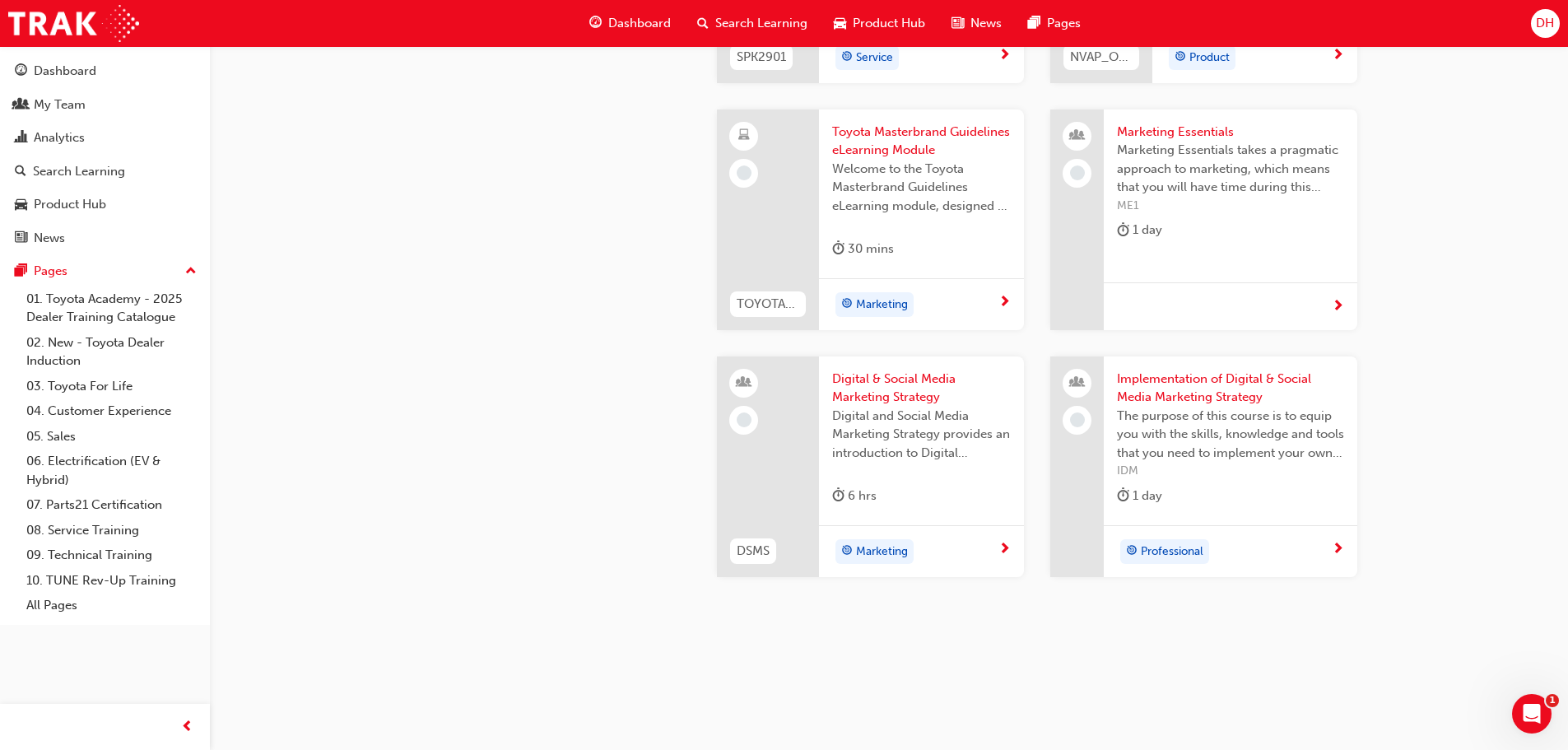
scroll to position [2140, 0]
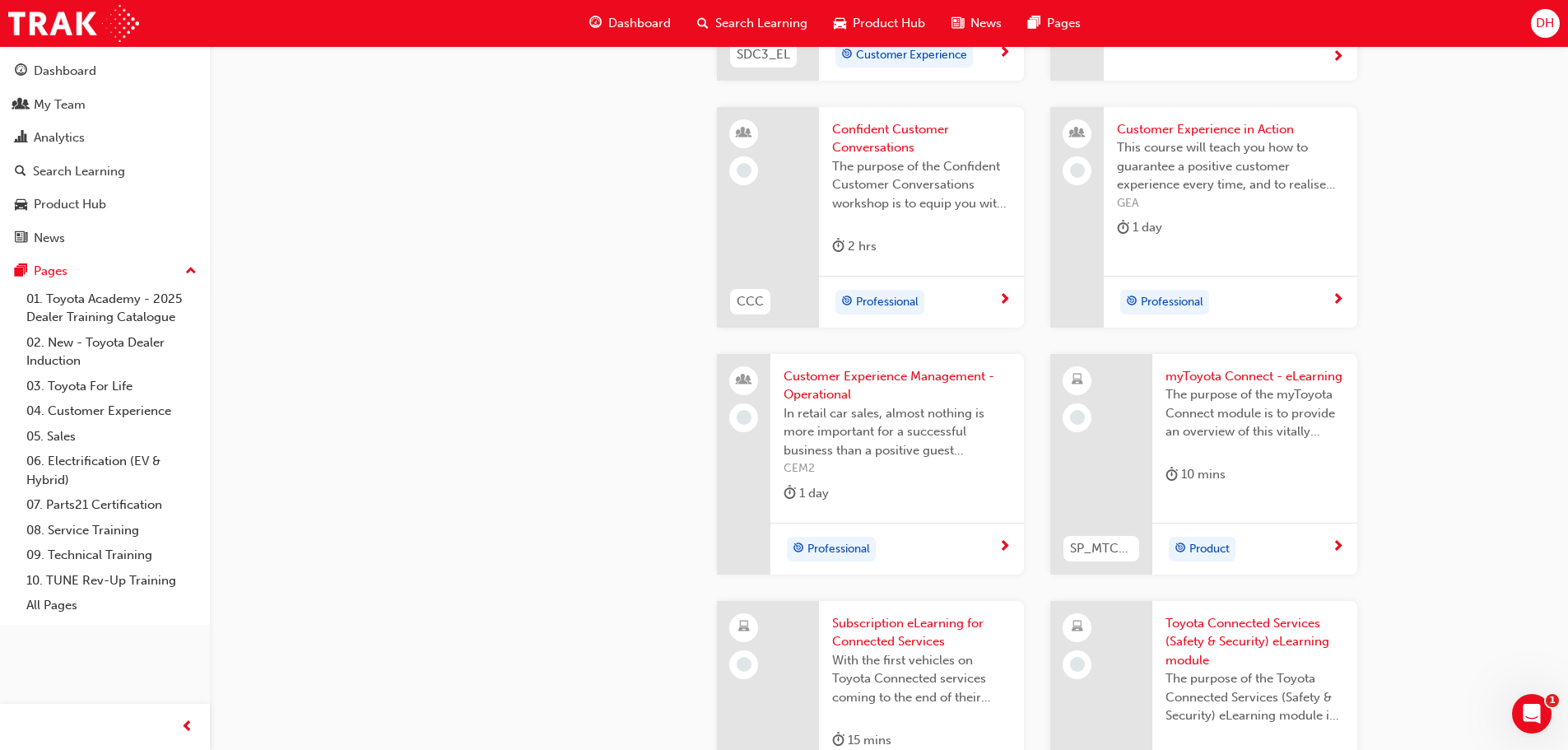
click at [958, 554] on div "Professional" at bounding box center [891, 549] width 214 height 25
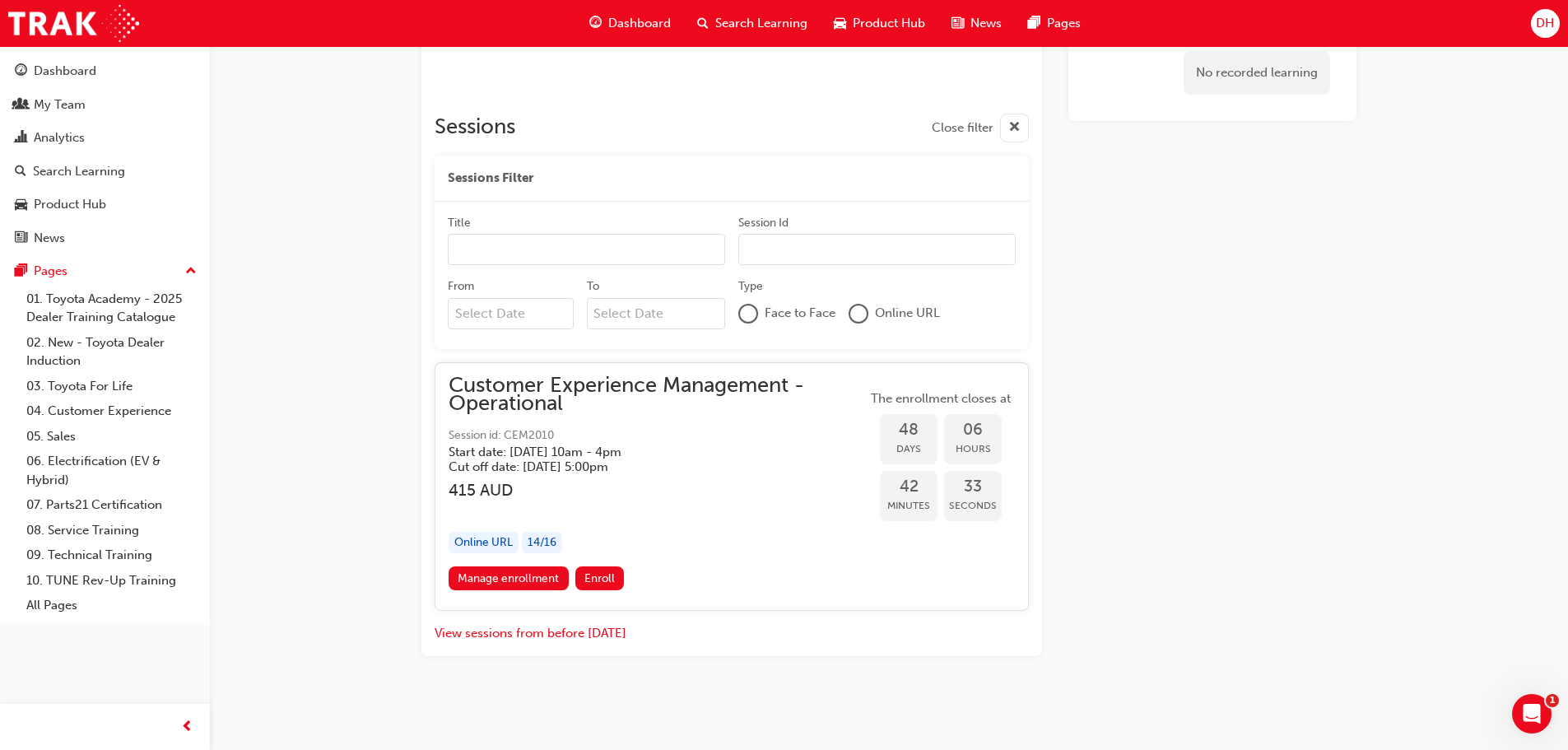
scroll to position [854, 0]
click at [522, 412] on span "Customer Experience Management - Operational" at bounding box center [657, 394] width 418 height 37
click at [509, 449] on h5 "Start date: Thu 16 Oct 2025 , 10am - 4pm" at bounding box center [644, 452] width 392 height 15
click at [509, 446] on h5 "Start date: Thu 16 Oct 2025 , 10am - 4pm" at bounding box center [644, 452] width 392 height 15
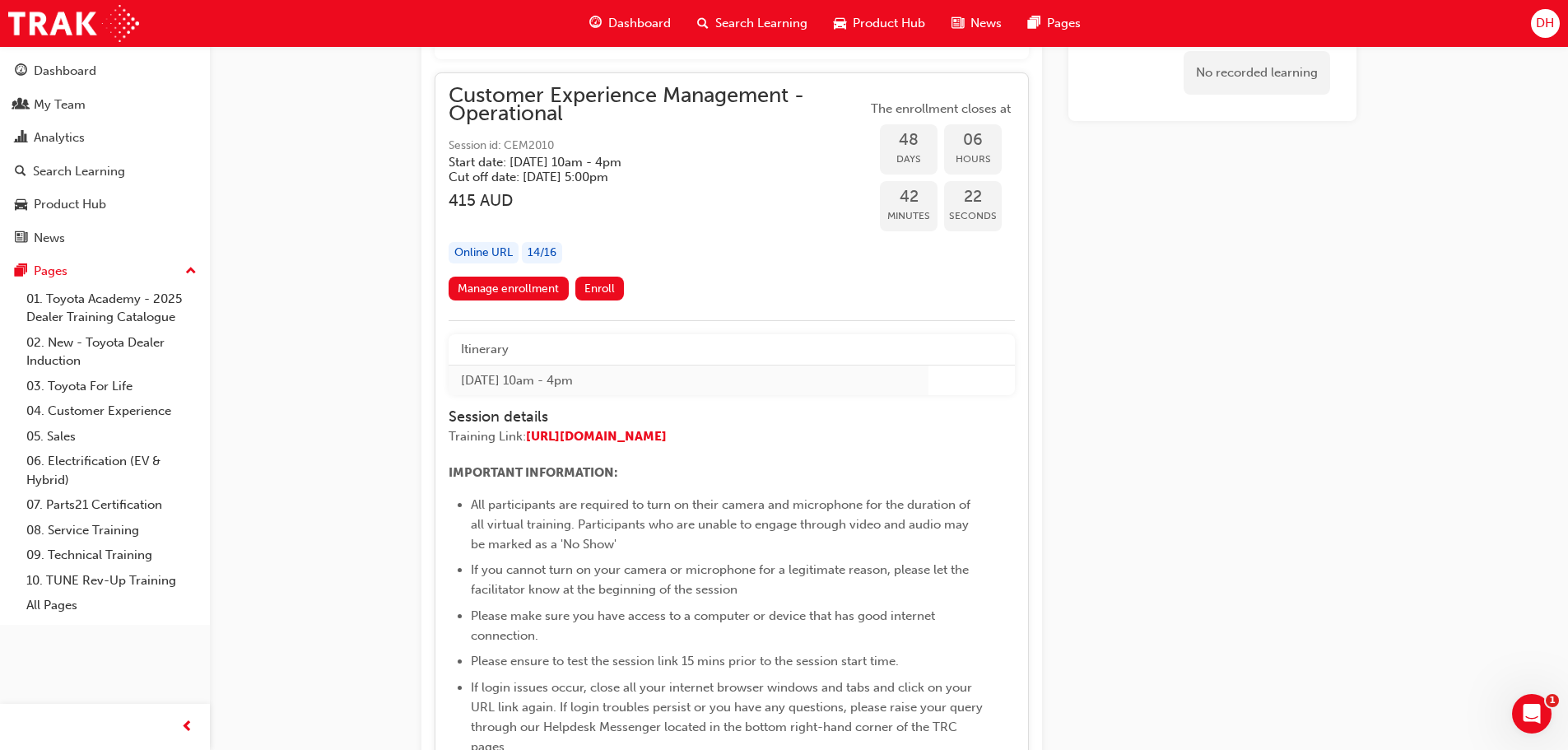
scroll to position [1134, 0]
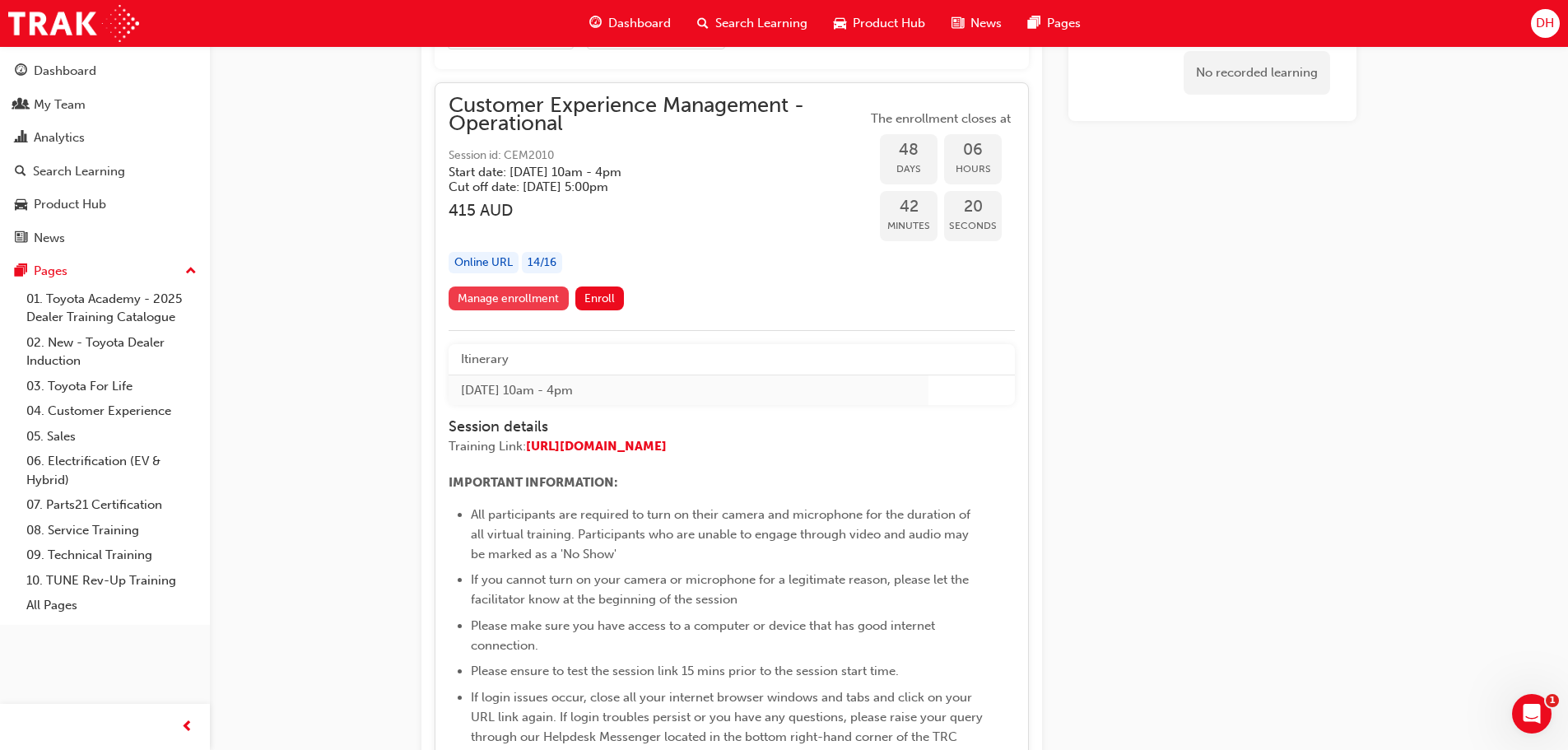
click at [520, 298] on link "Manage enrollment" at bounding box center [509, 298] width 120 height 24
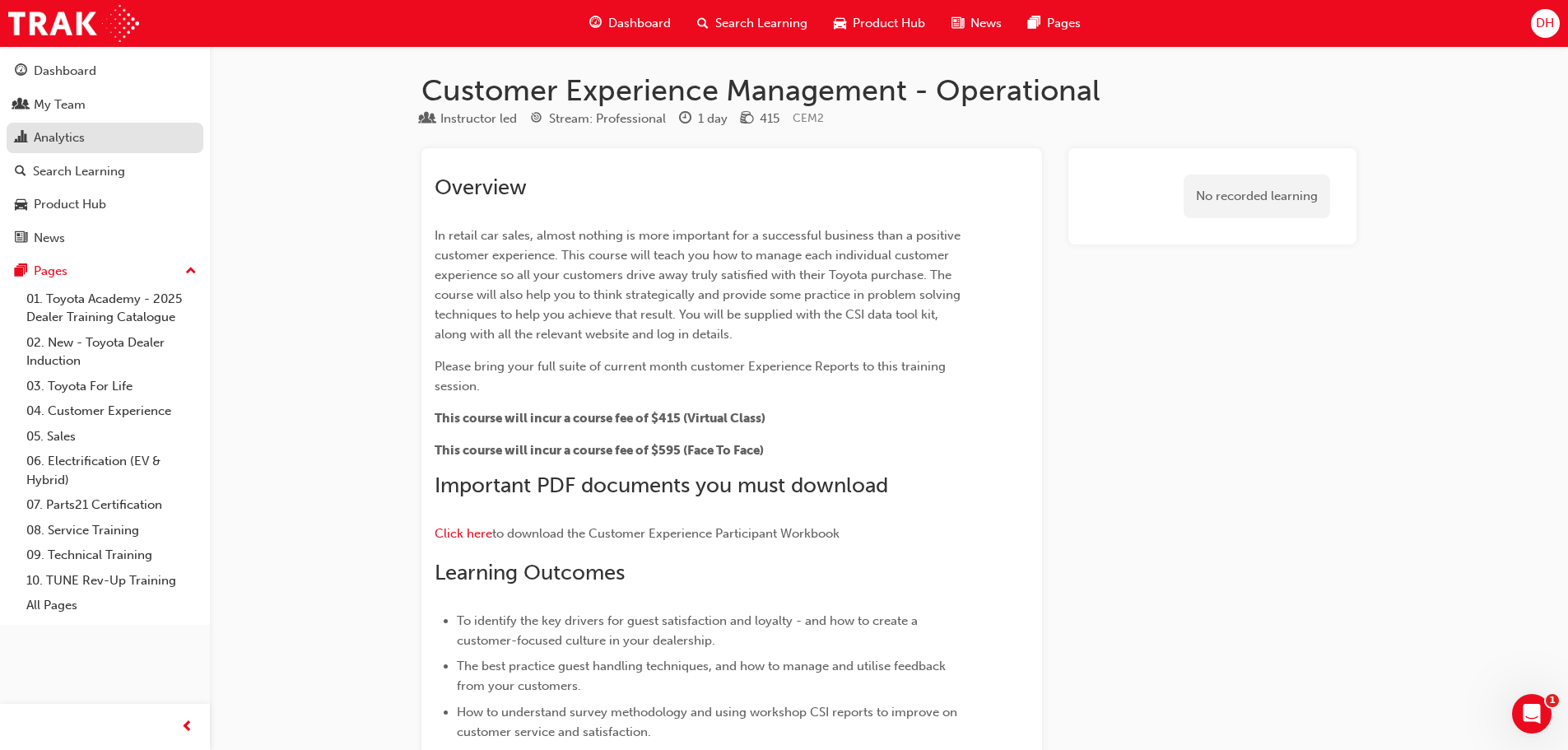
scroll to position [2140, 0]
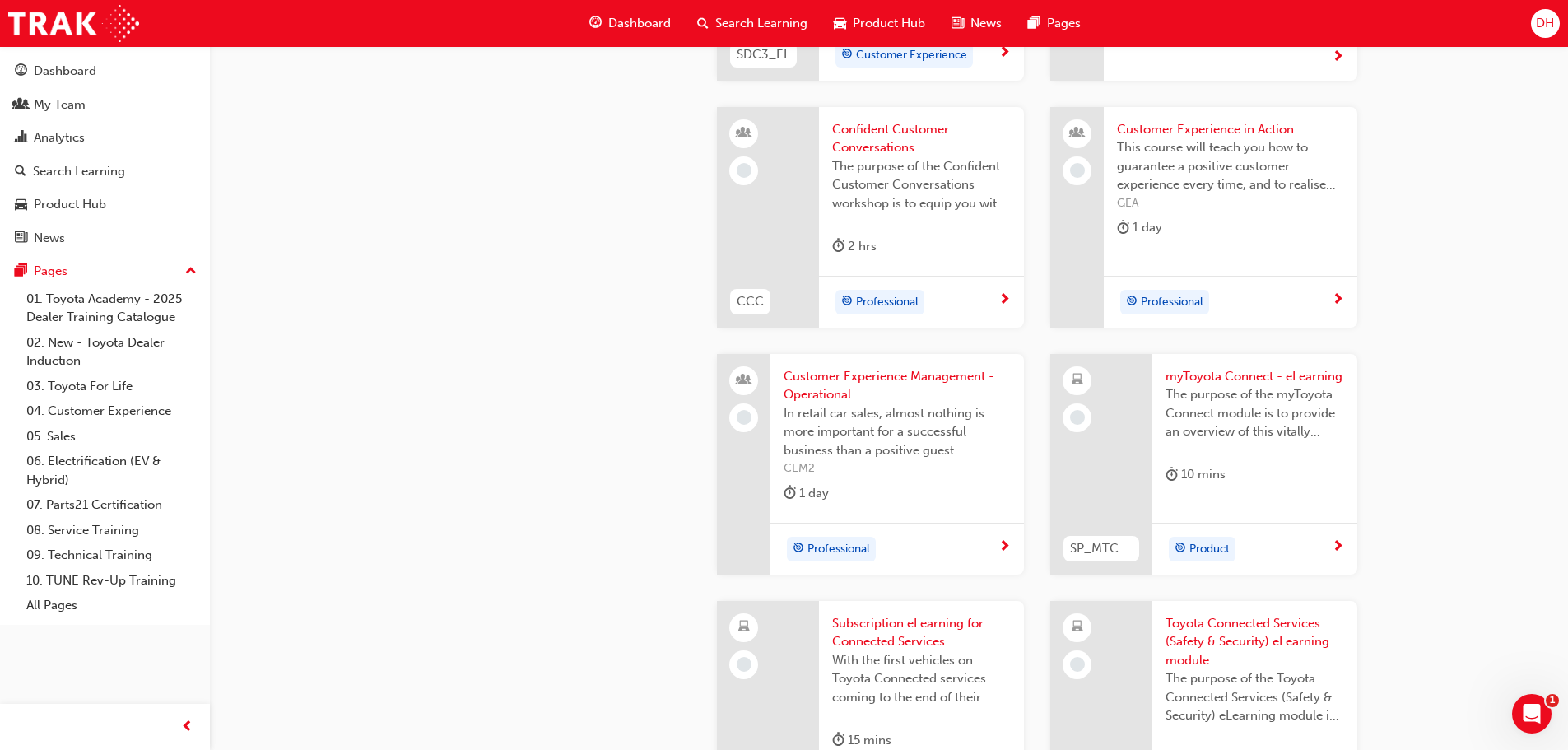
click at [1152, 154] on span "This course will teach you how to guarantee a positive customer experience ever…" at bounding box center [1230, 166] width 227 height 56
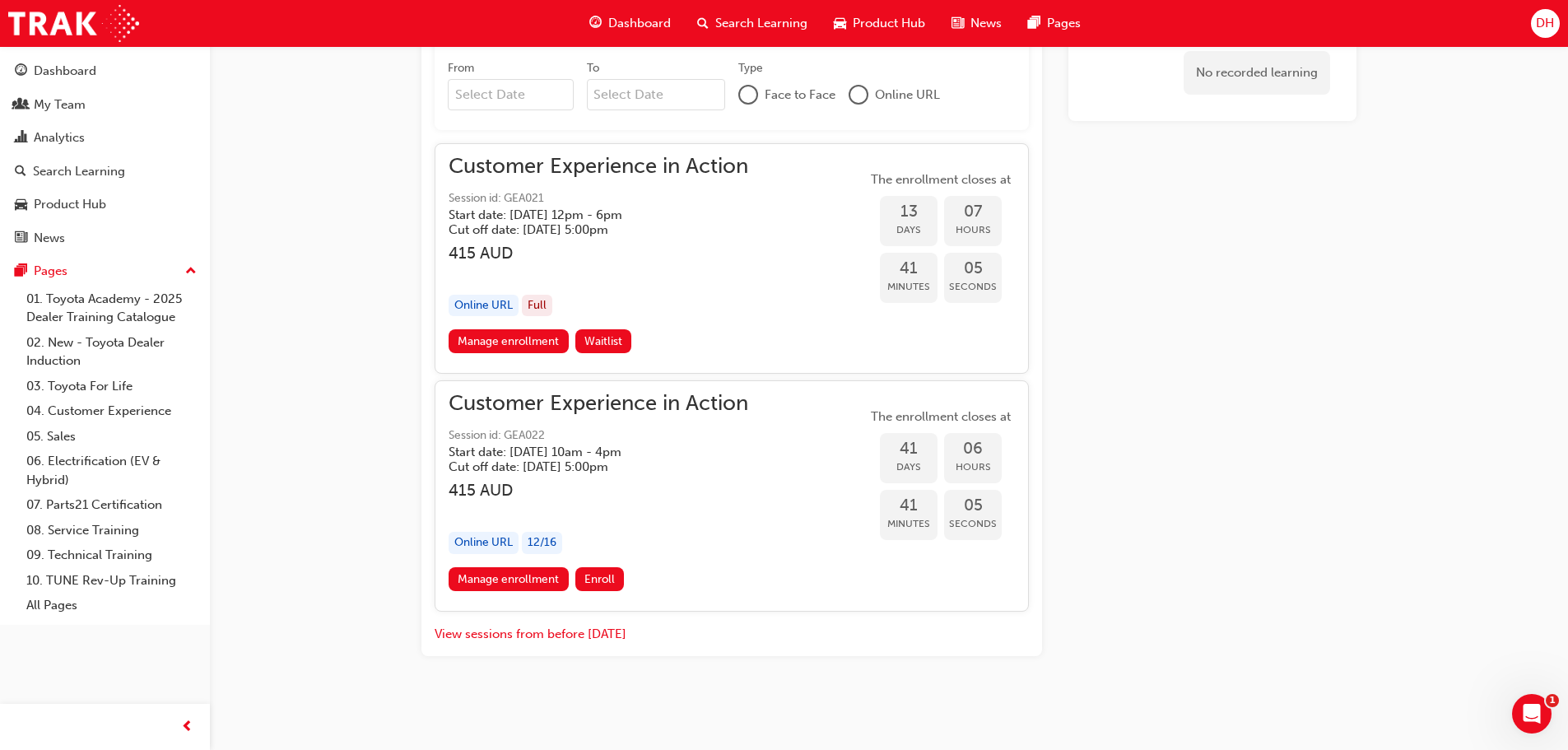
click at [556, 472] on h5 "Cut off date: Wed 8 Oct 2025, 5:00pm" at bounding box center [586, 466] width 273 height 15
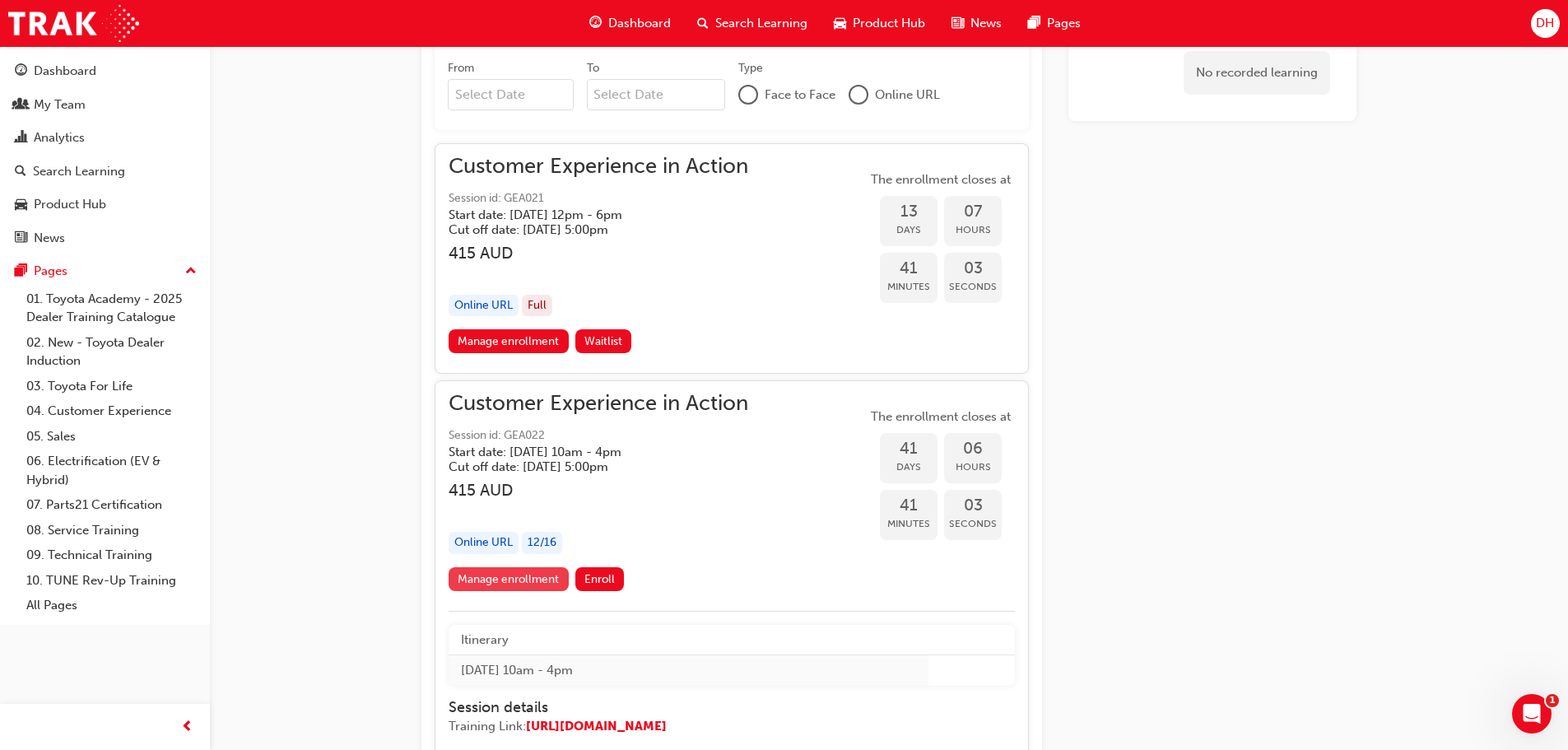
click at [537, 571] on link "Manage enrollment" at bounding box center [509, 580] width 120 height 24
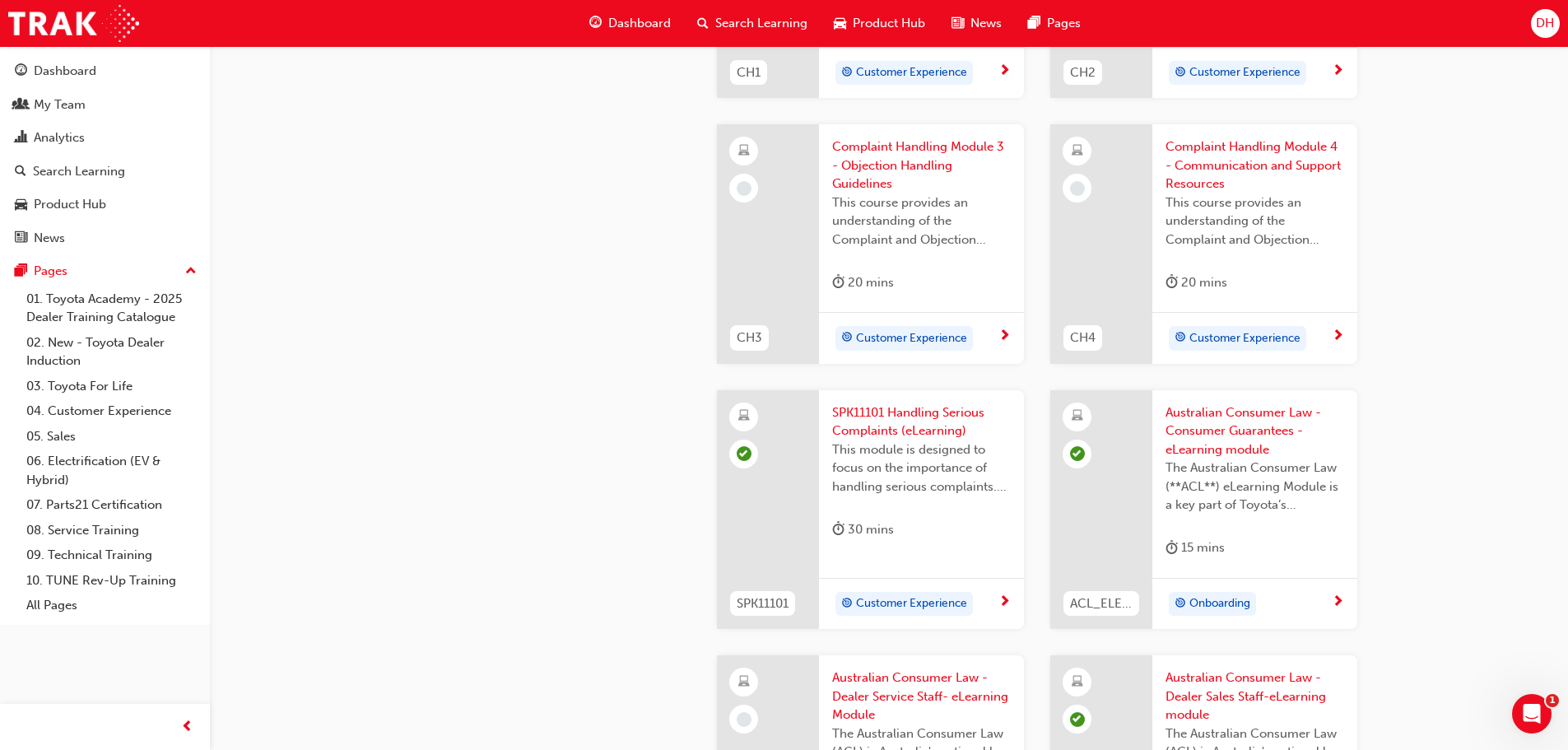
scroll to position [658, 0]
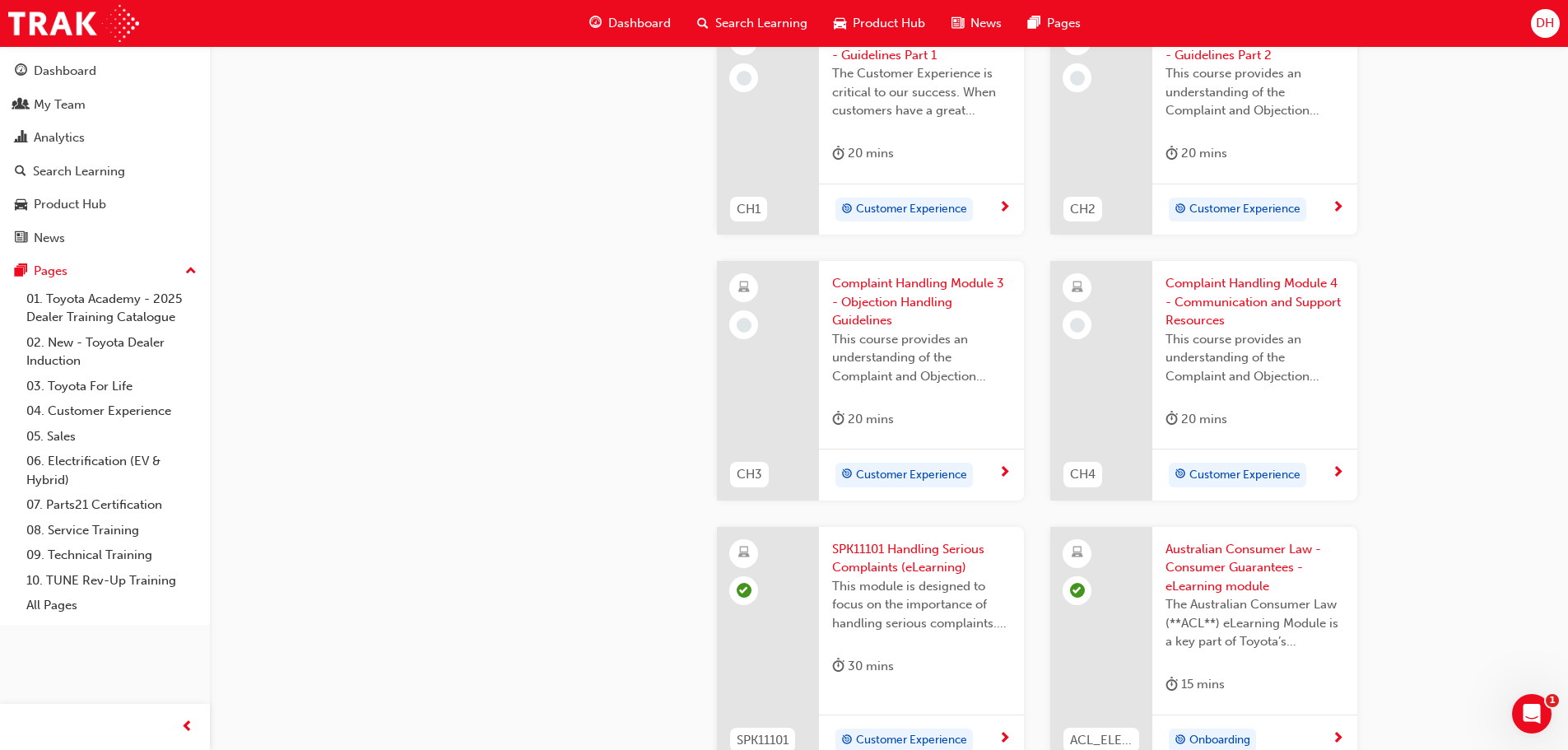
click at [917, 297] on span "Complaint Handling Module 3 - Objection Handling Guidelines" at bounding box center [921, 302] width 179 height 56
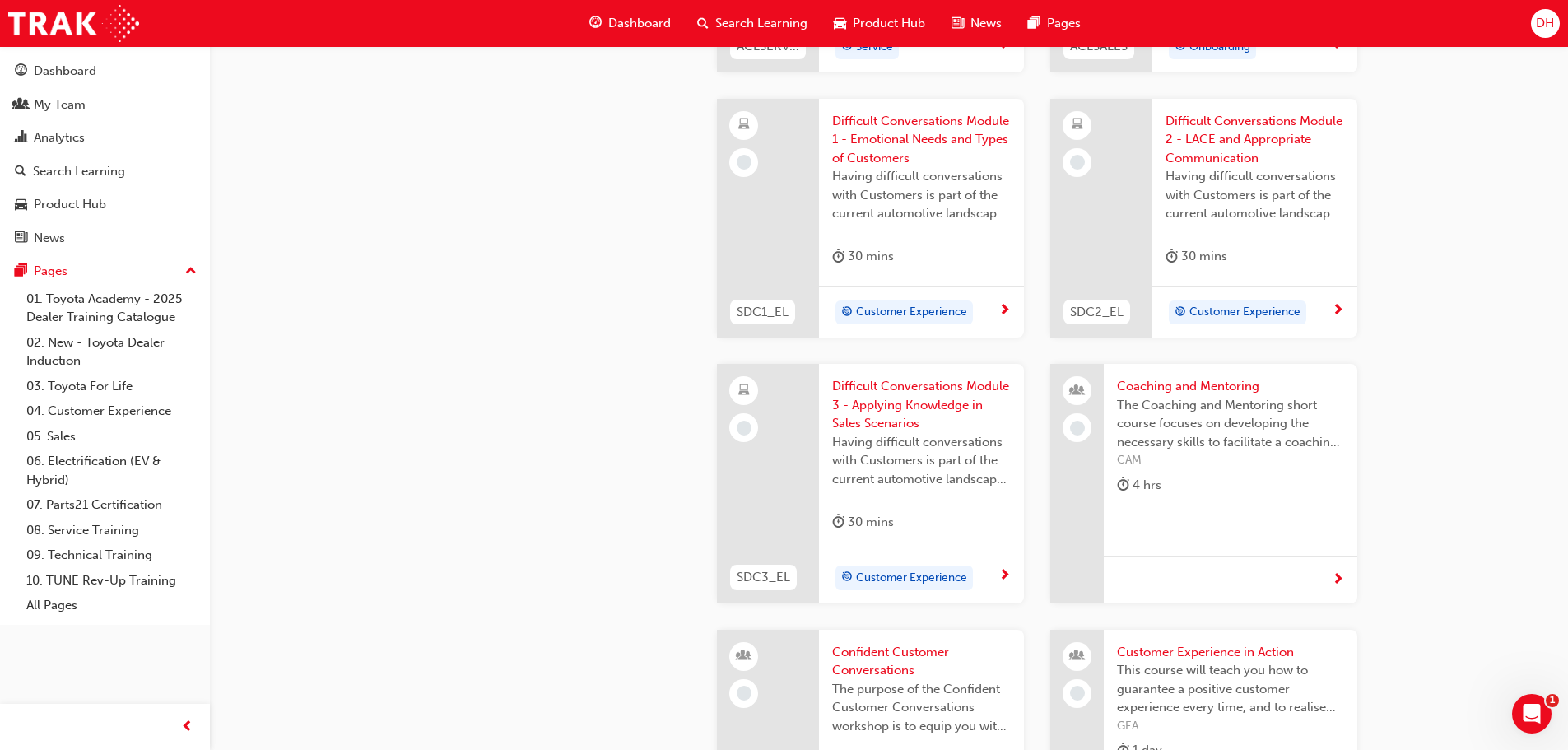
scroll to position [1646, 0]
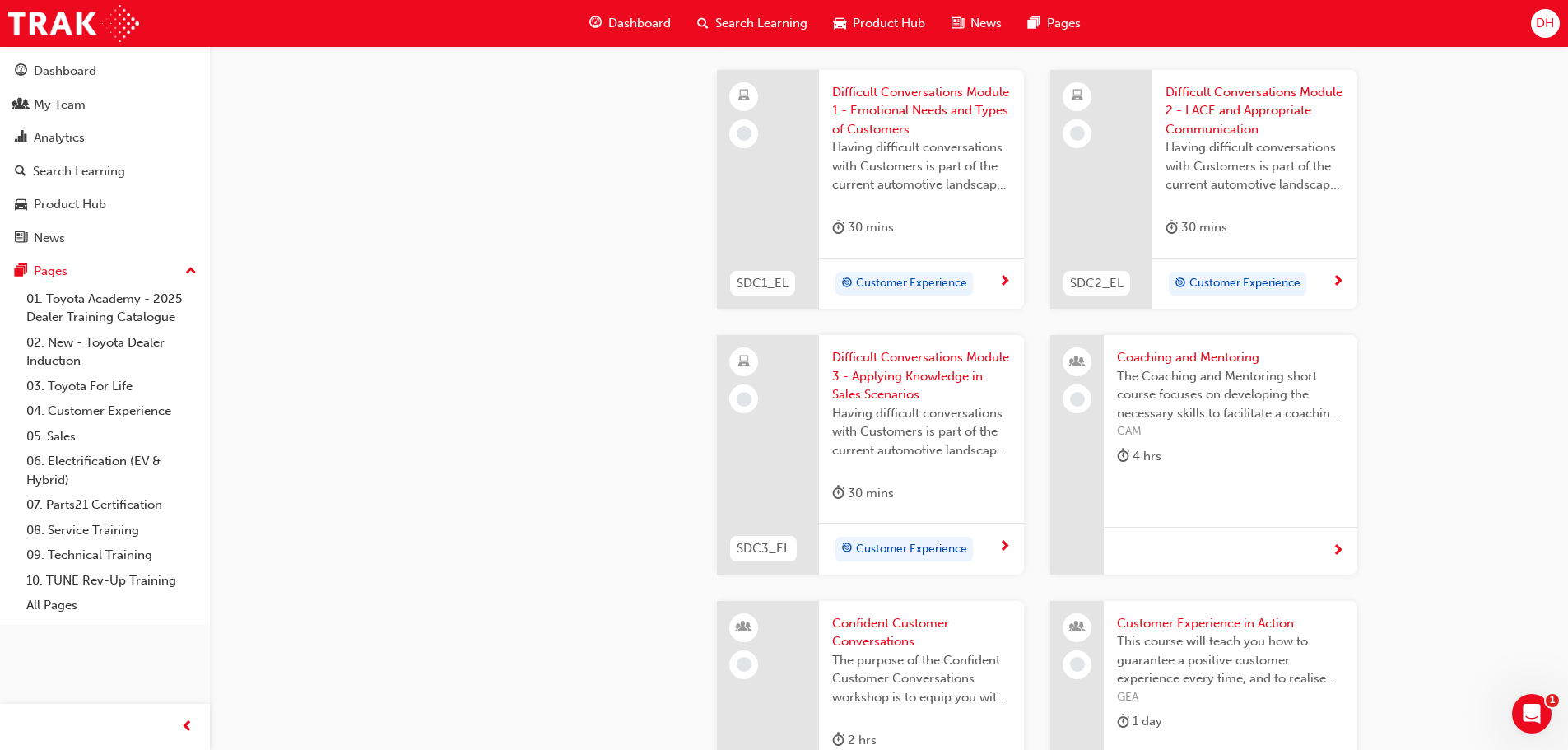
click at [1174, 379] on span "The Coaching and Mentoring short course focuses on developing the necessary ski…" at bounding box center [1230, 394] width 227 height 56
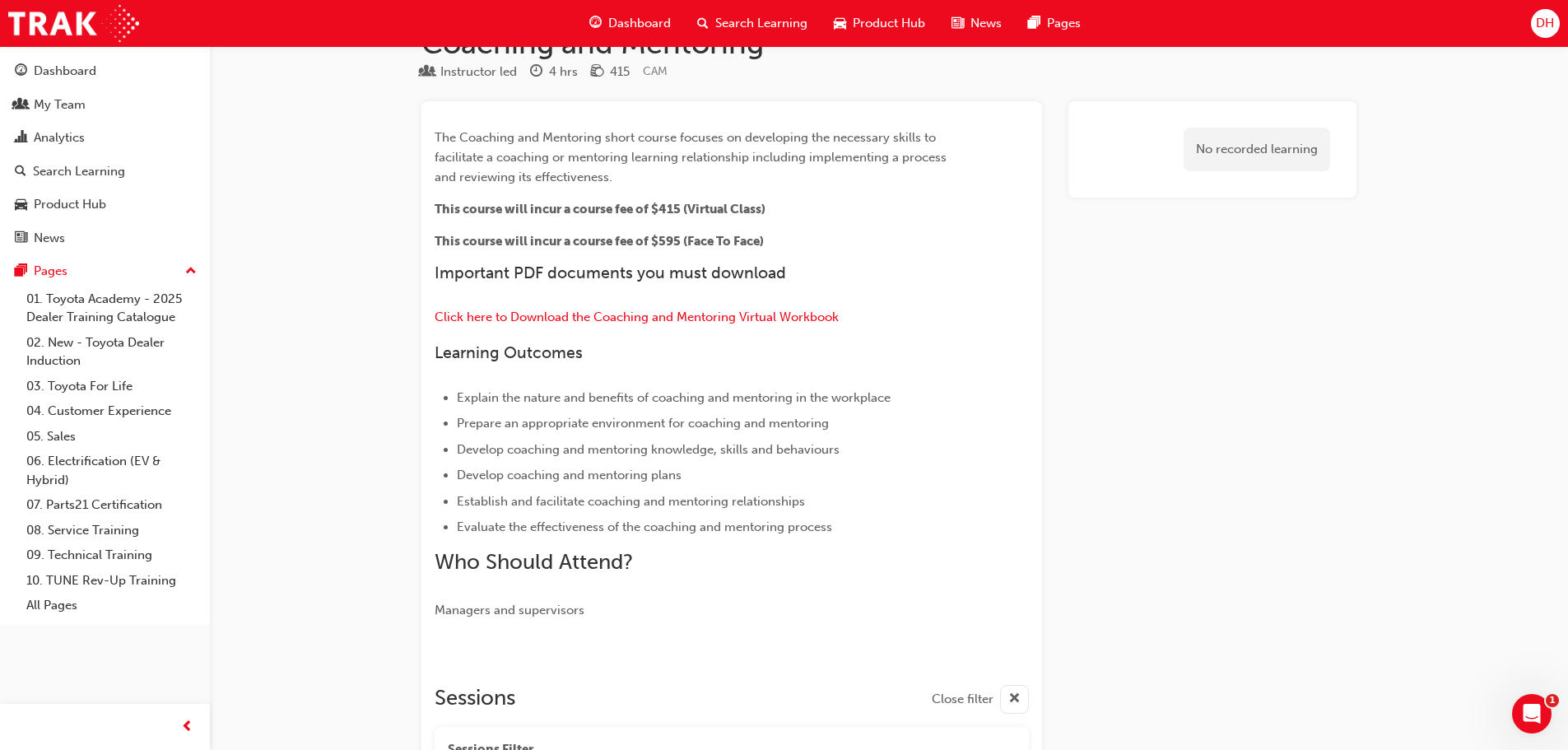
scroll to position [14, 0]
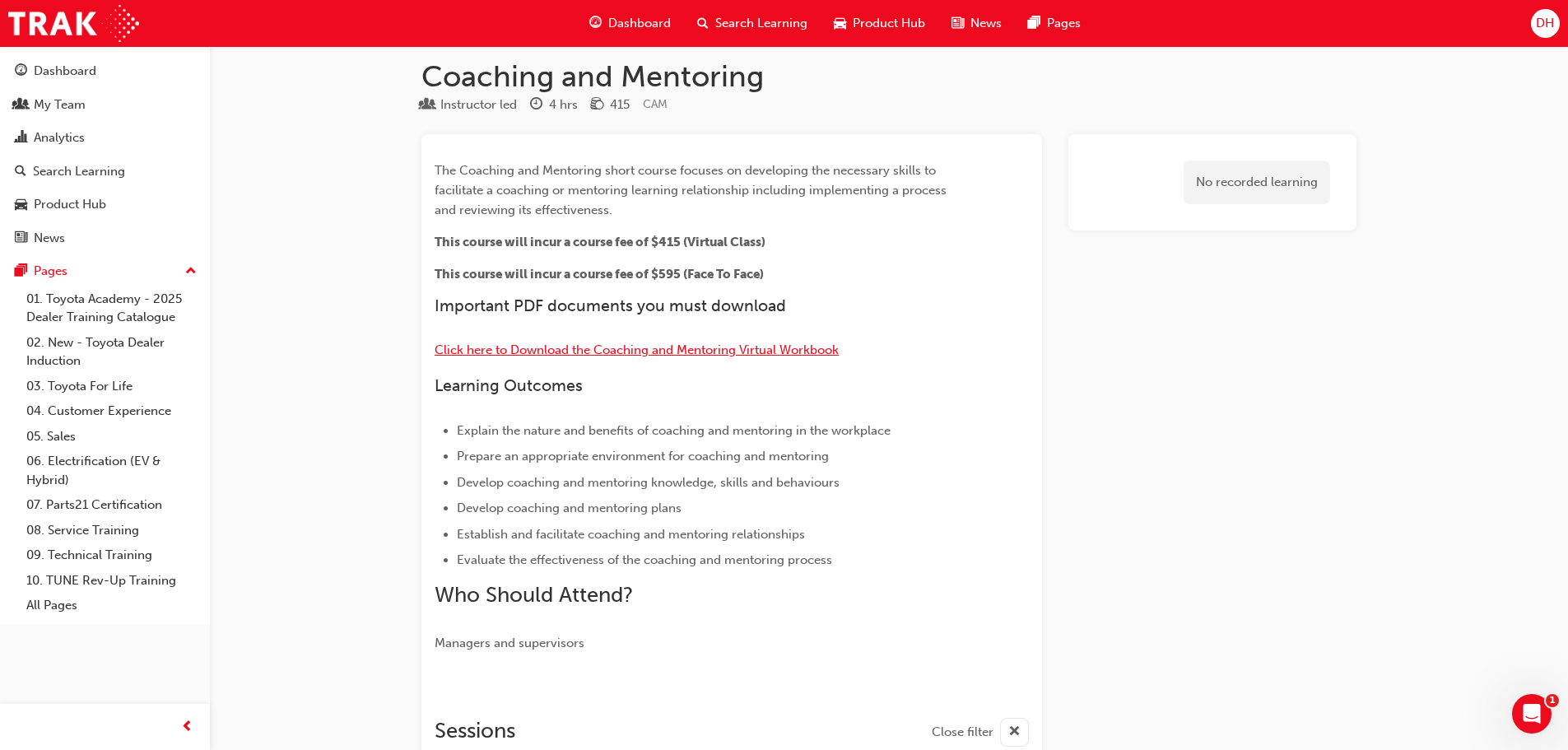
click at [737, 349] on span "Click here to Download the Coaching and Mentoring Virtual Workbook" at bounding box center [637, 349] width 404 height 15
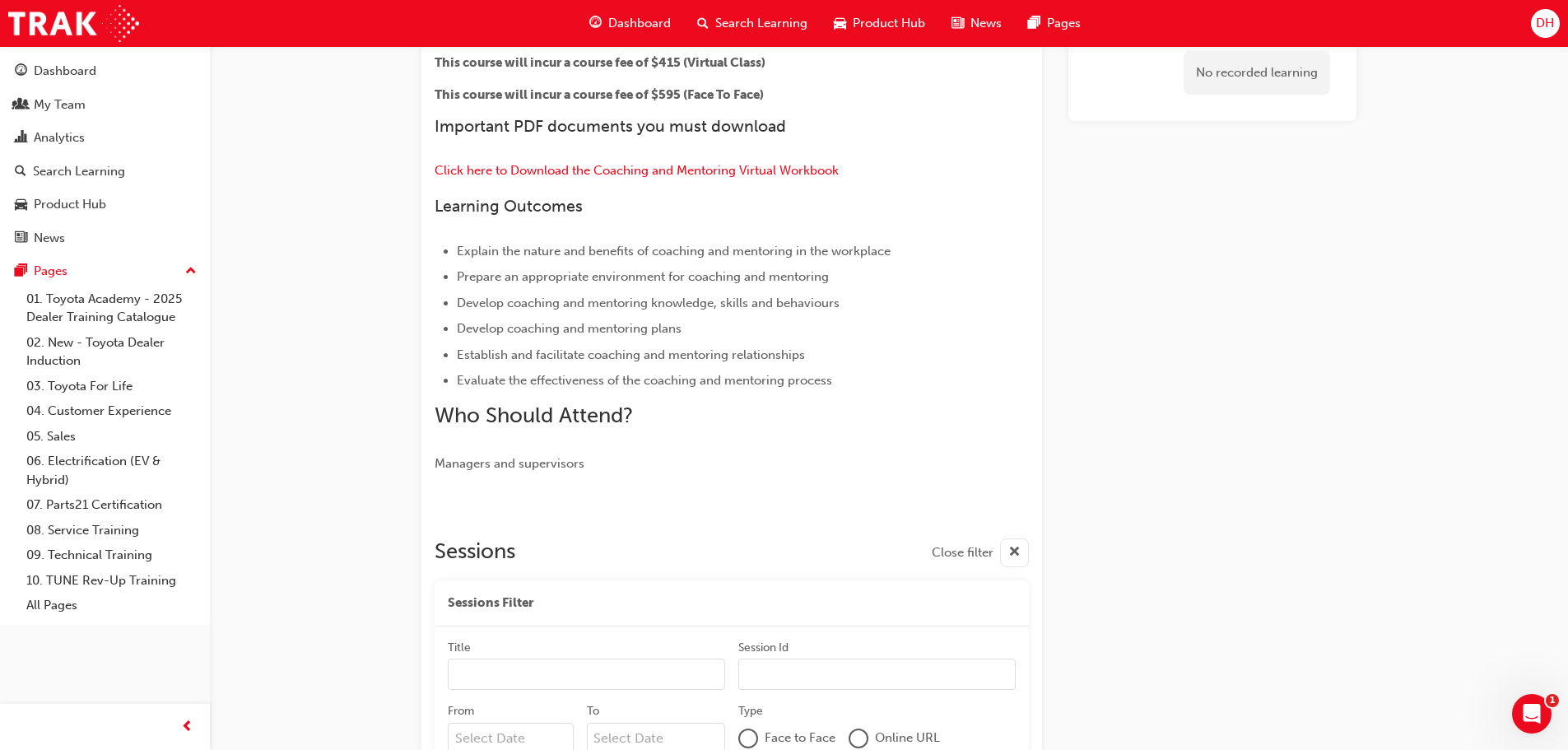
scroll to position [362, 0]
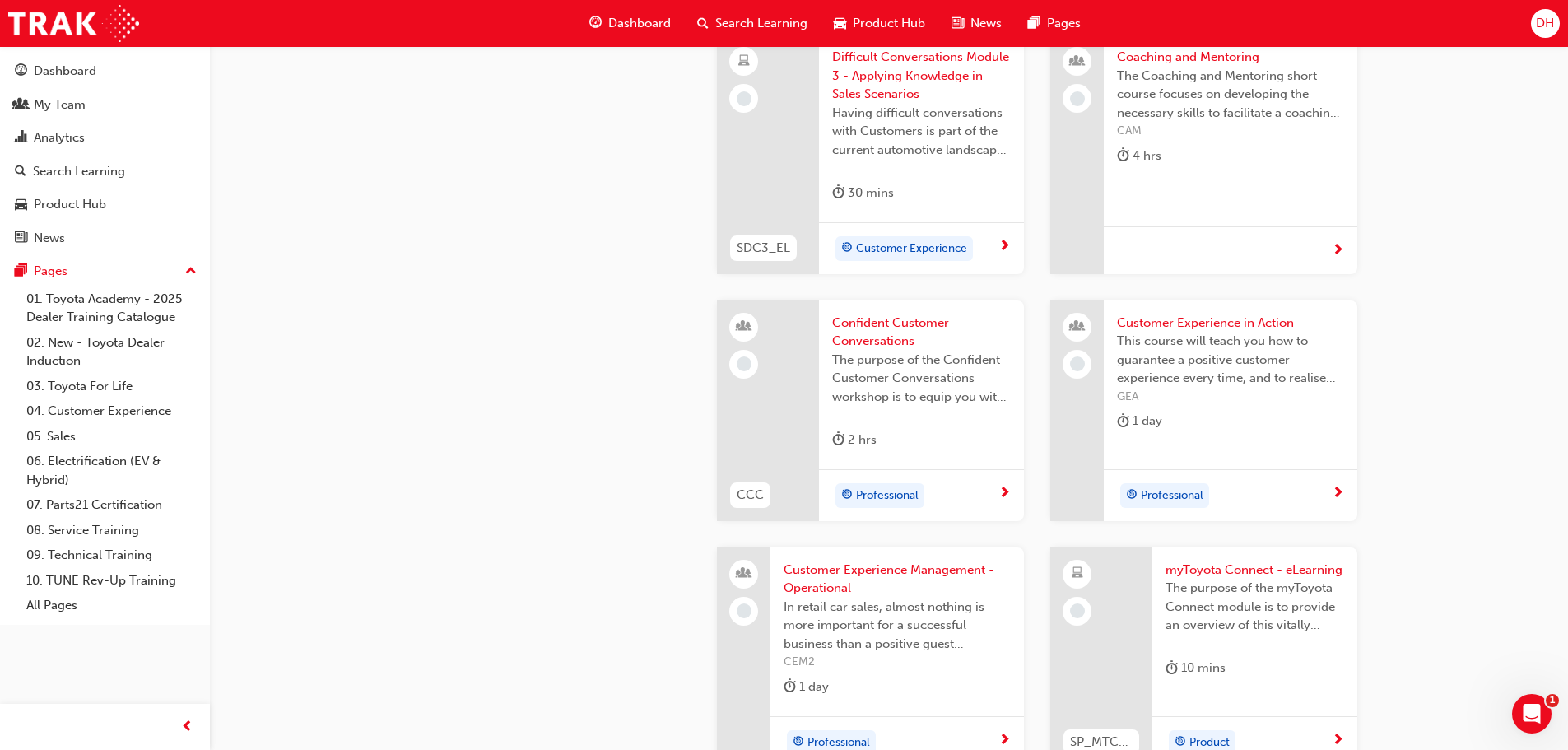
scroll to position [1976, 0]
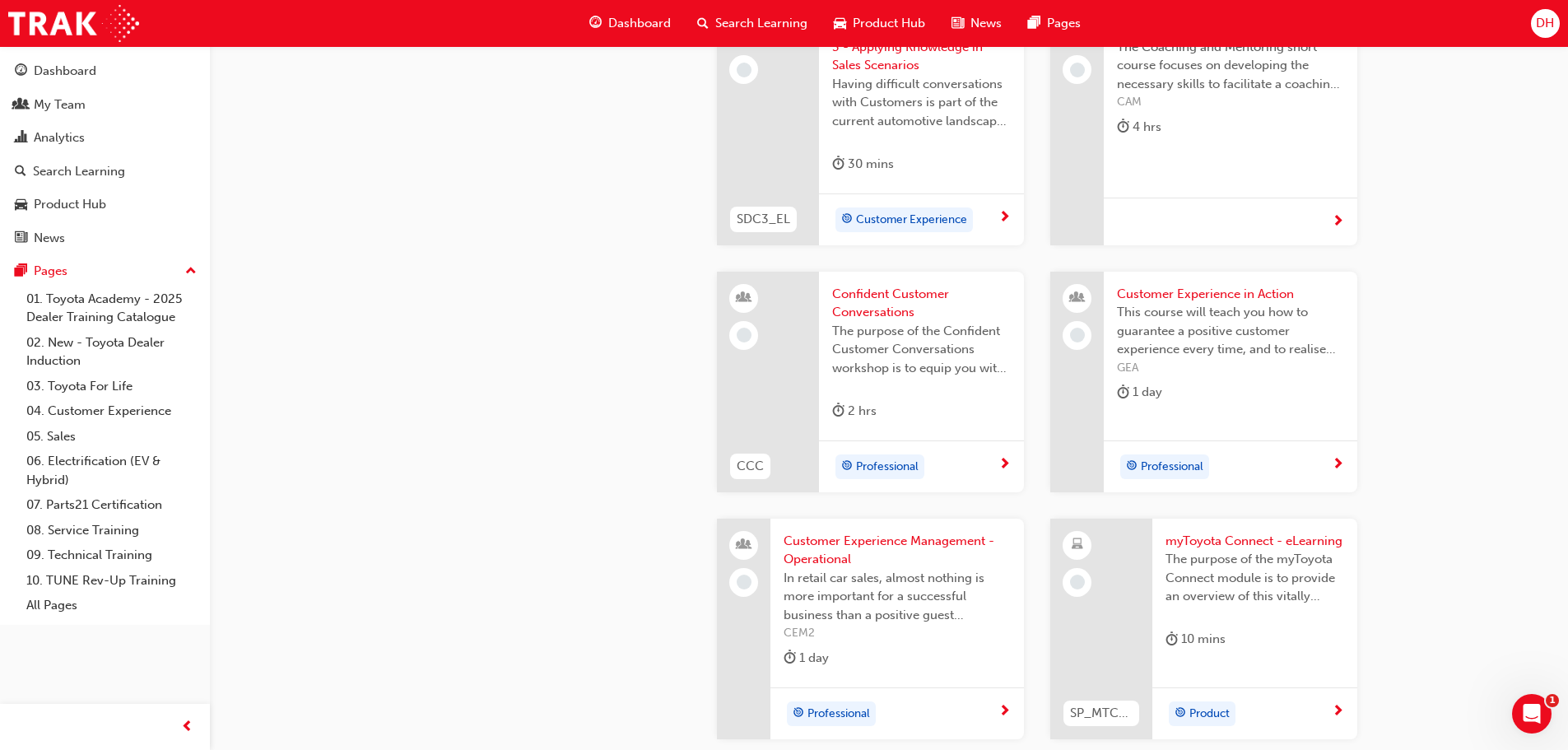
click at [870, 312] on span "Confident Customer Conversations" at bounding box center [921, 303] width 179 height 37
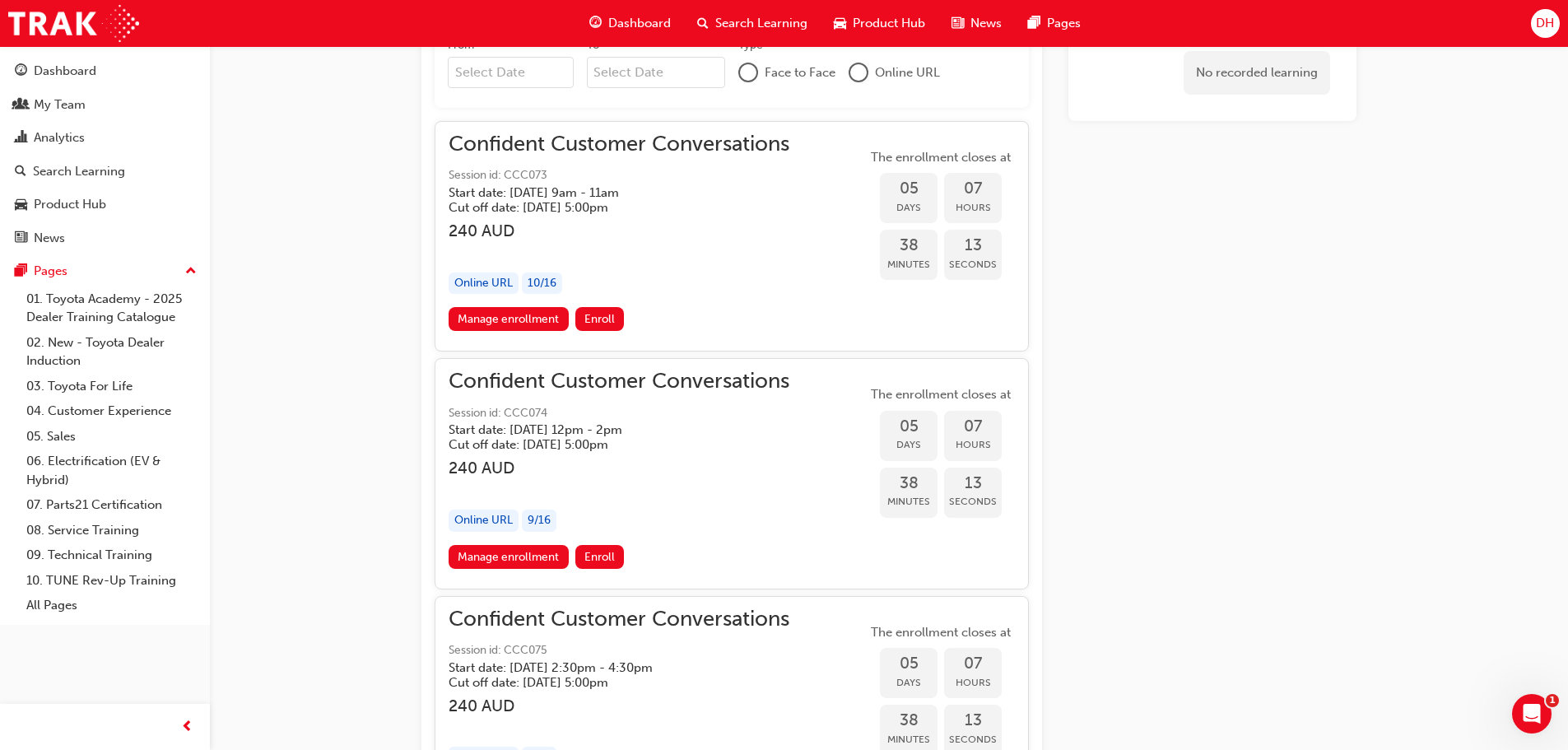
scroll to position [1152, 0]
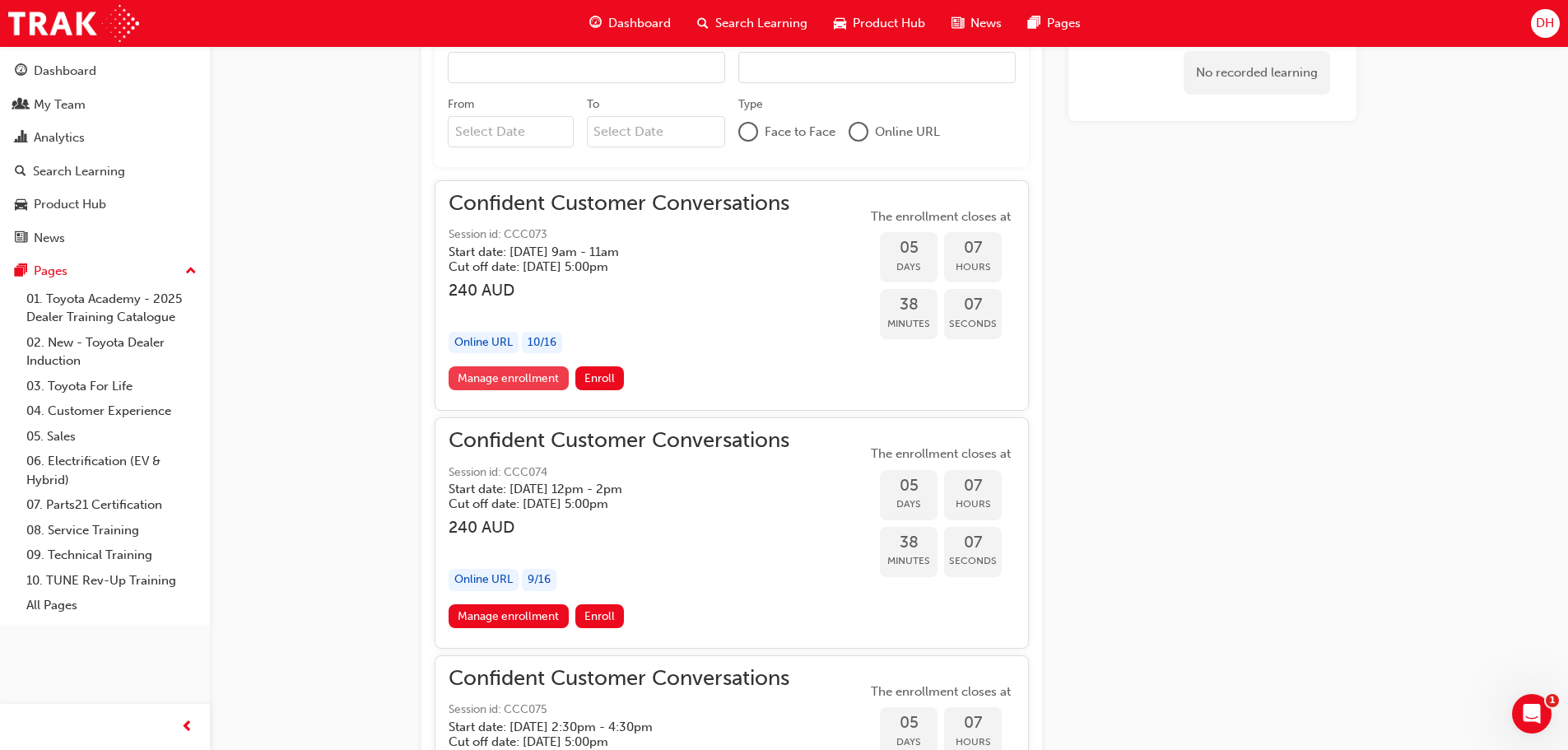
click at [479, 375] on link "Manage enrollment" at bounding box center [509, 379] width 120 height 24
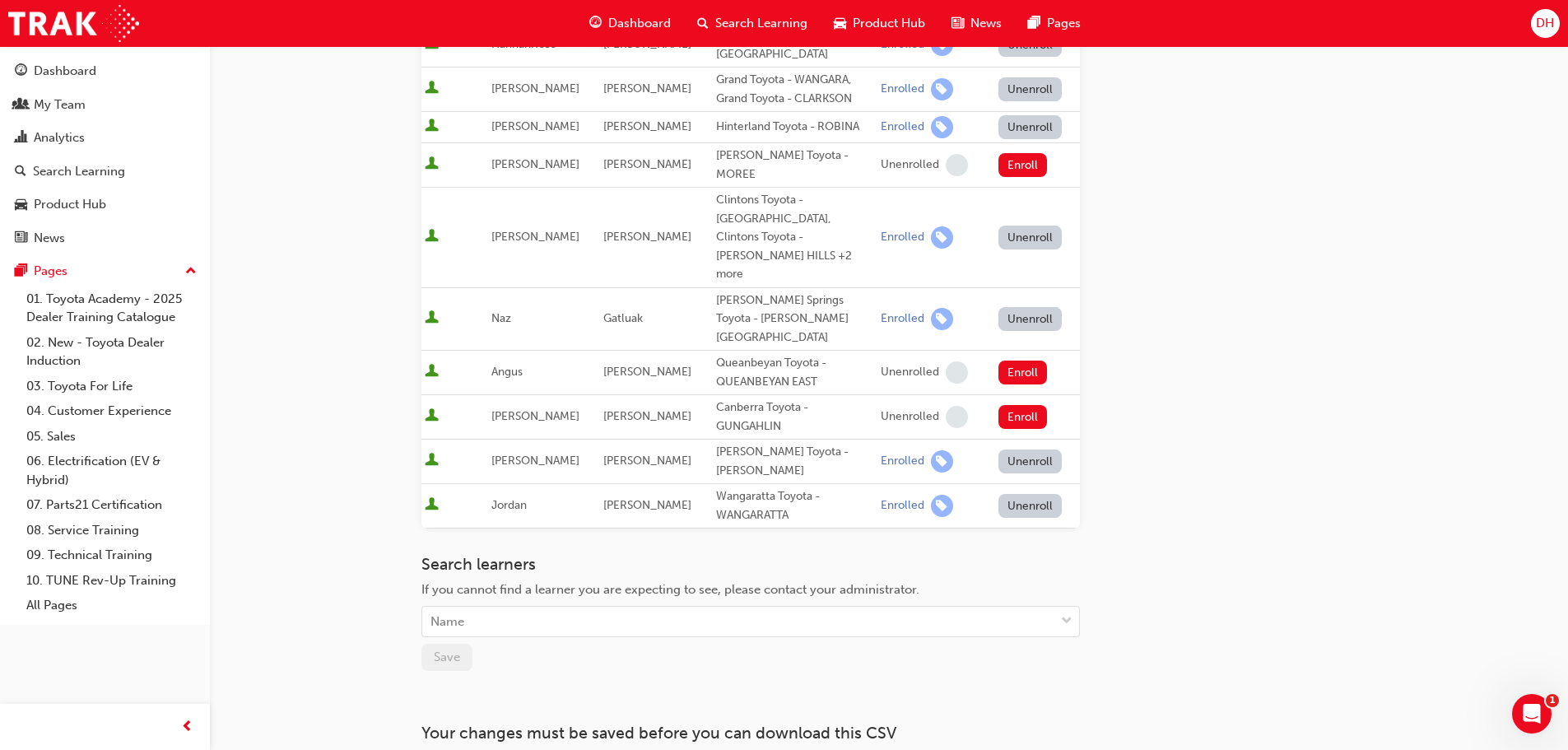
scroll to position [596, 0]
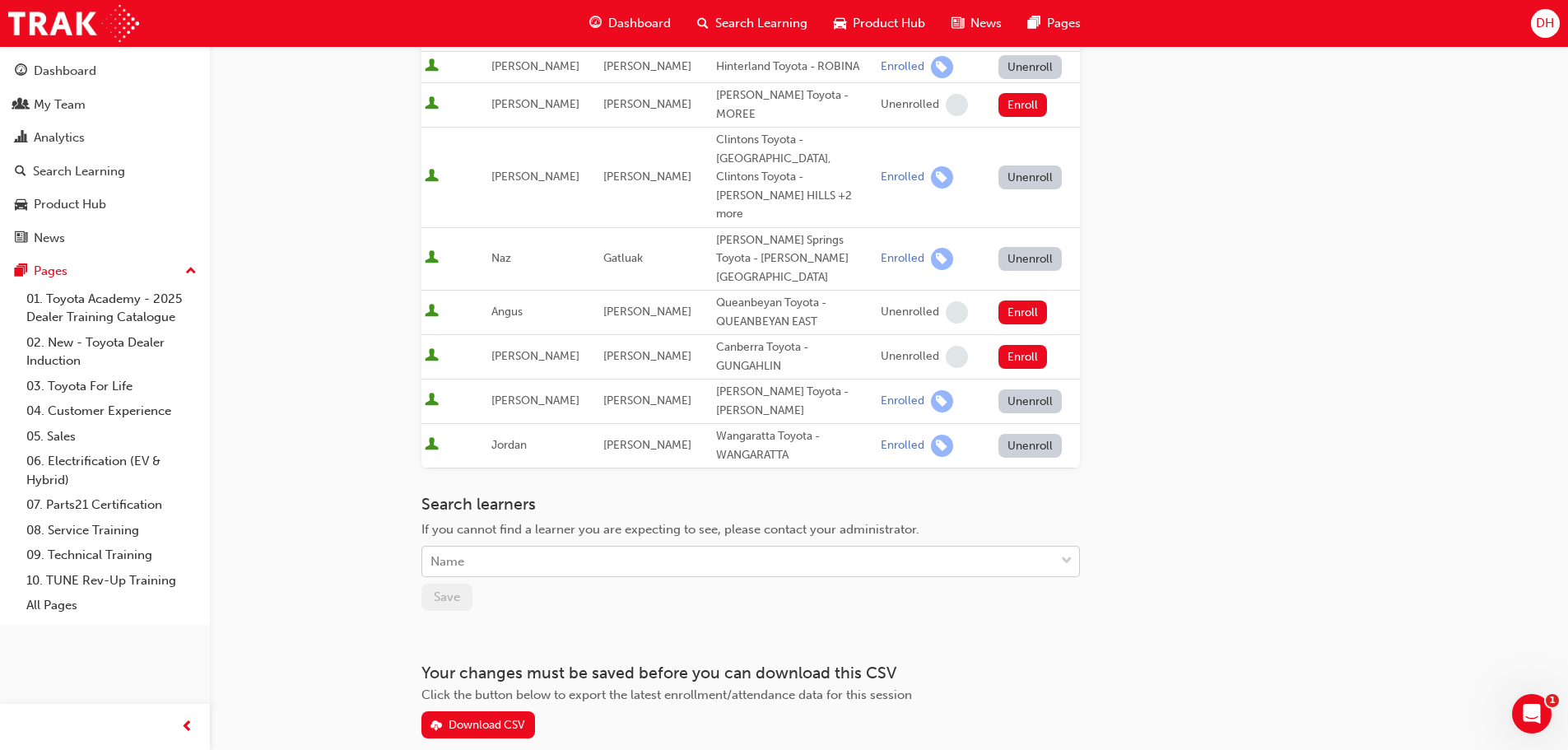
click at [540, 548] on div "Name" at bounding box center [738, 561] width 632 height 29
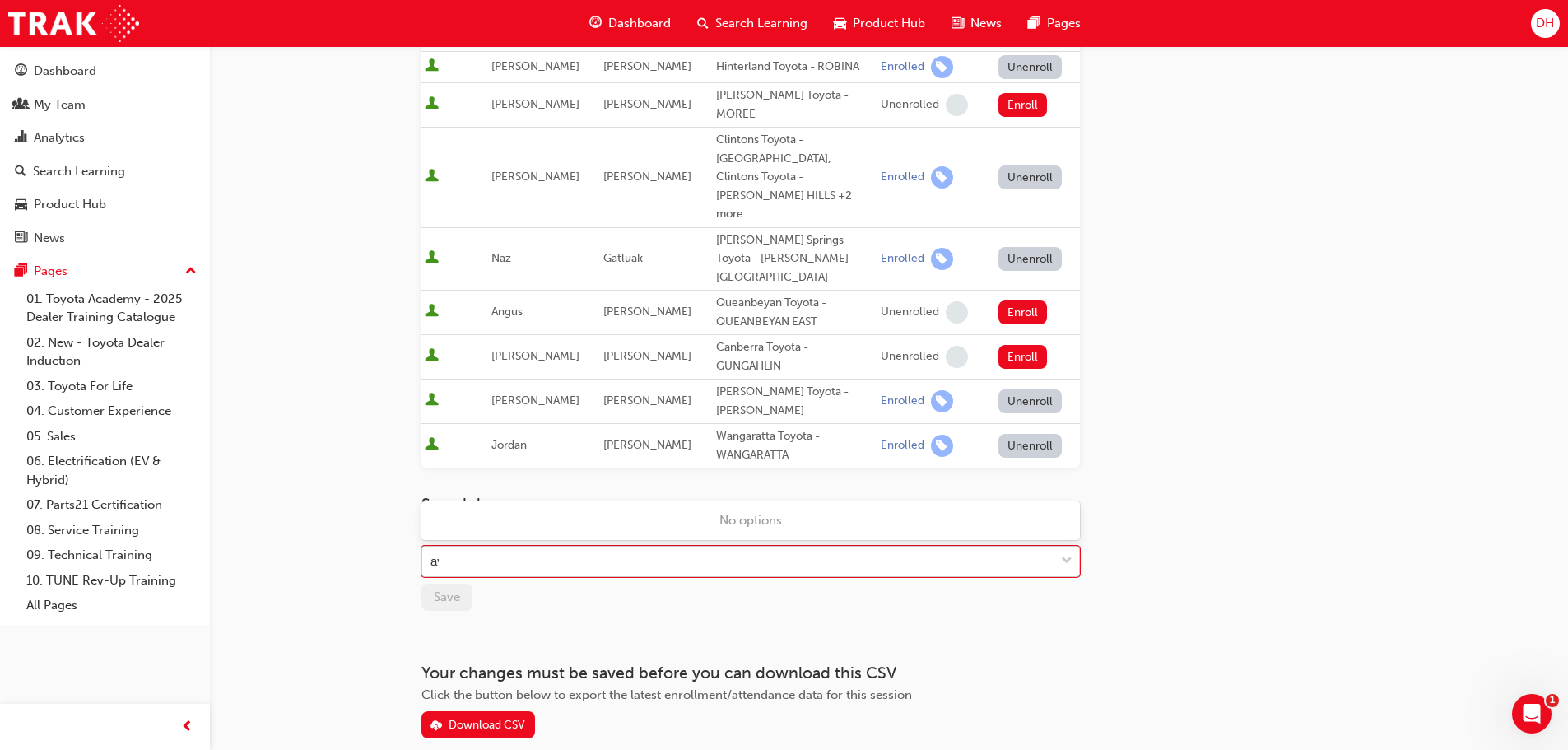
type input "ava"
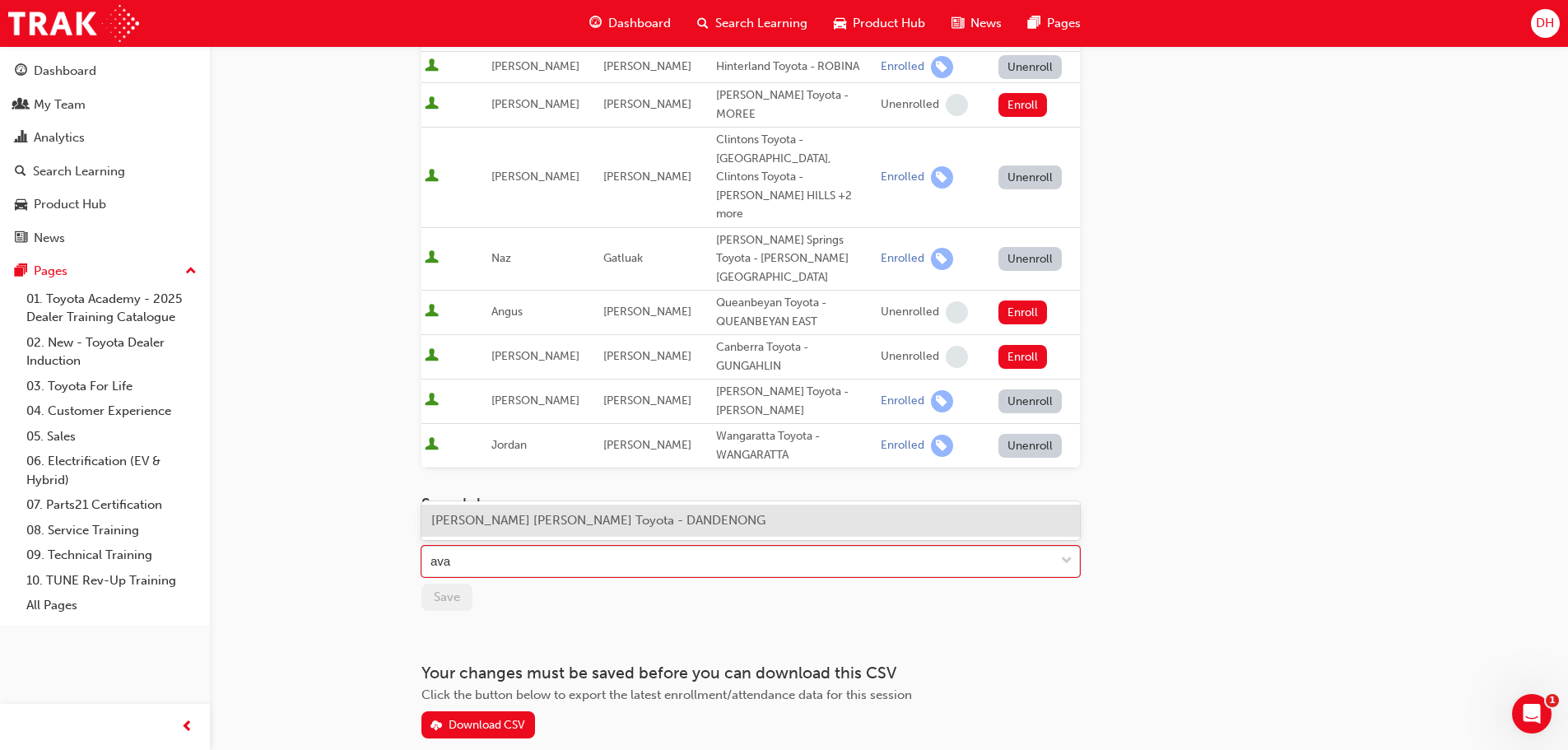
click at [532, 523] on span "Ava Zaheri - Patterson Cheney Toyota - DANDENONG" at bounding box center [598, 520] width 334 height 15
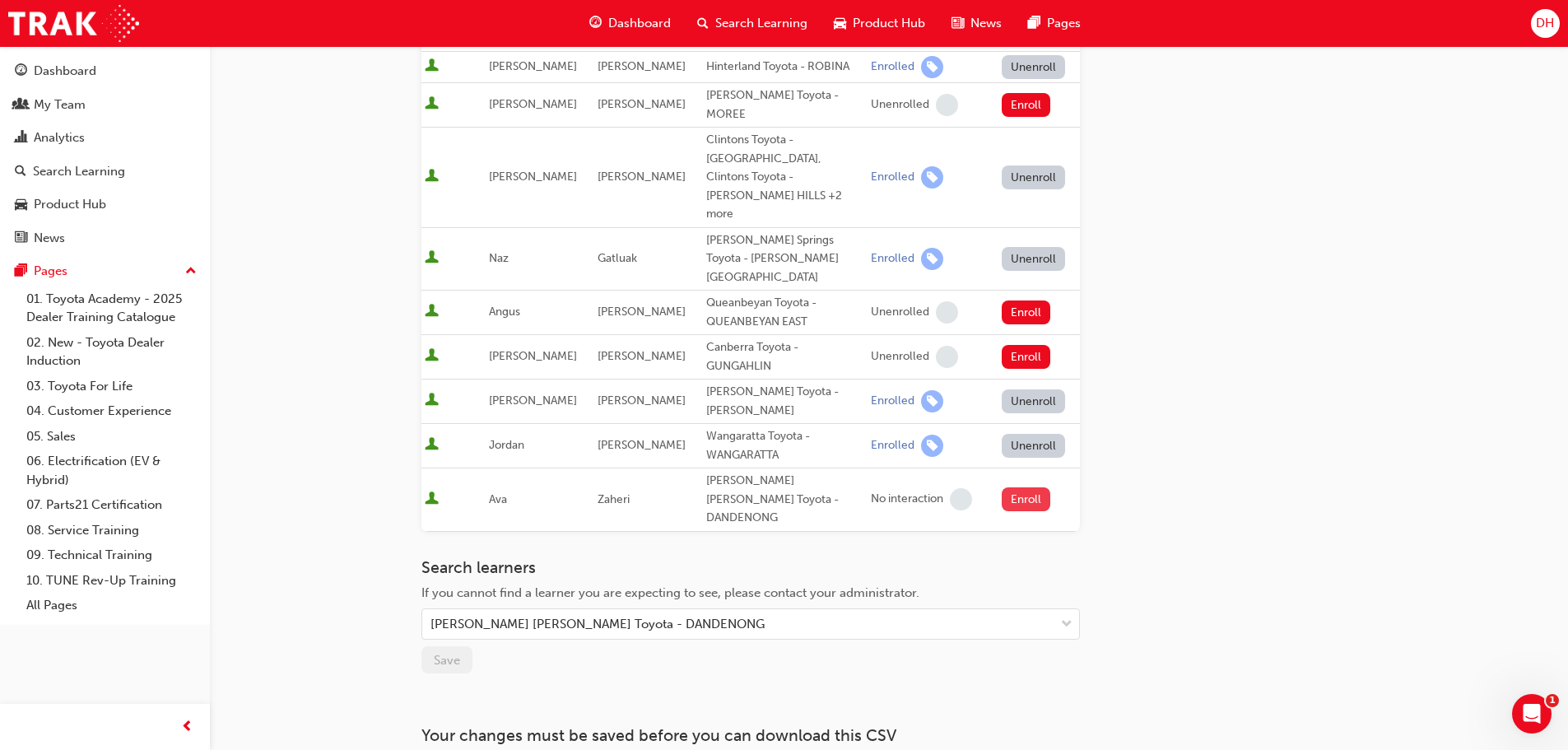
click at [1008, 487] on button "Enroll" at bounding box center [1026, 499] width 49 height 24
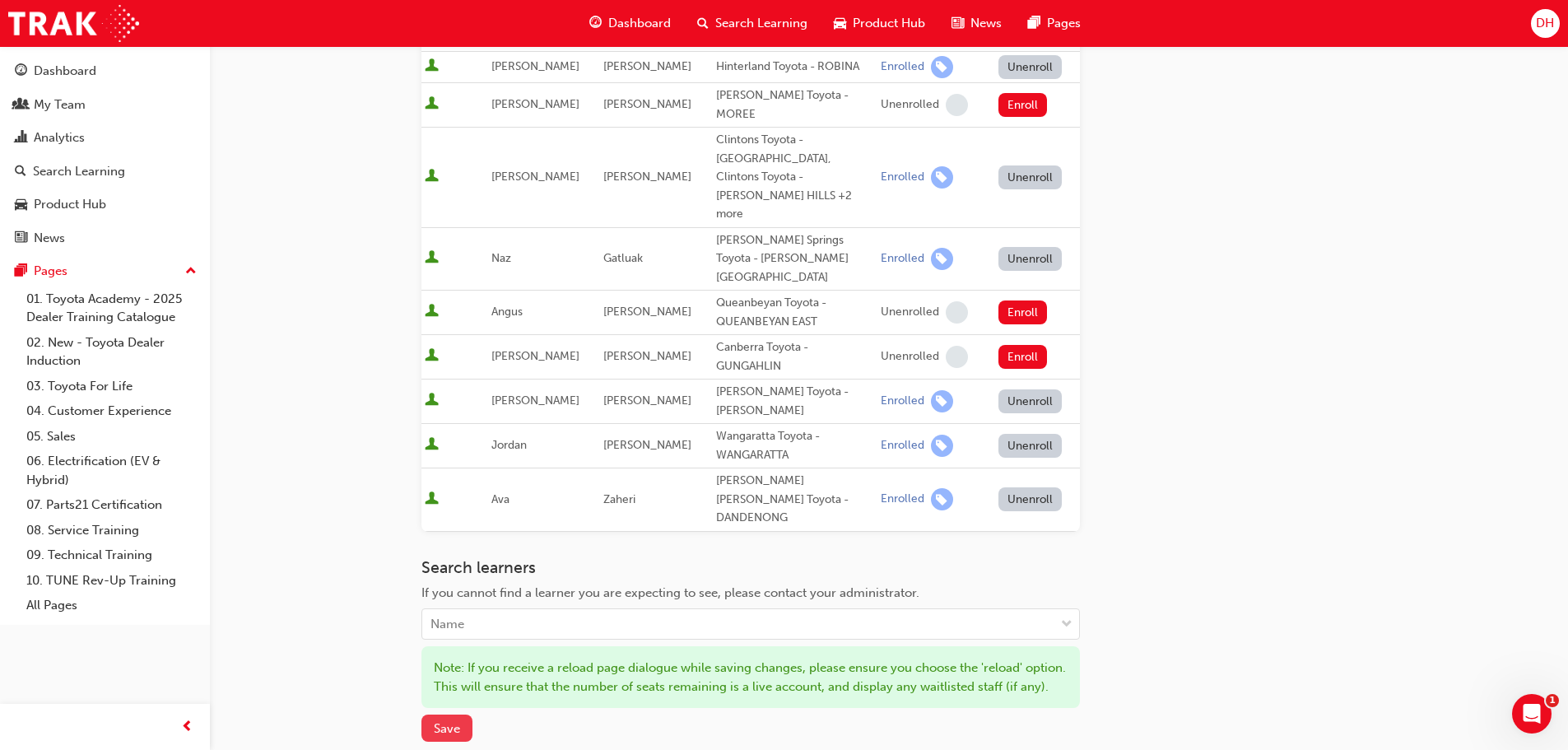
click at [446, 721] on span "Save" at bounding box center [447, 728] width 26 height 15
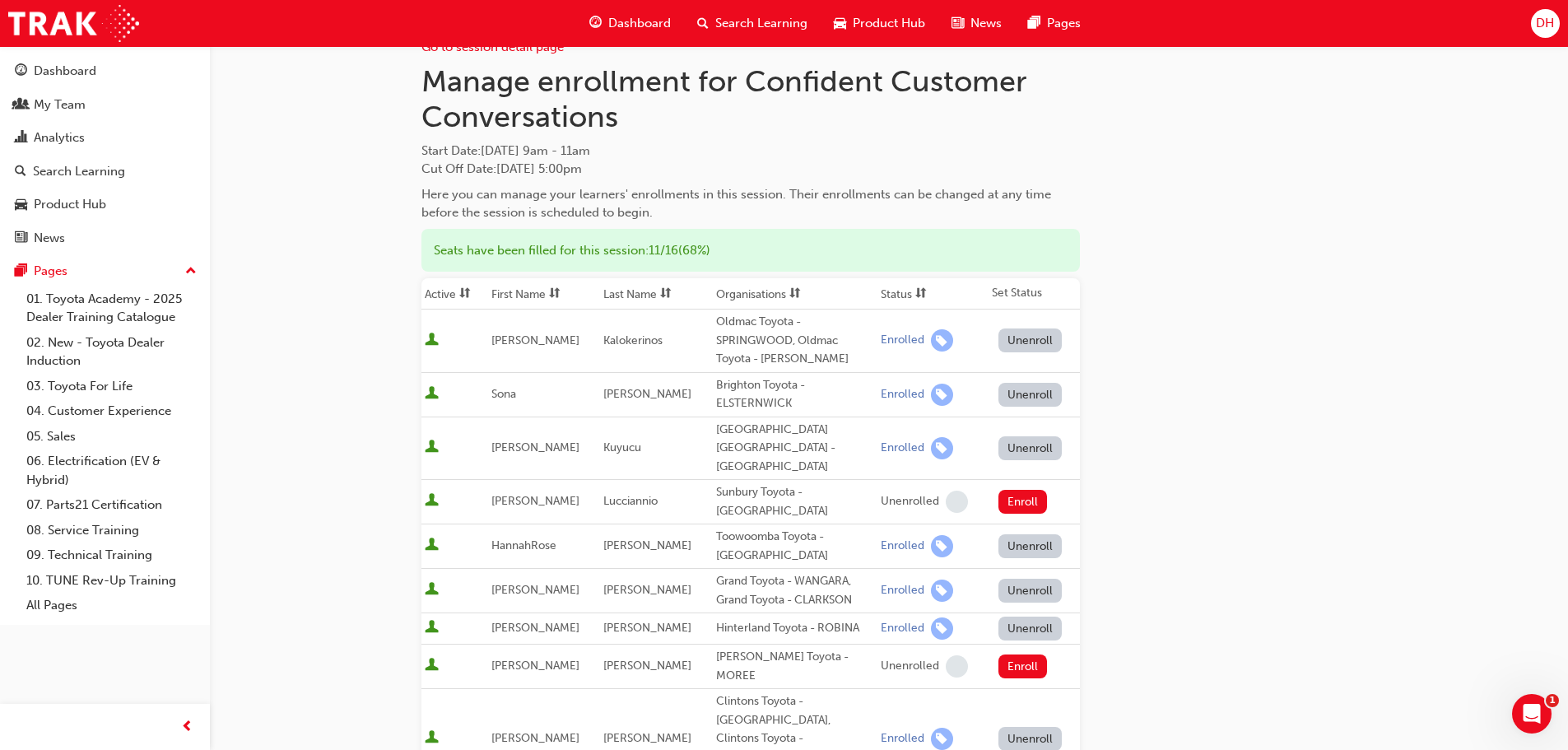
scroll to position [0, 0]
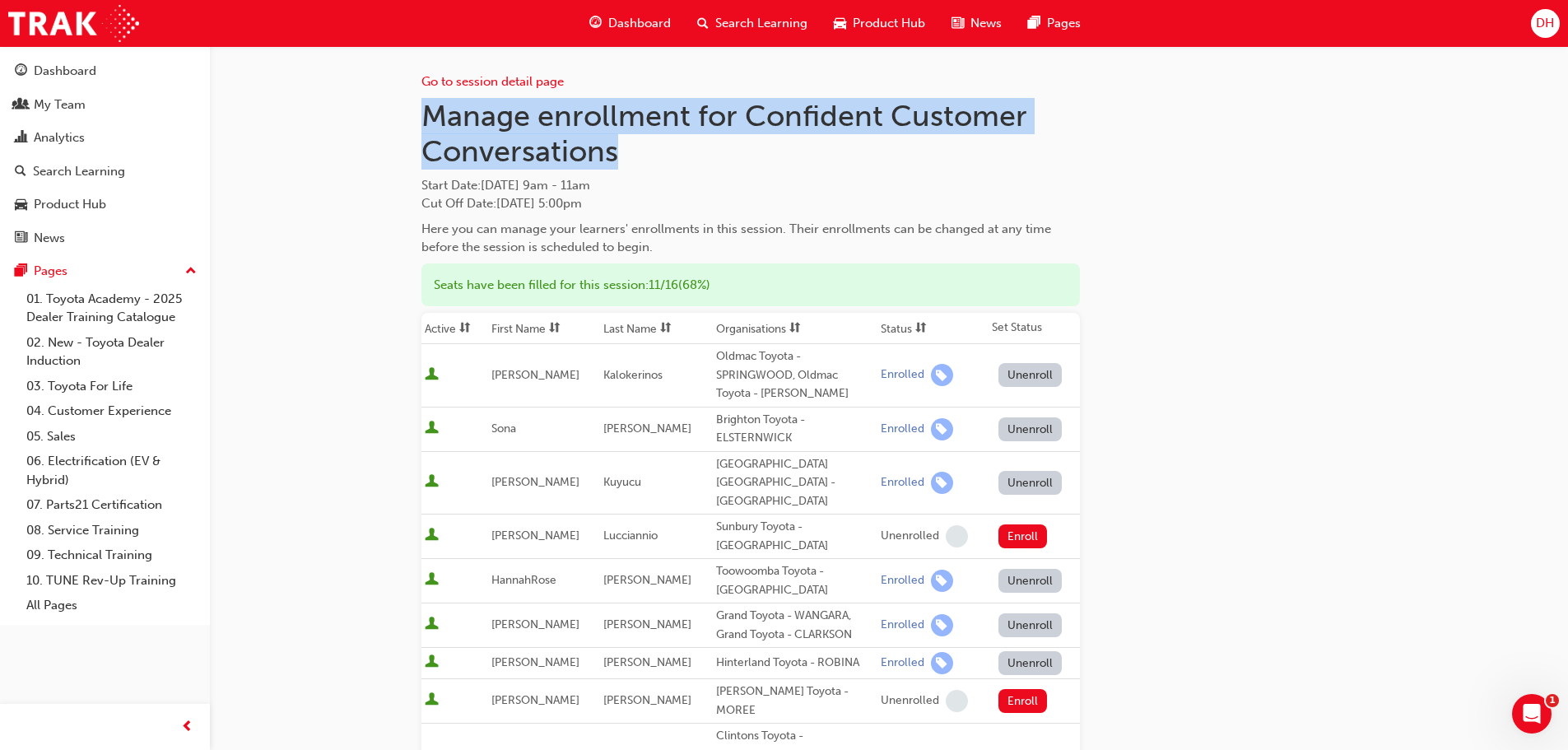
drag, startPoint x: 428, startPoint y: 112, endPoint x: 617, endPoint y: 147, distance: 192.2
click at [617, 147] on h1 "Manage enrollment for Confident Customer Conversations" at bounding box center [750, 133] width 658 height 72
copy h1 "Manage enrollment for Confident Customer Conversations"
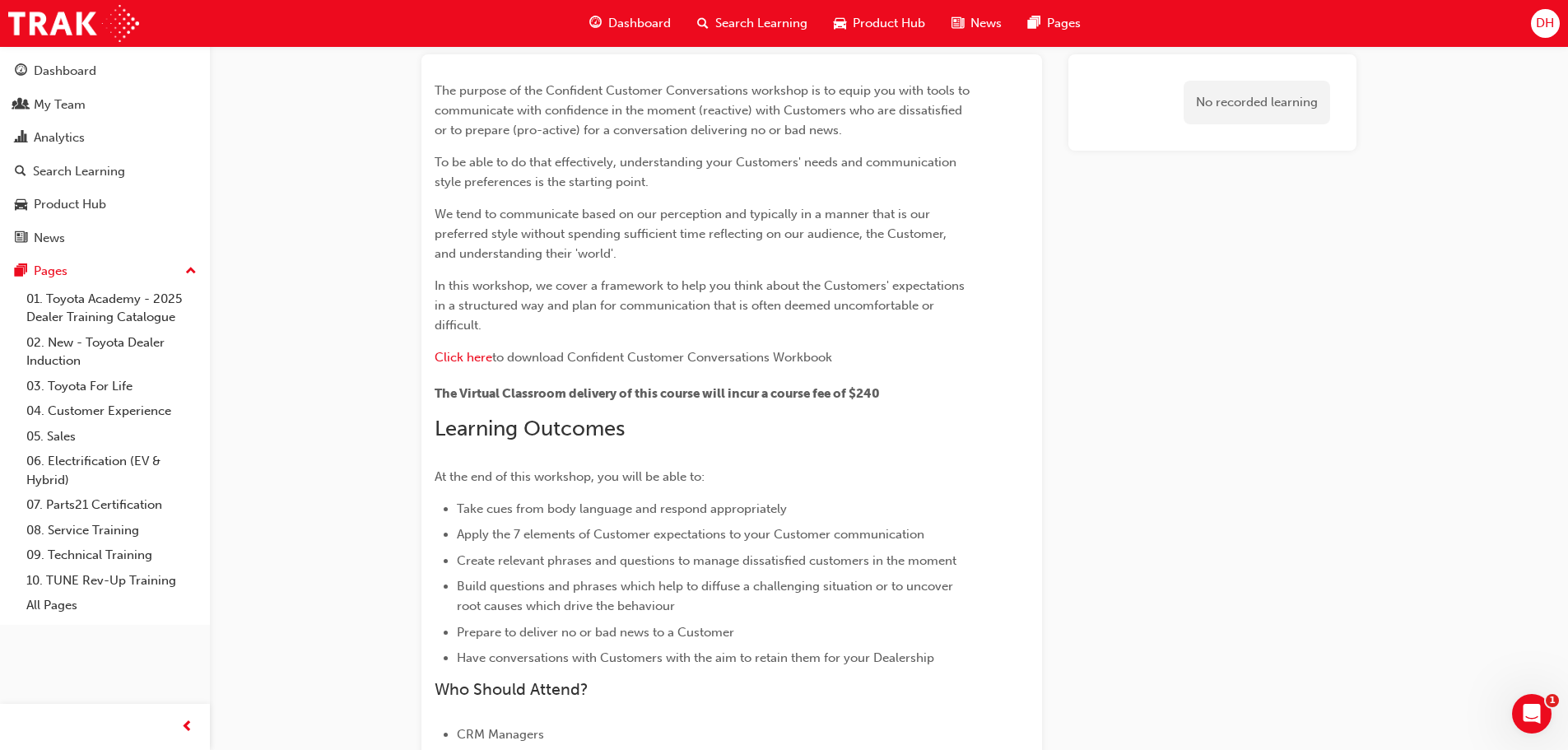
scroll to position [82, 0]
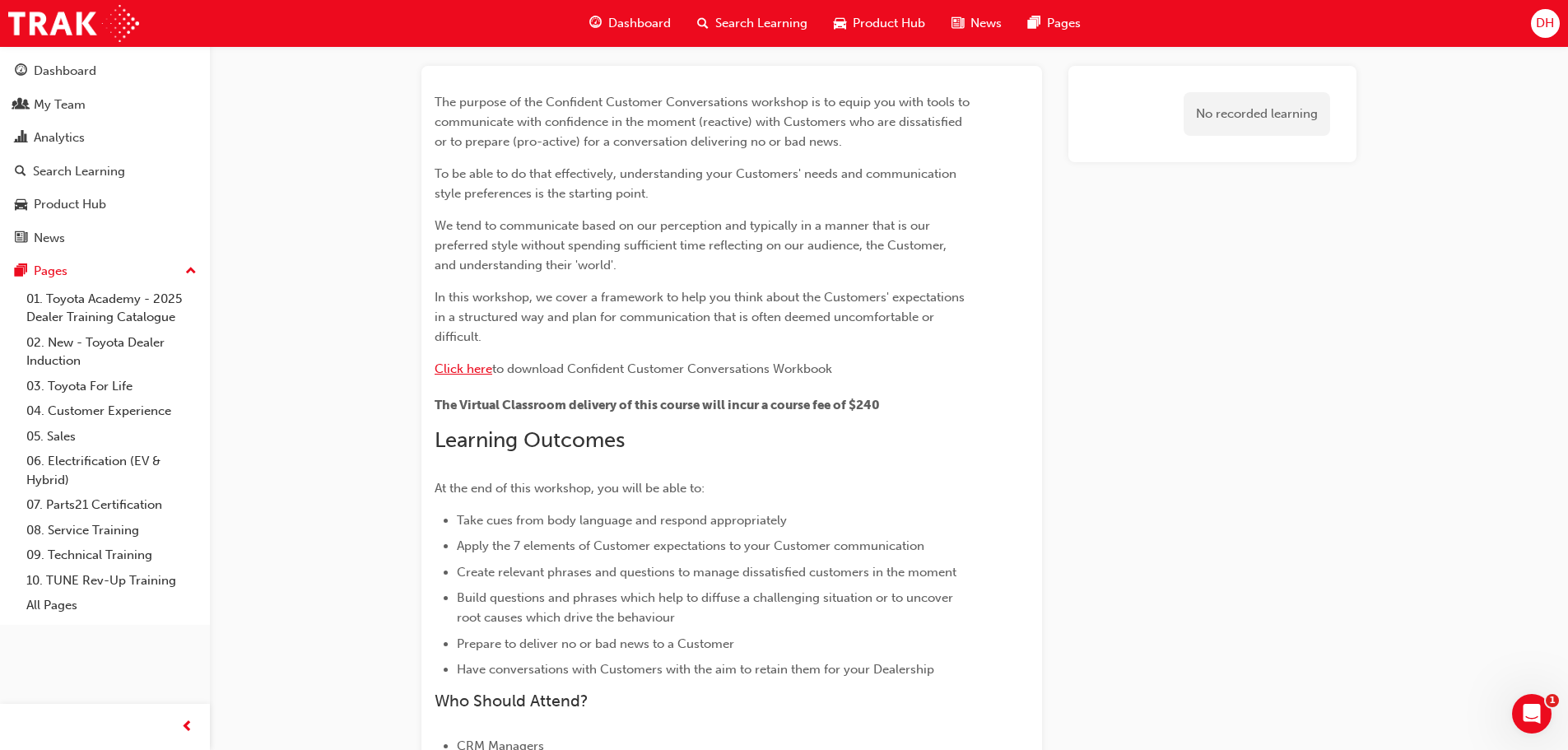
click at [486, 366] on span "Click here" at bounding box center [464, 369] width 58 height 15
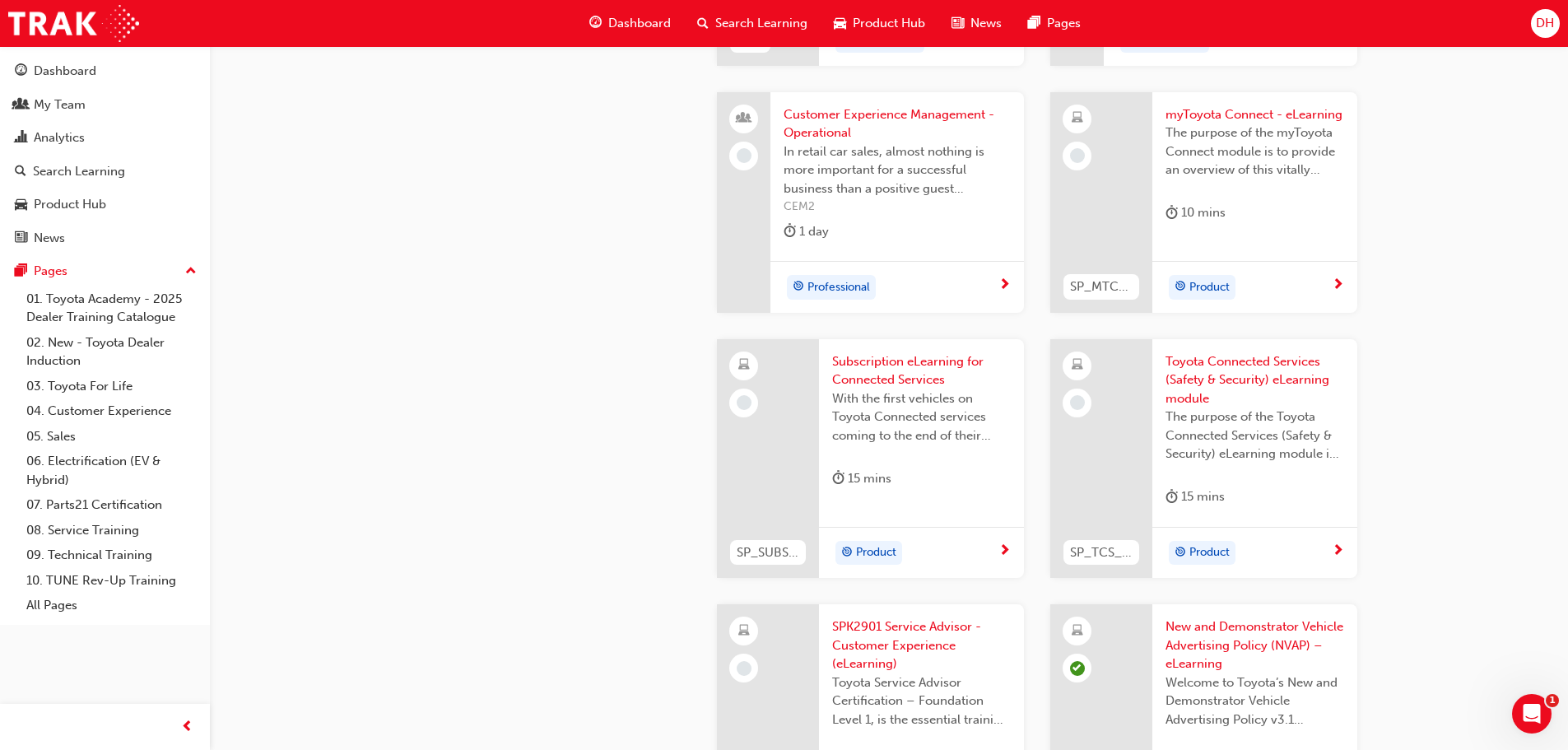
scroll to position [2305, 0]
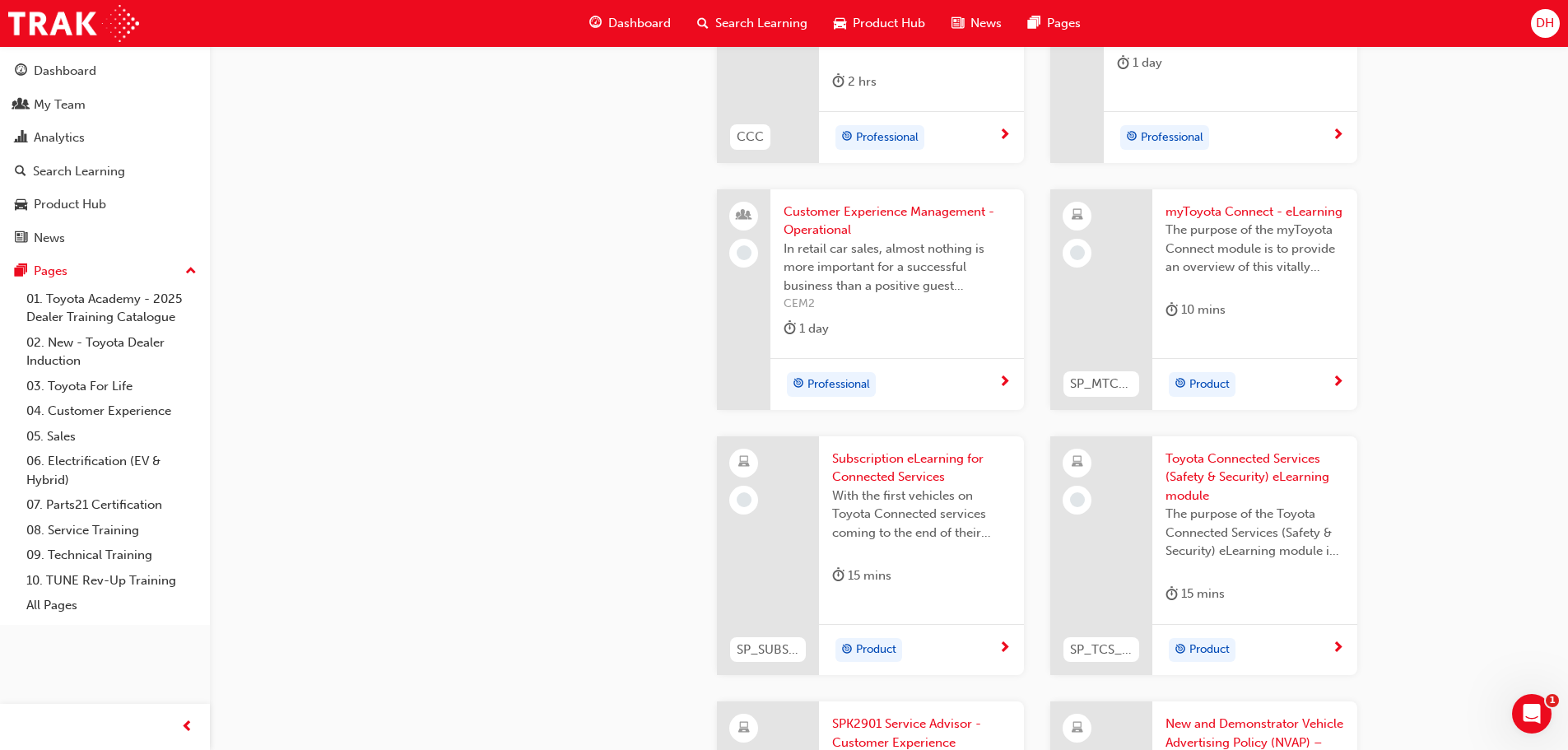
click at [946, 385] on div "Professional" at bounding box center [891, 384] width 214 height 25
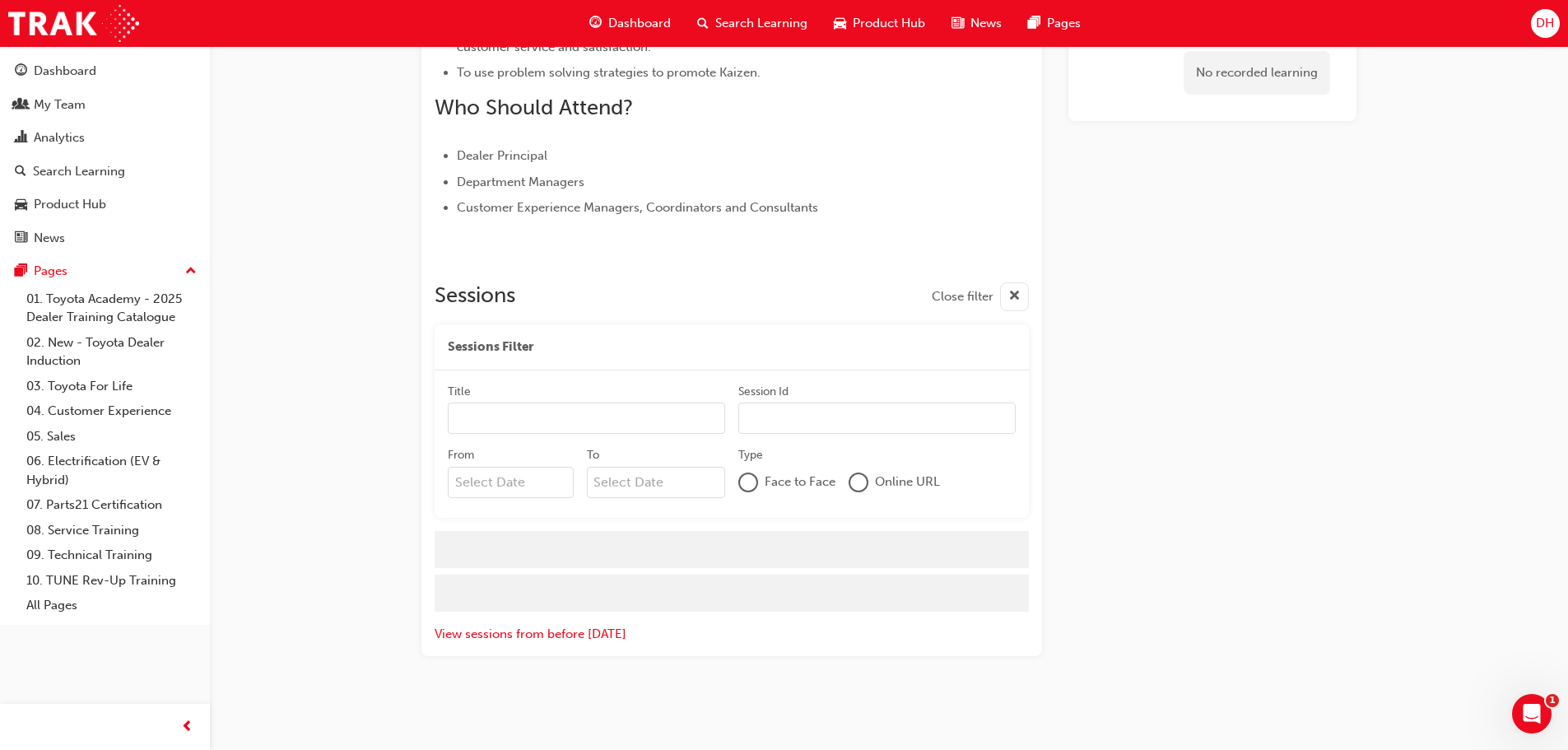
scroll to position [854, 0]
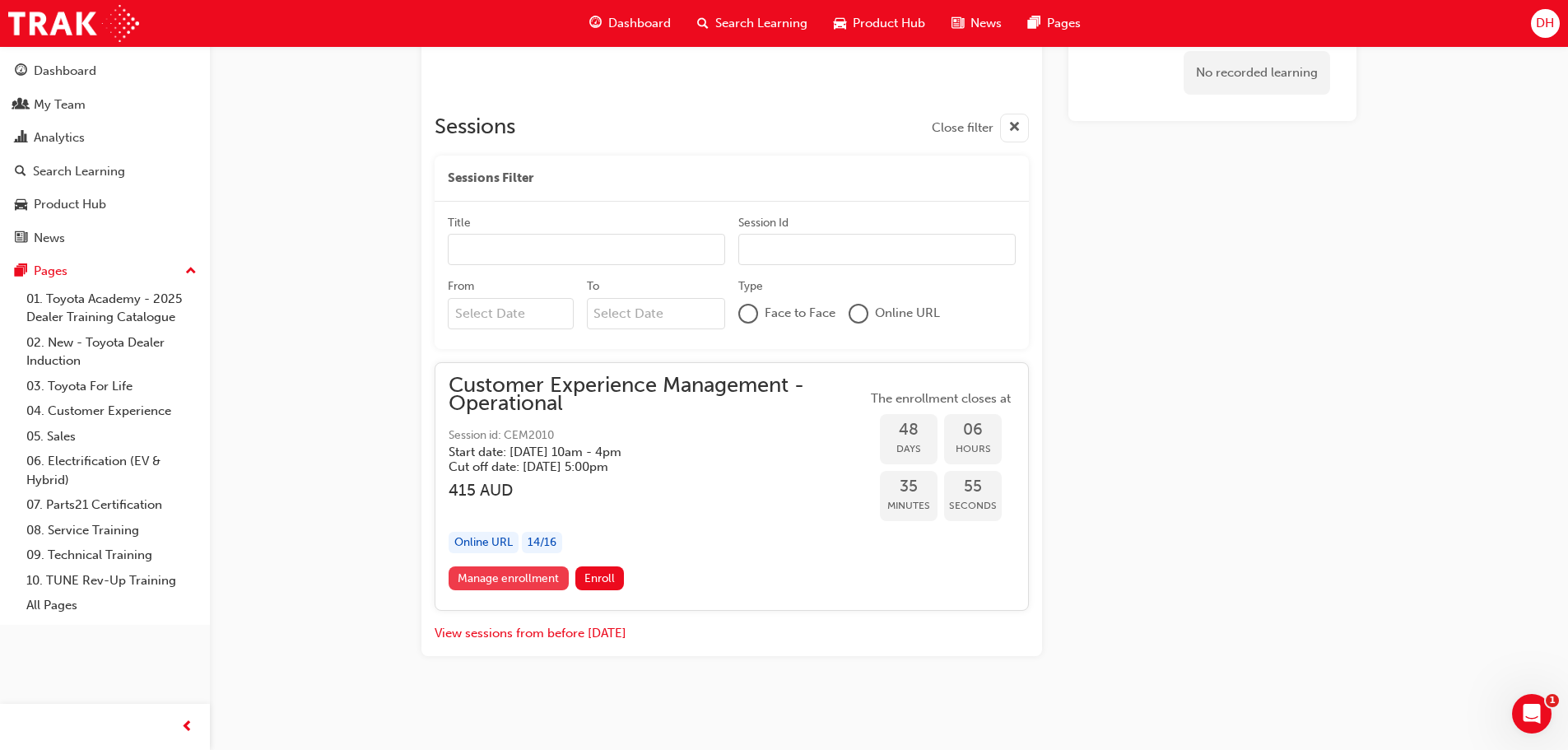
click at [469, 578] on link "Manage enrollment" at bounding box center [509, 579] width 120 height 24
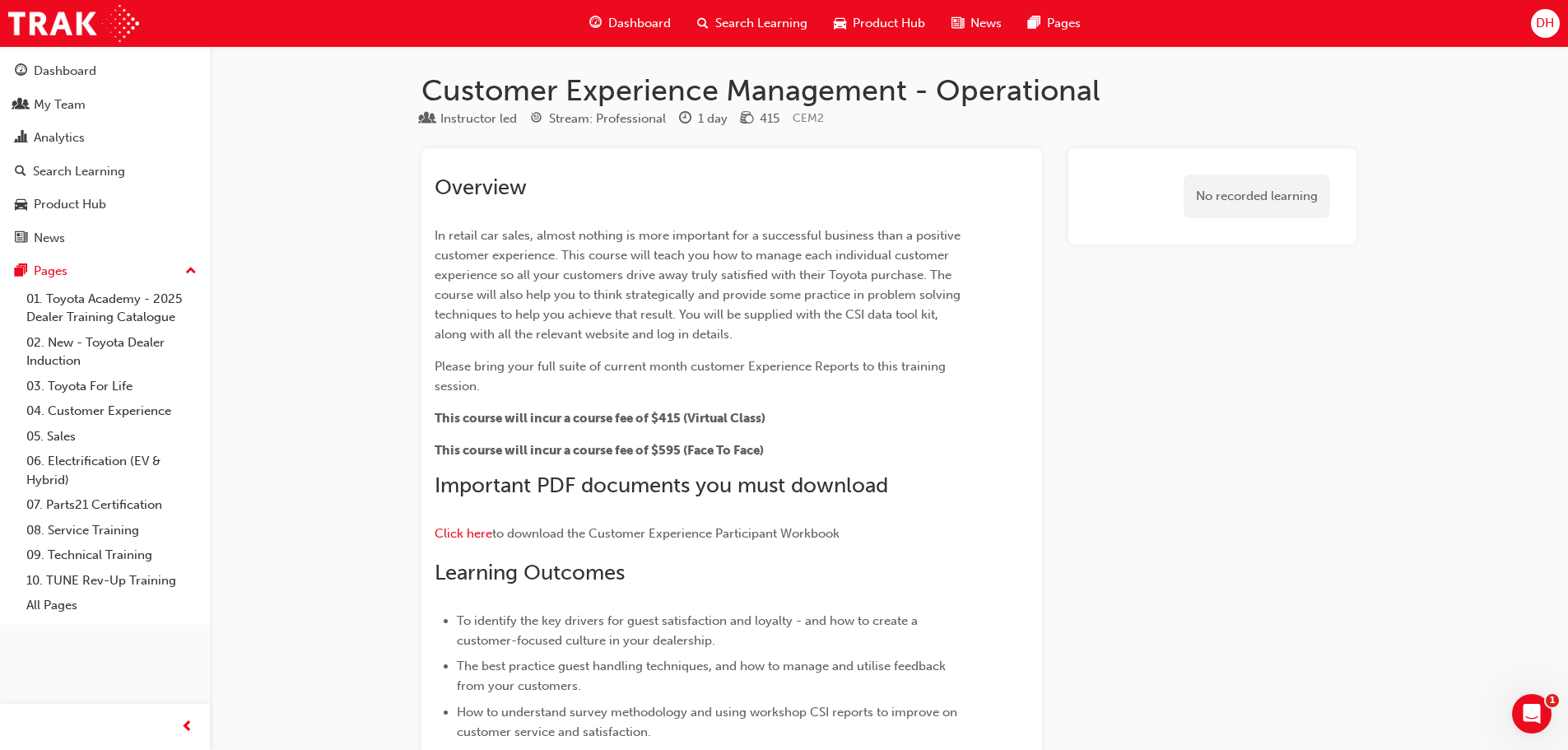
scroll to position [854, 0]
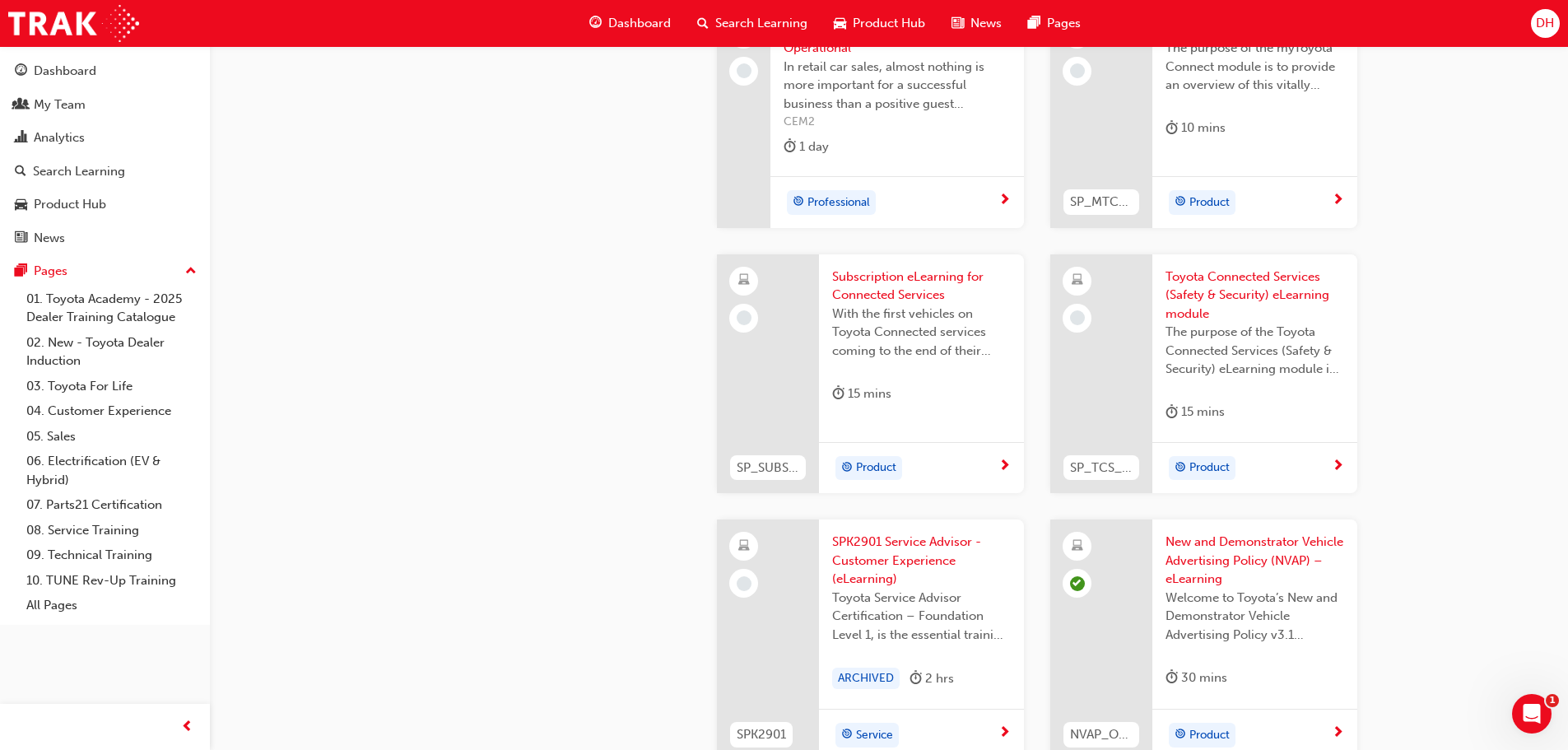
scroll to position [2588, 0]
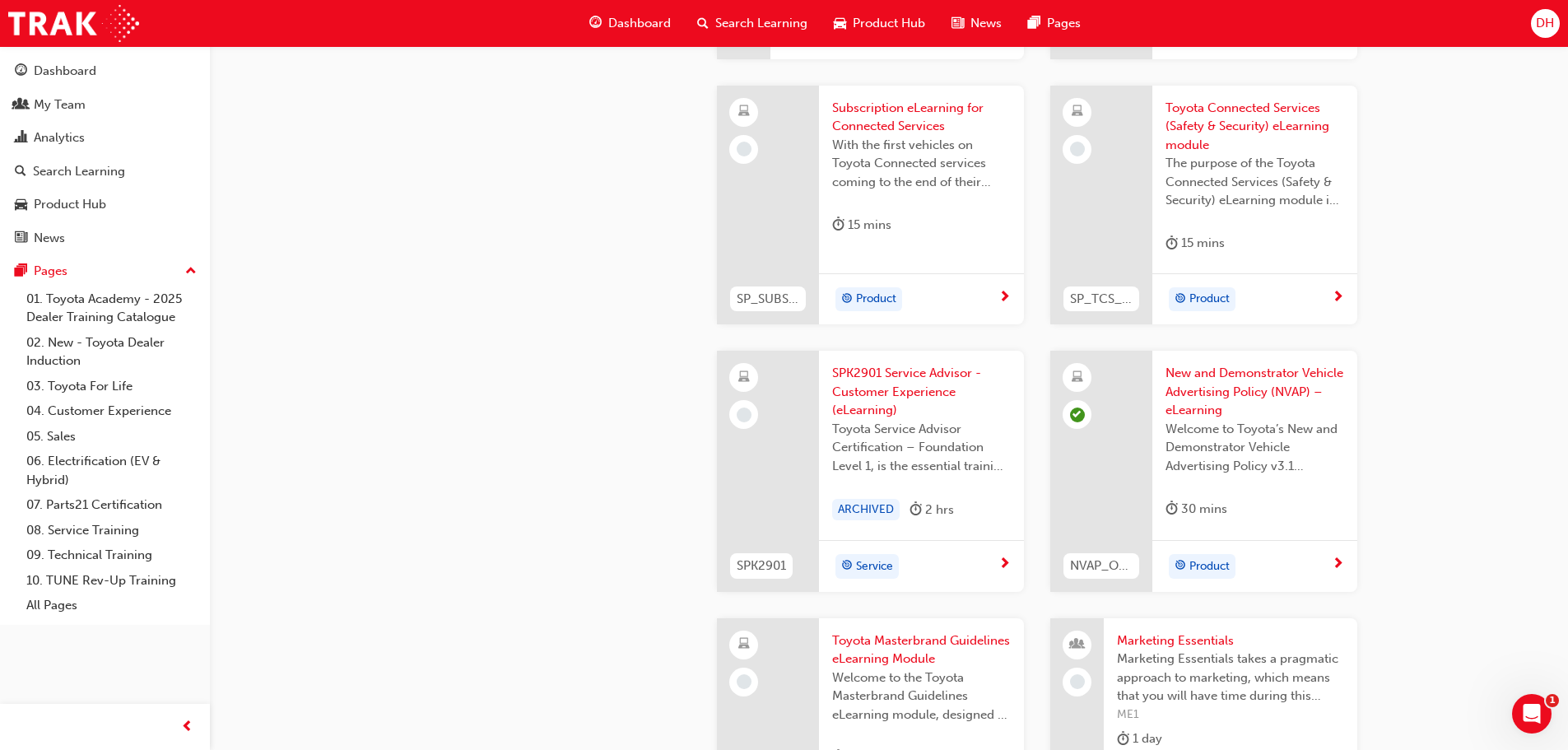
scroll to position [2753, 0]
